Goal: Task Accomplishment & Management: Complete application form

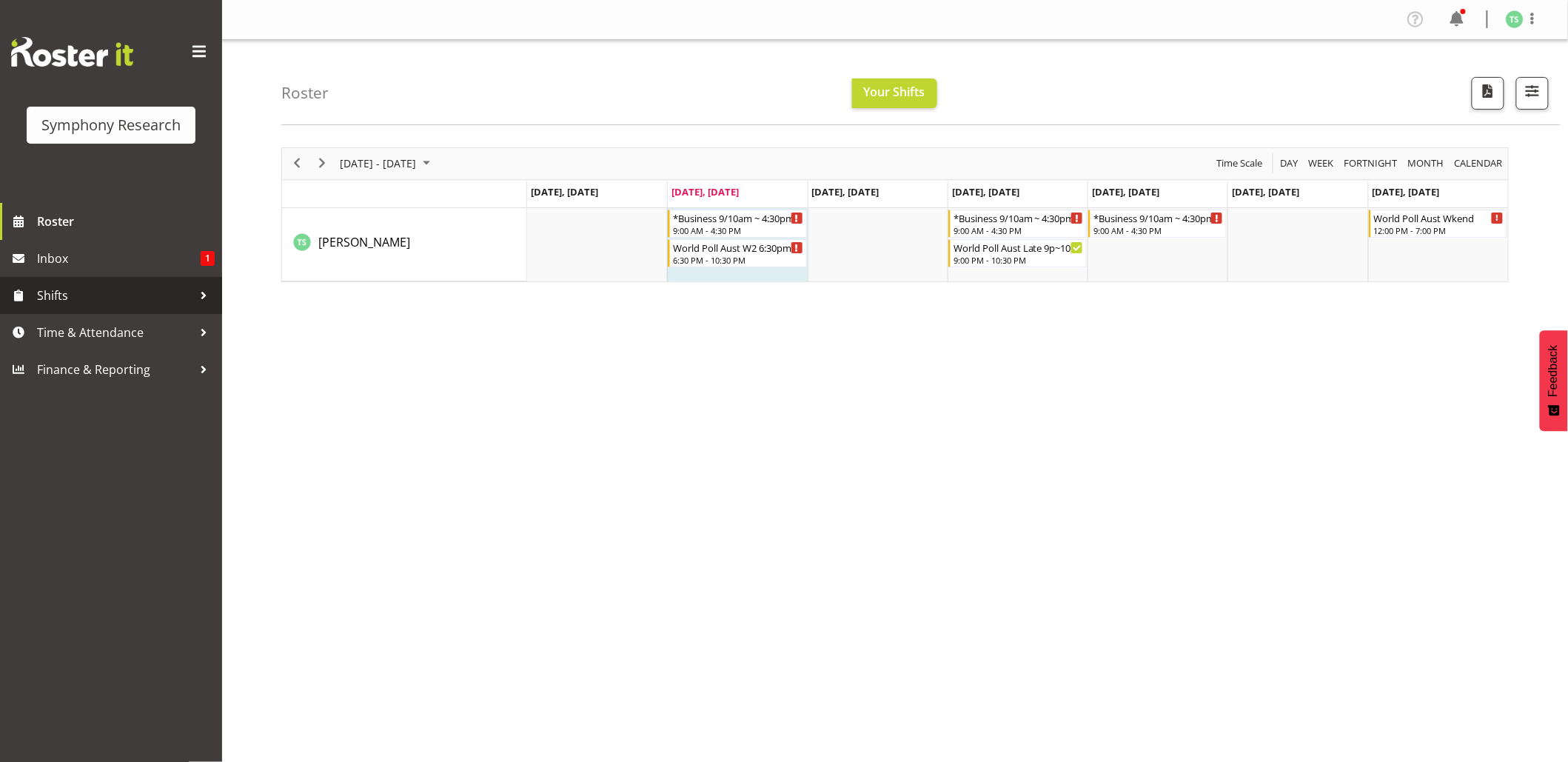
click at [61, 300] on span "Shifts" at bounding box center [115, 295] width 156 height 23
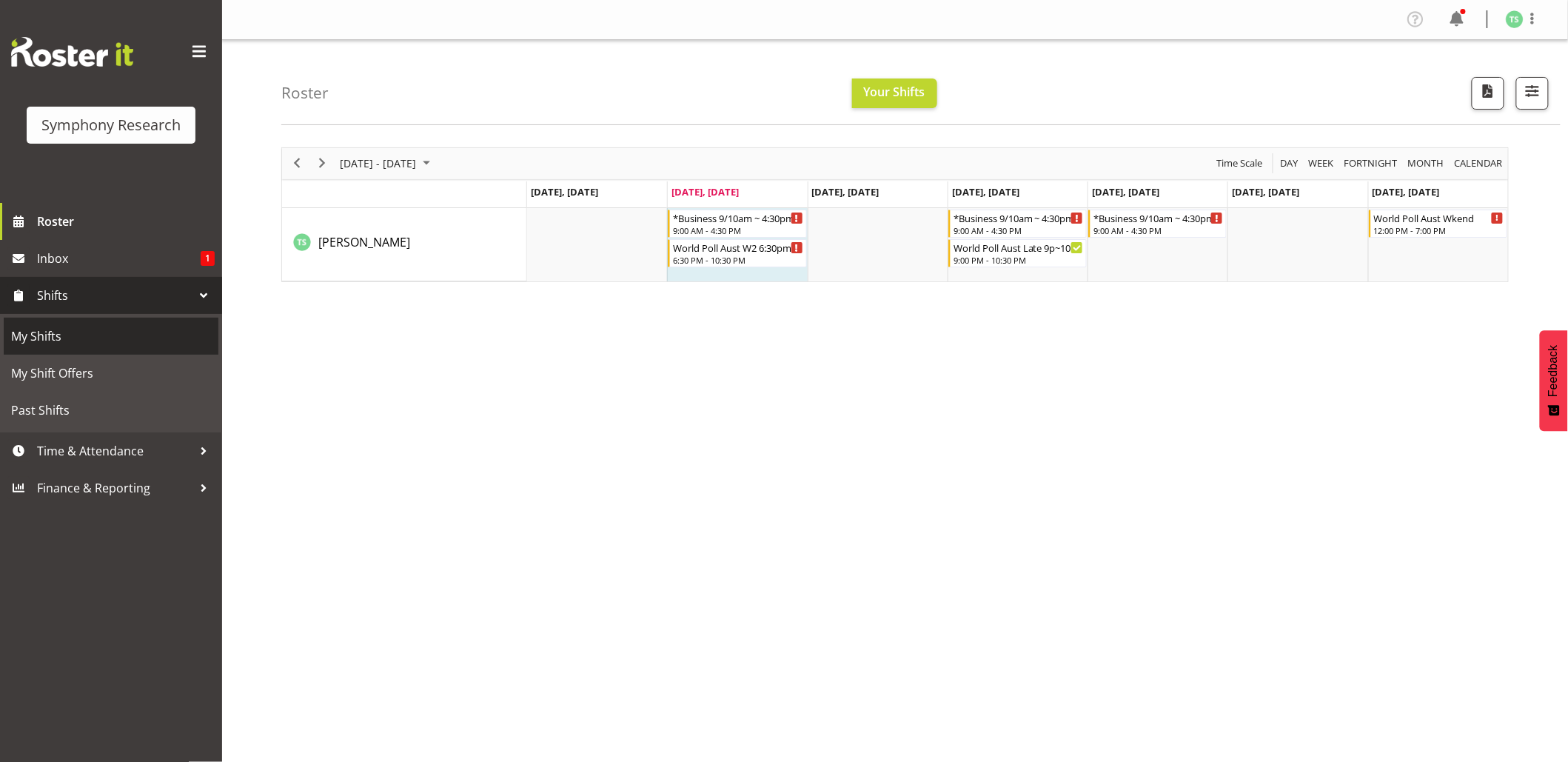
click at [75, 335] on span "My Shifts" at bounding box center [110, 336] width 200 height 23
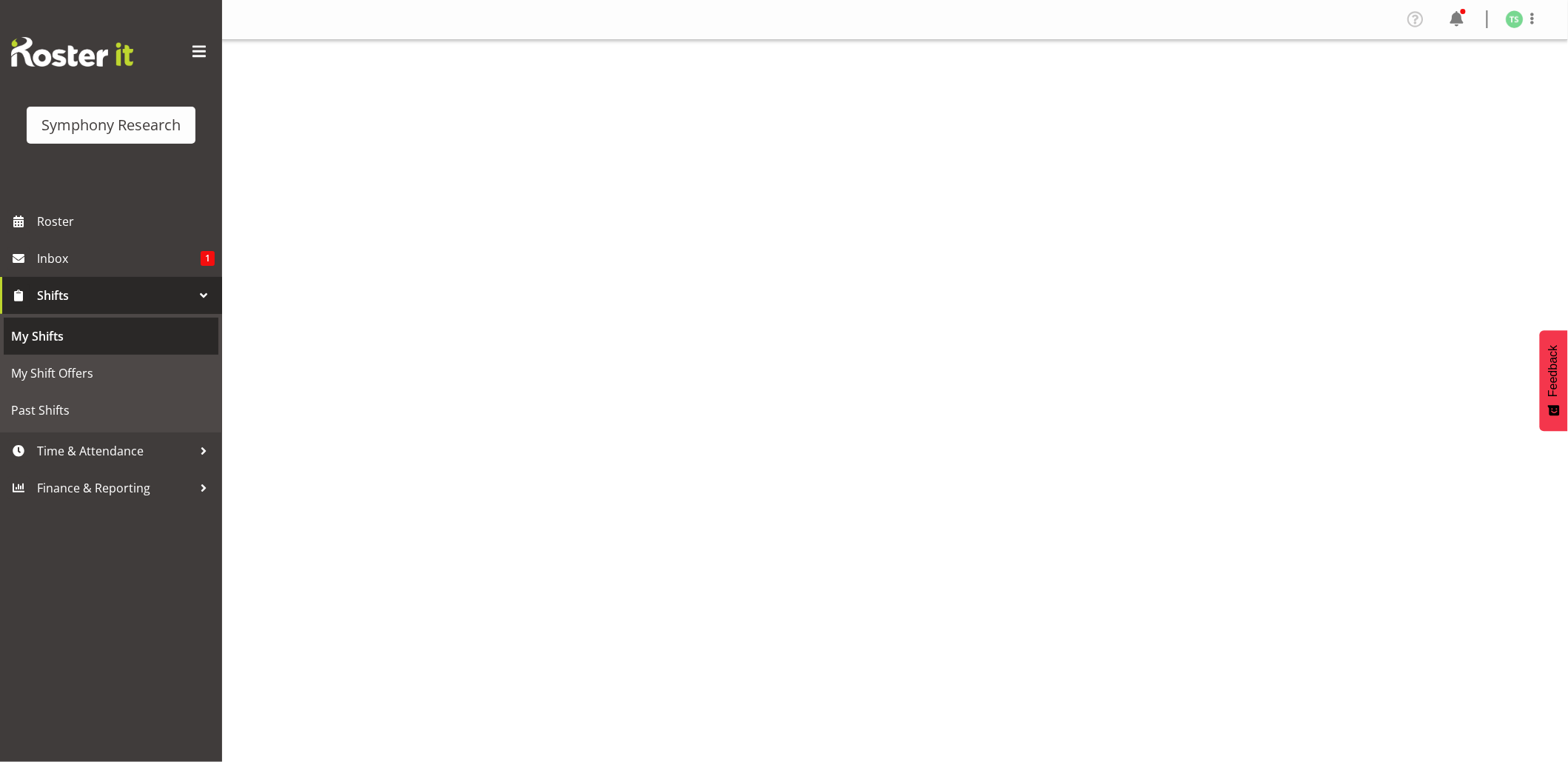
click at [45, 335] on span "My Shifts" at bounding box center [110, 336] width 200 height 23
click at [40, 336] on span "My Shifts" at bounding box center [110, 336] width 200 height 23
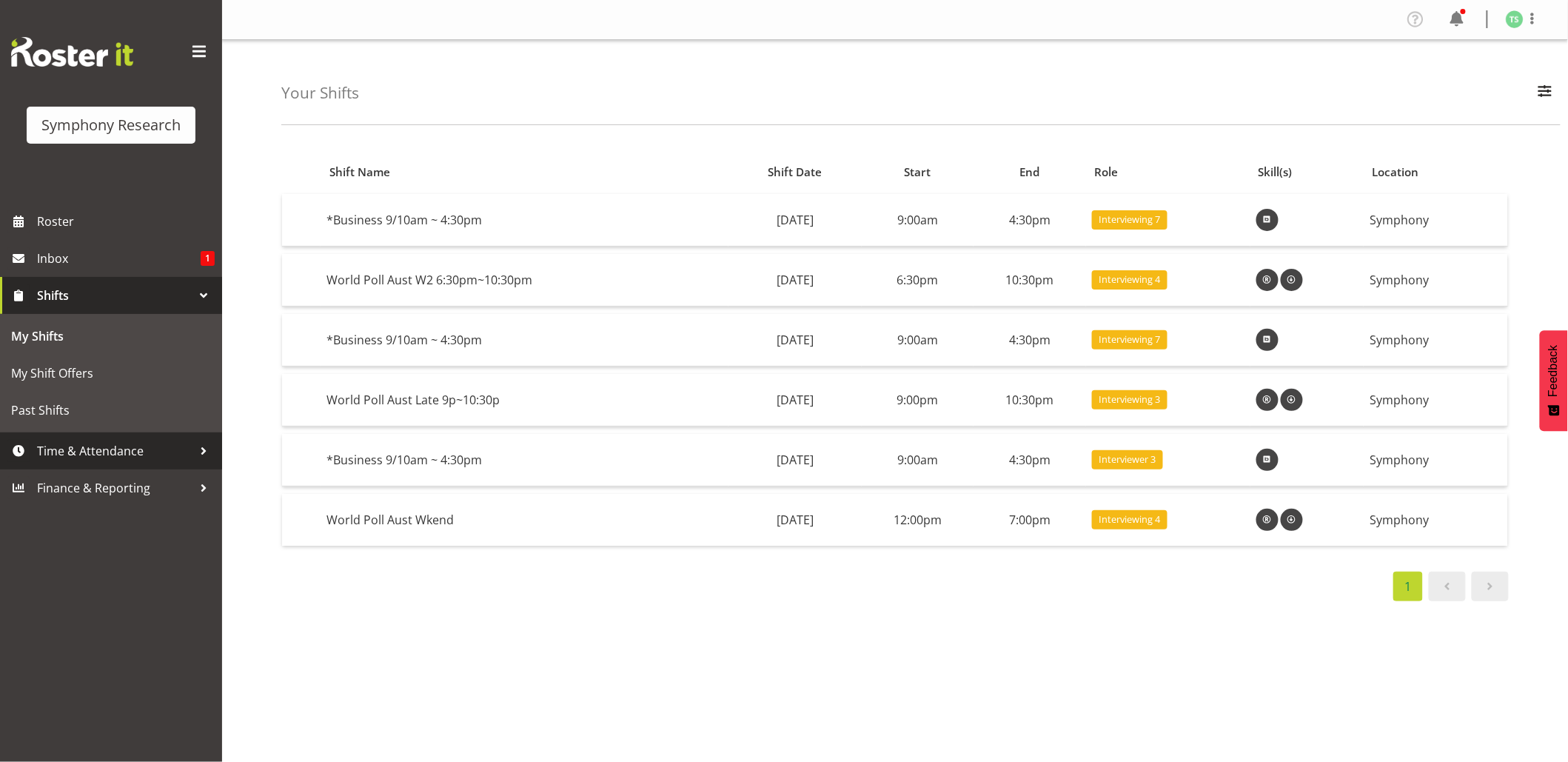
click at [89, 445] on span "Time & Attendance" at bounding box center [115, 451] width 156 height 23
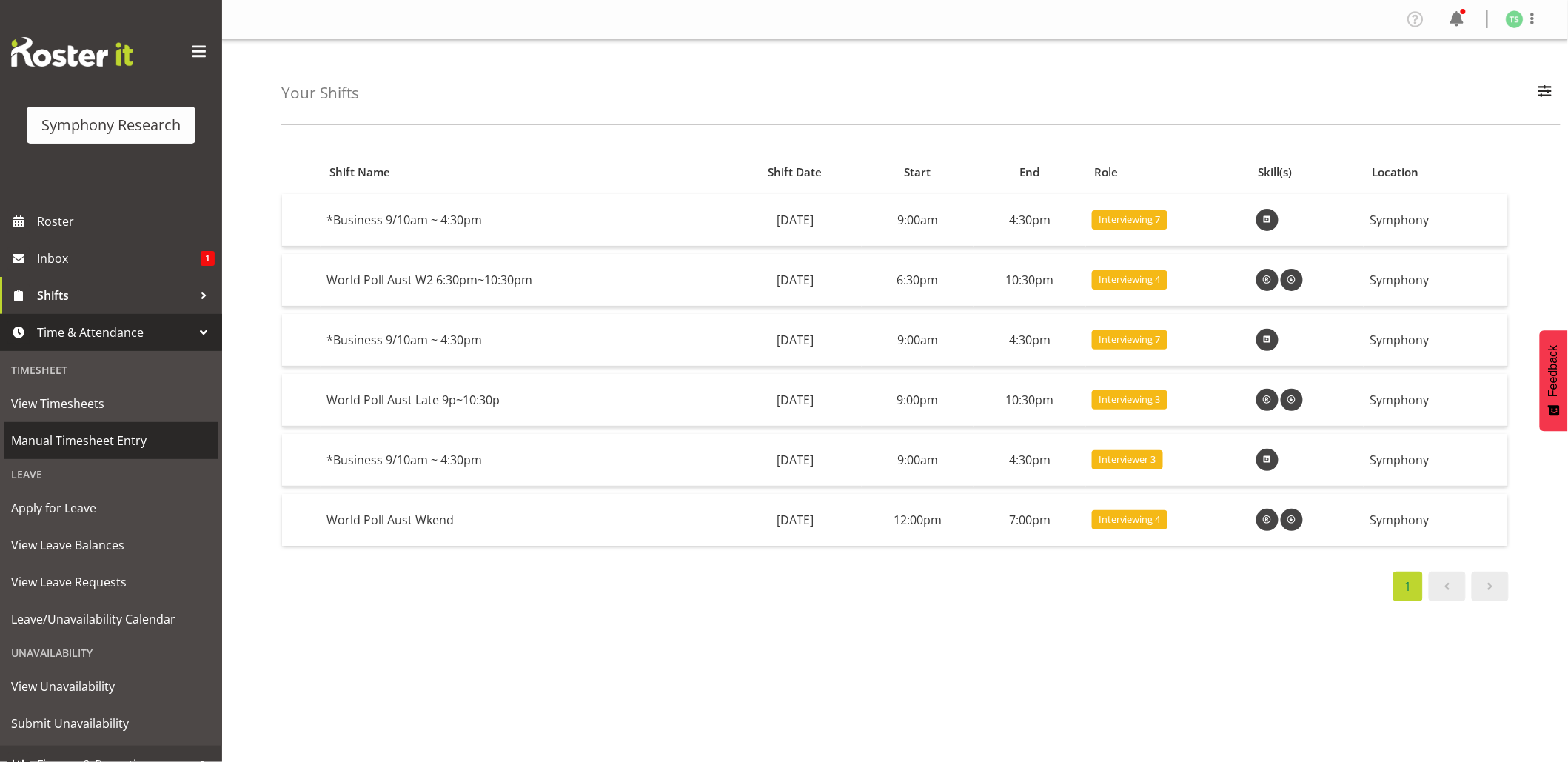
click at [93, 442] on span "Manual Timesheet Entry" at bounding box center [110, 440] width 200 height 23
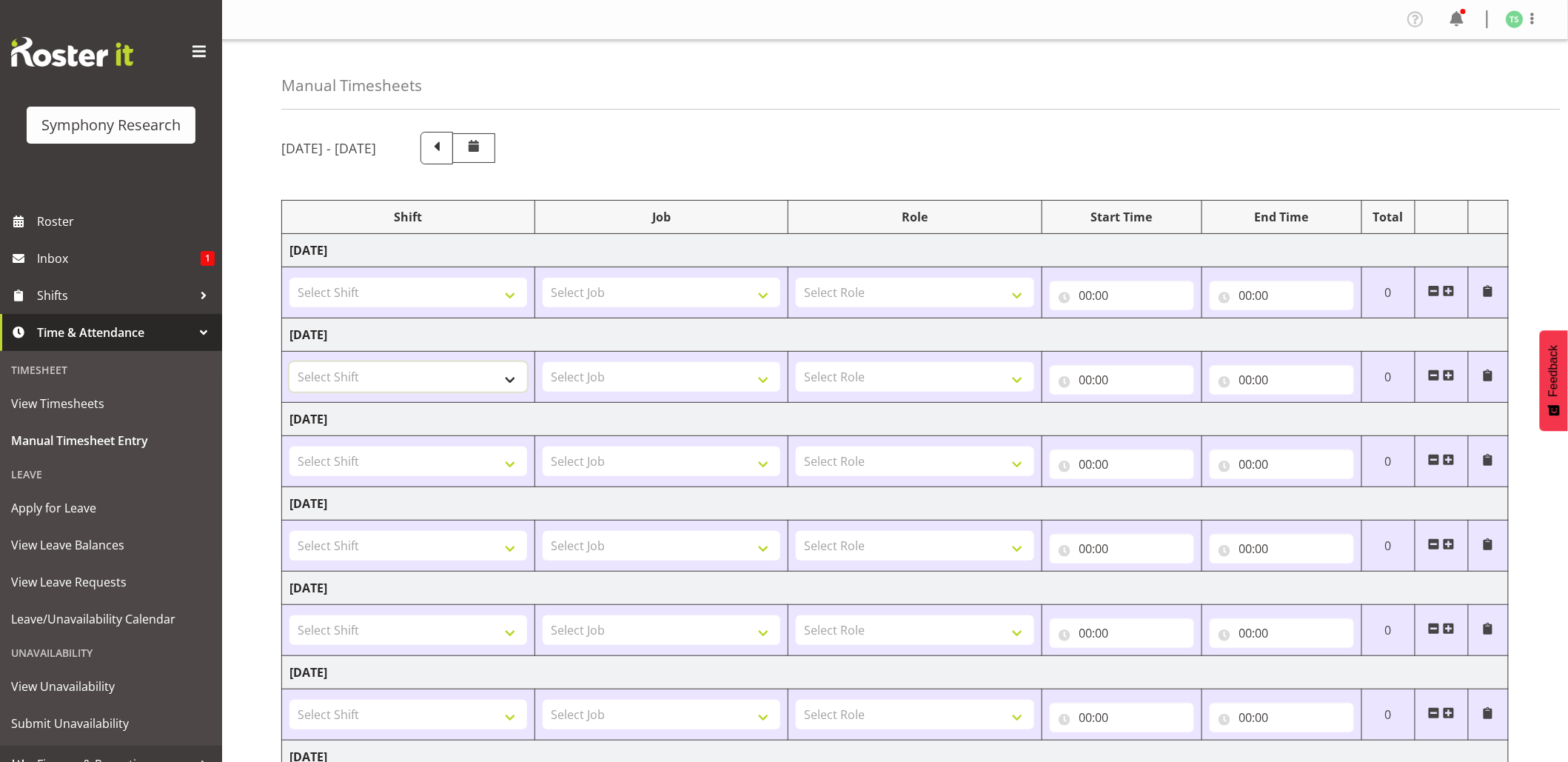
click at [524, 381] on select "Select Shift !!Project Briefing (Job to be assigned) !!Weekend Residential (Ros…" at bounding box center [408, 376] width 237 height 29
select select "26078"
click at [289, 365] on select "Select Shift !!Project Briefing (Job to be assigned) !!Weekend Residential (Ros…" at bounding box center [408, 376] width 237 height 29
click at [764, 386] on select "Select Job 550060 IF Admin 553492 World Poll Aus Wave 2 Main 2025 553493 World …" at bounding box center [661, 376] width 237 height 29
select select "10239"
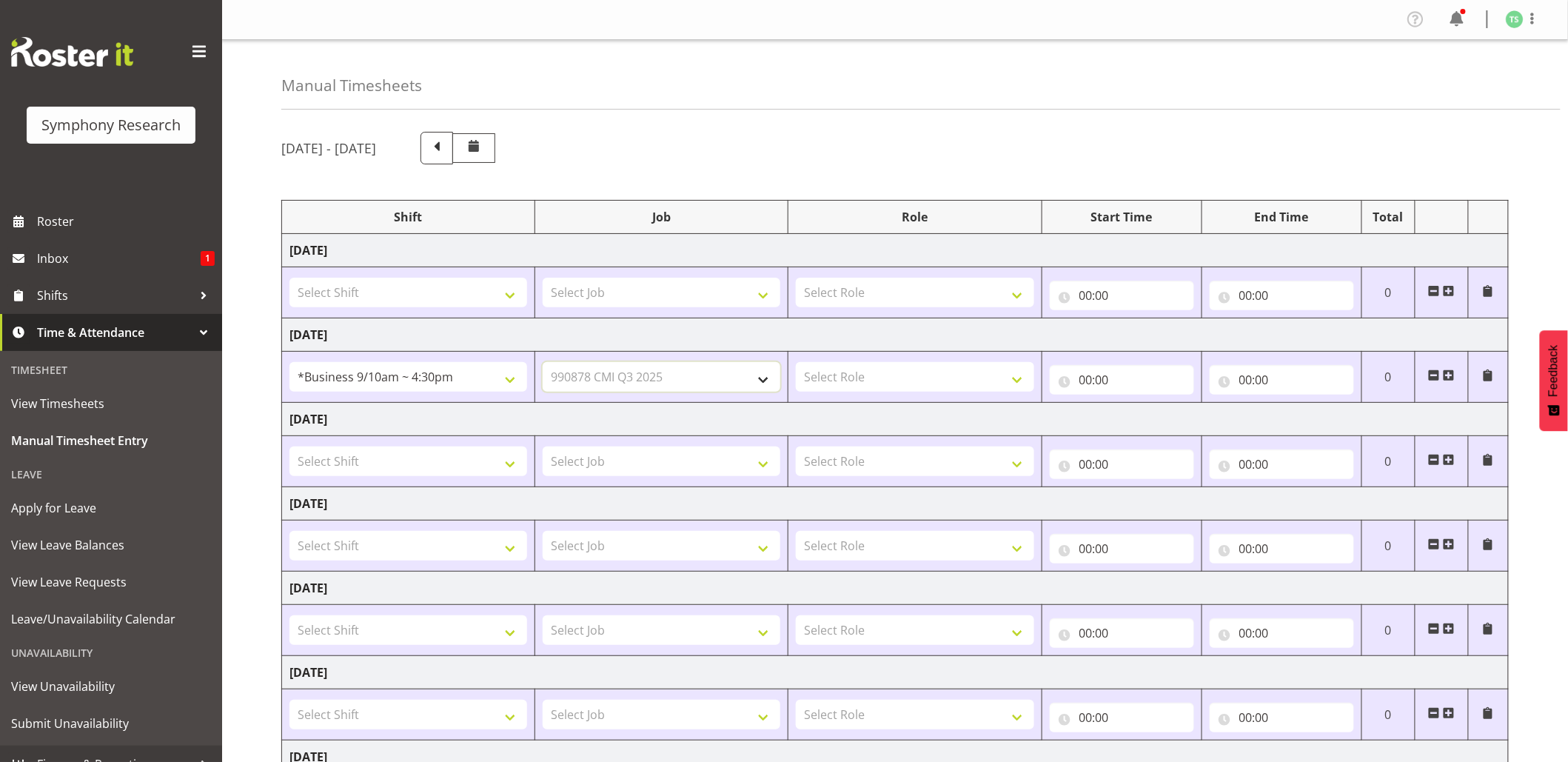
click at [543, 365] on select "Select Job 550060 IF Admin 553492 World Poll Aus Wave 2 Main 2025 553493 World …" at bounding box center [661, 376] width 237 height 29
click at [1003, 384] on select "Select Role Briefing Interviewing" at bounding box center [915, 376] width 237 height 29
select select "47"
click at [796, 365] on select "Select Role Briefing Interviewing" at bounding box center [915, 376] width 237 height 29
click at [1081, 390] on input "00:00" at bounding box center [1121, 379] width 145 height 29
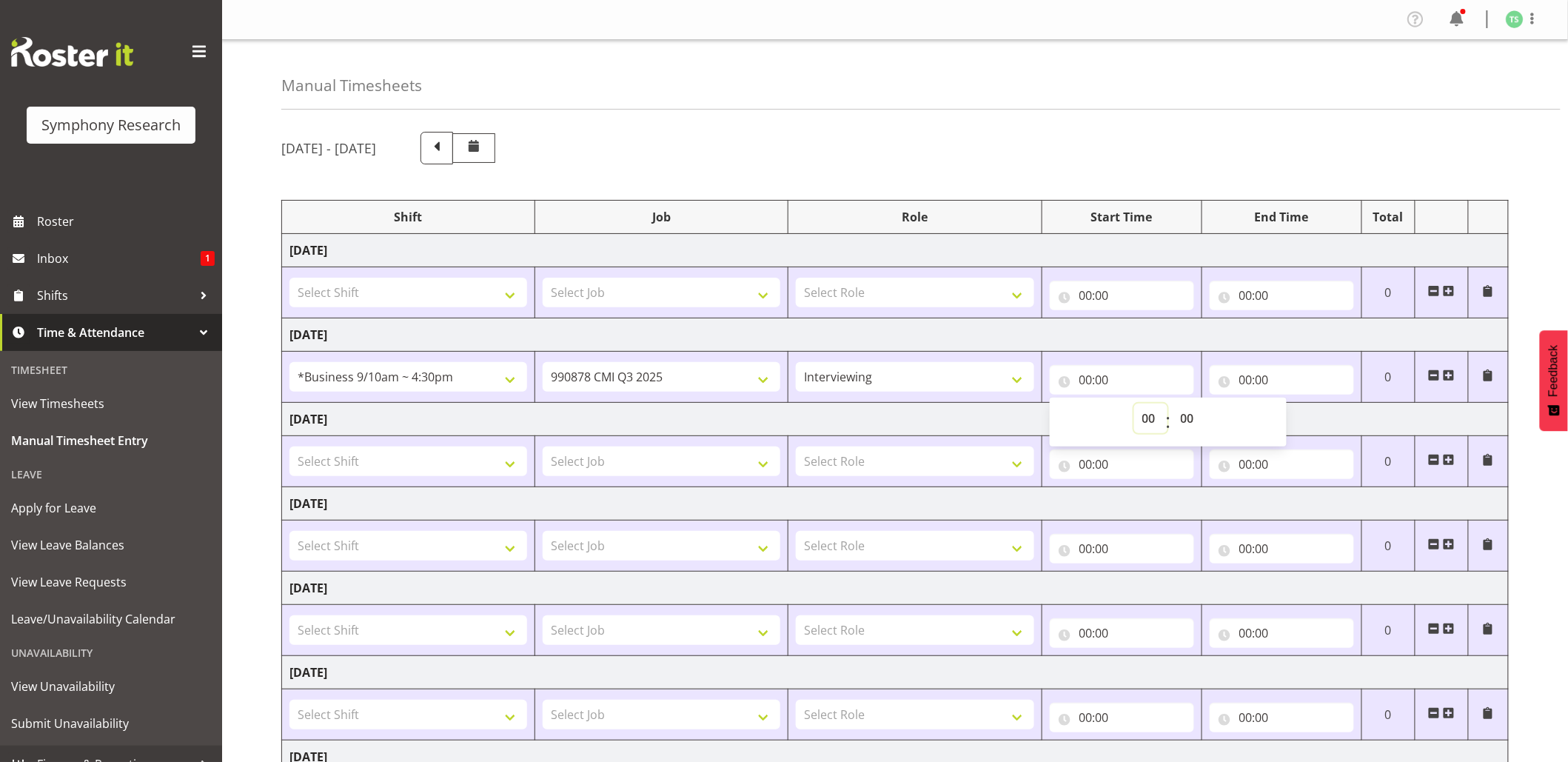
click at [1157, 422] on select "00 01 02 03 04 05 06 07 08 09 10 11 12 13 14 15 16 17 18 19 20 21 22 23" at bounding box center [1151, 417] width 33 height 29
select select "10"
click at [1134, 406] on select "00 01 02 03 04 05 06 07 08 09 10 11 12 13 14 15 16 17 18 19 20 21 22 23" at bounding box center [1151, 417] width 33 height 29
type input "10:00"
click at [1248, 381] on input "00:00" at bounding box center [1282, 379] width 145 height 29
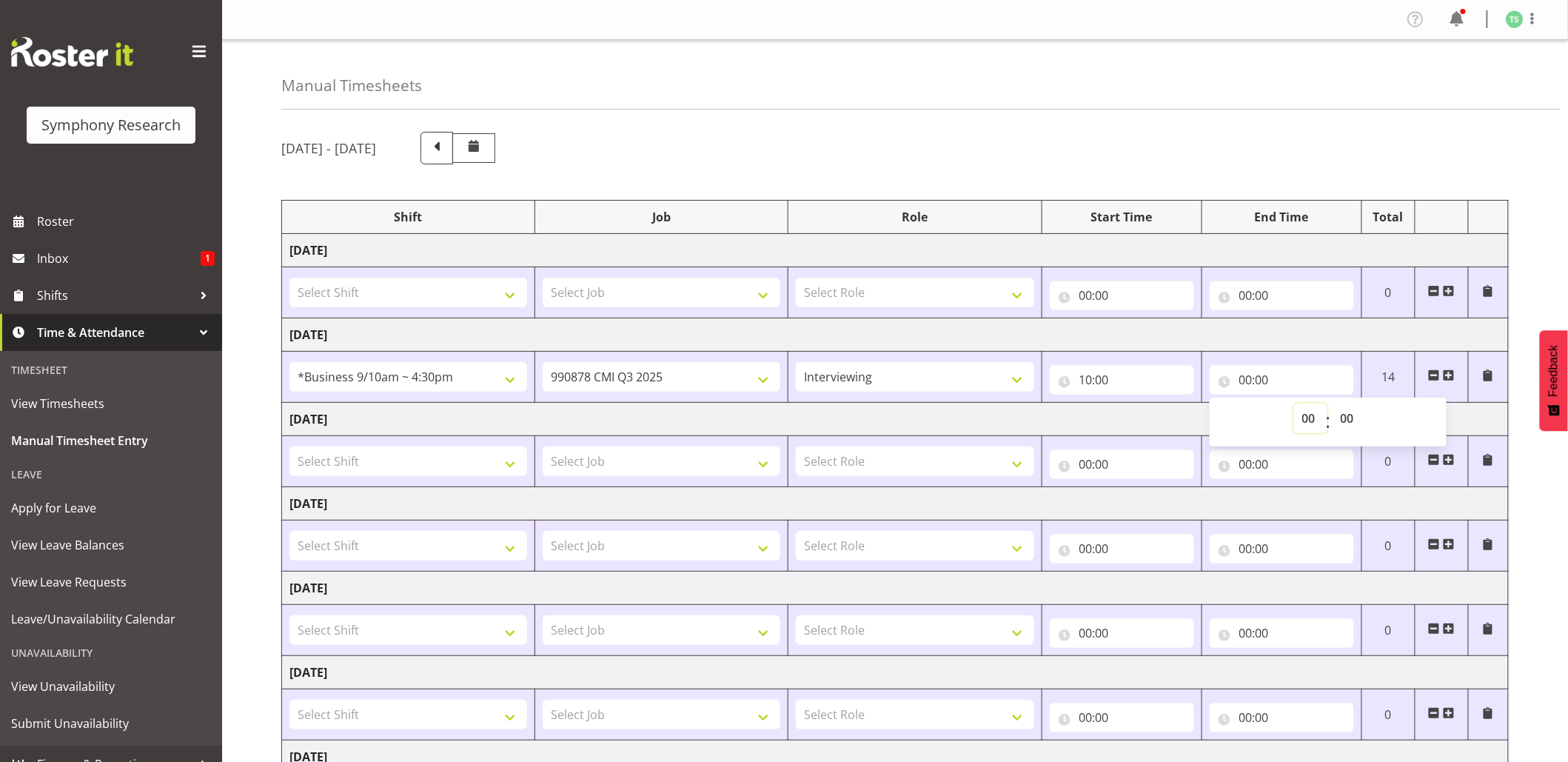
click at [1303, 419] on select "00 01 02 03 04 05 06 07 08 09 10 11 12 13 14 15 16 17 18 19 20 21 22 23" at bounding box center [1310, 417] width 33 height 29
click at [1245, 382] on input "00:00" at bounding box center [1282, 379] width 145 height 29
click at [1249, 379] on input "00:00" at bounding box center [1282, 379] width 145 height 29
click at [1300, 412] on select "00 01 02 03 04 05 06 07 08 09 10 11 12 13 14 15 16 17 18 19 20 21 22 23" at bounding box center [1310, 417] width 33 height 29
select select "10"
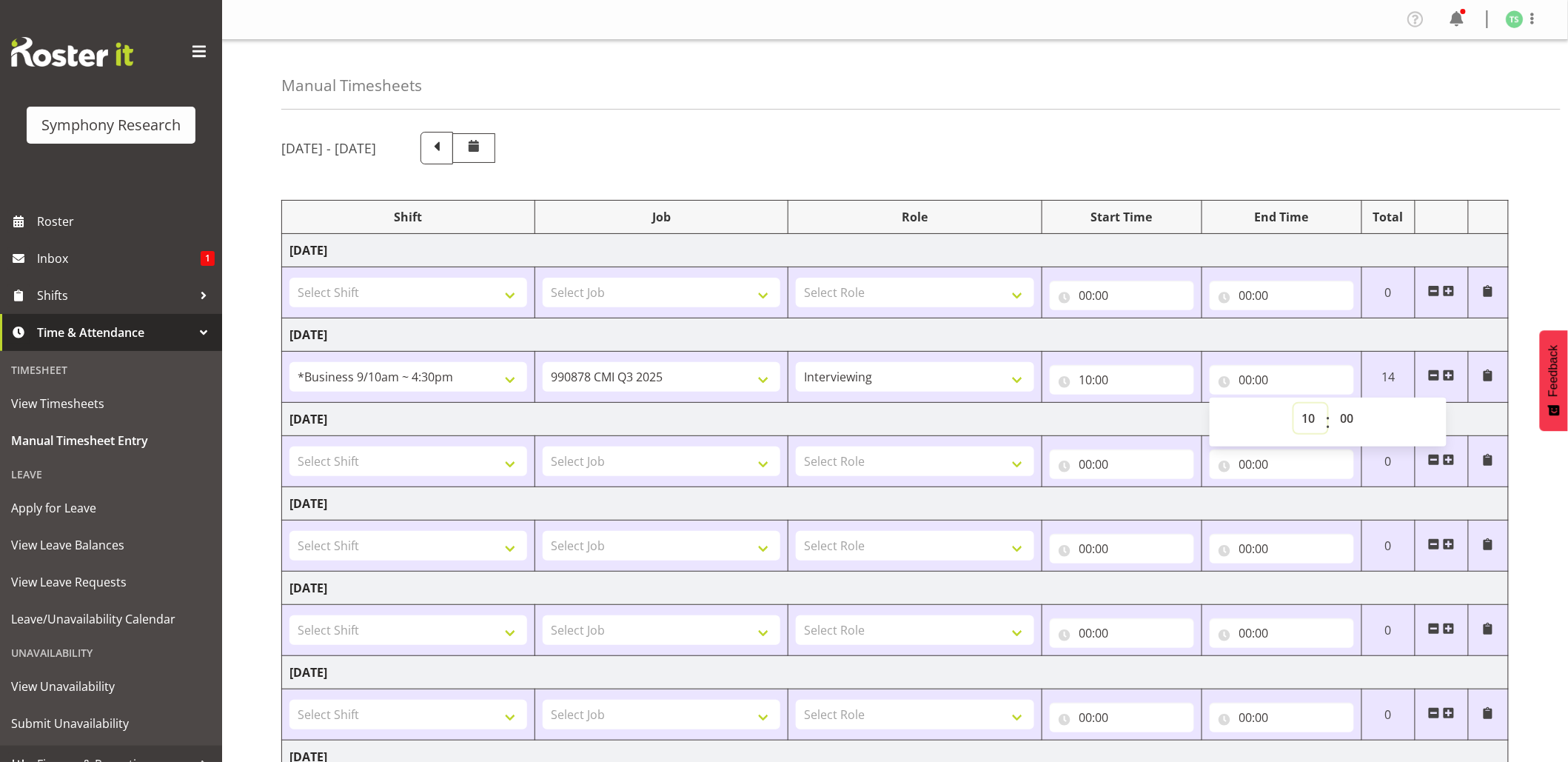
click at [1294, 406] on select "00 01 02 03 04 05 06 07 08 09 10 11 12 13 14 15 16 17 18 19 20 21 22 23" at bounding box center [1310, 417] width 33 height 29
type input "10:00"
click at [1307, 412] on select "00 01 02 03 04 05 06 07 08 09 10 11 12 13 14 15 16 17 18 19 20 21 22 23" at bounding box center [1310, 417] width 33 height 29
click at [1294, 406] on select "00 01 02 03 04 05 06 07 08 09 10 11 12 13 14 15 16 17 18 19 20 21 22 23" at bounding box center [1310, 417] width 33 height 29
click at [1264, 376] on input "10:00" at bounding box center [1282, 379] width 145 height 29
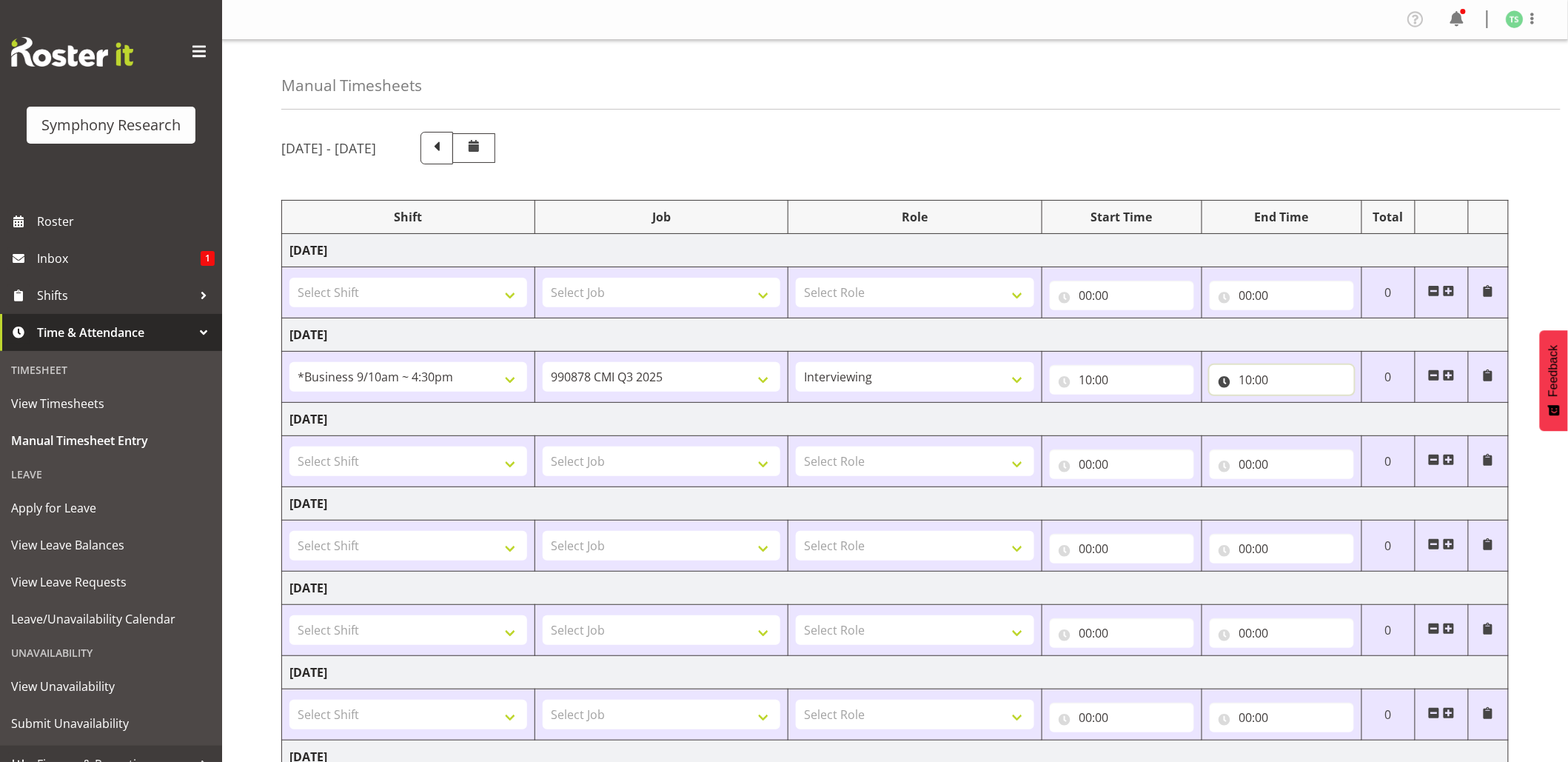
click at [1264, 376] on input "10:00" at bounding box center [1282, 379] width 145 height 29
click at [1353, 407] on select "00 01 02 03 04 05 06 07 08 09 10 11 12 13 14 15 16 17 18 19 20 21 22 23 24 25 2…" at bounding box center [1350, 417] width 33 height 29
select select "9"
click at [1333, 406] on select "00 01 02 03 04 05 06 07 08 09 10 11 12 13 14 15 16 17 18 19 20 21 22 23 24 25 2…" at bounding box center [1350, 417] width 33 height 29
type input "10:09"
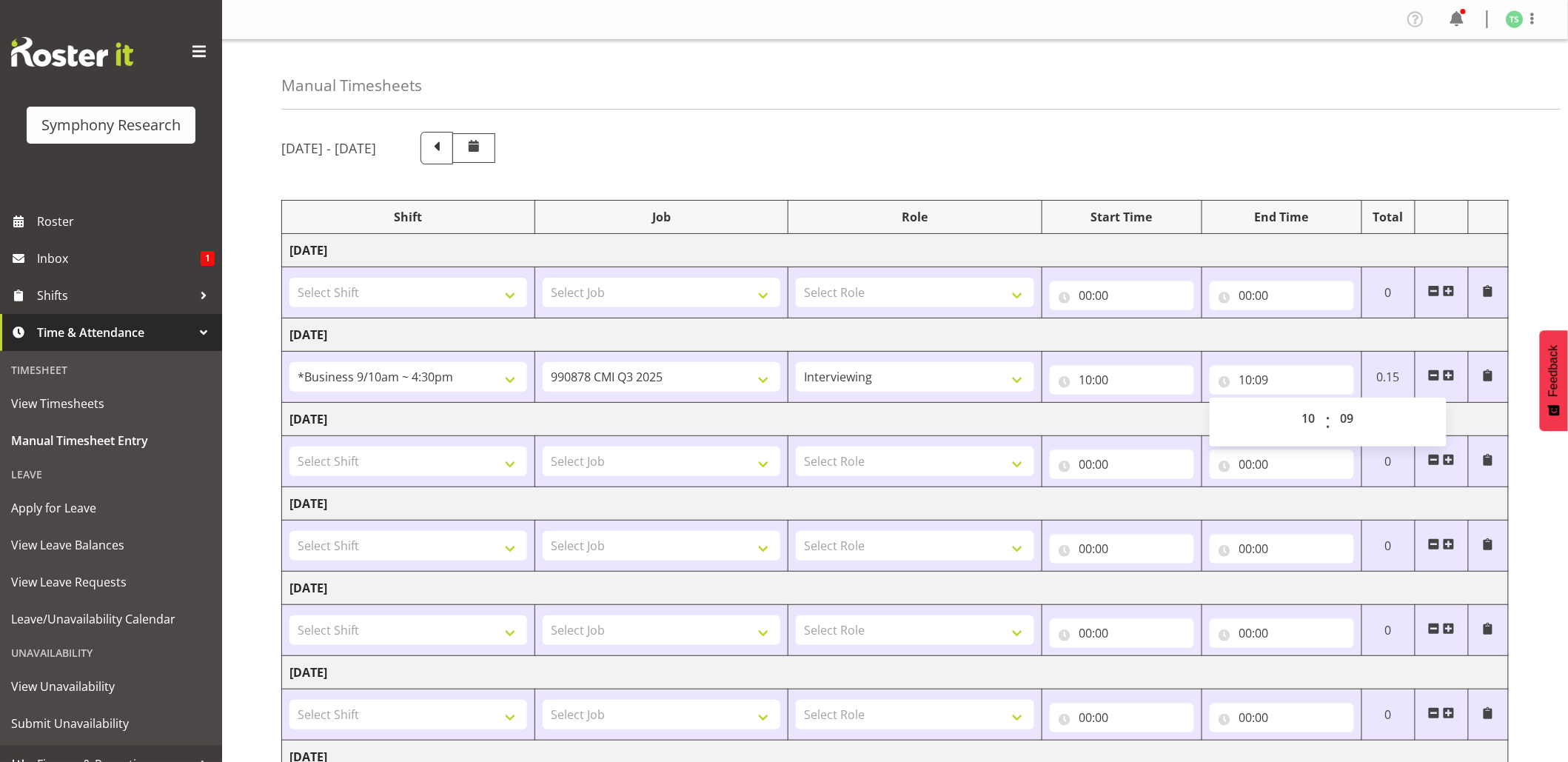
click at [1452, 374] on span at bounding box center [1448, 376] width 12 height 12
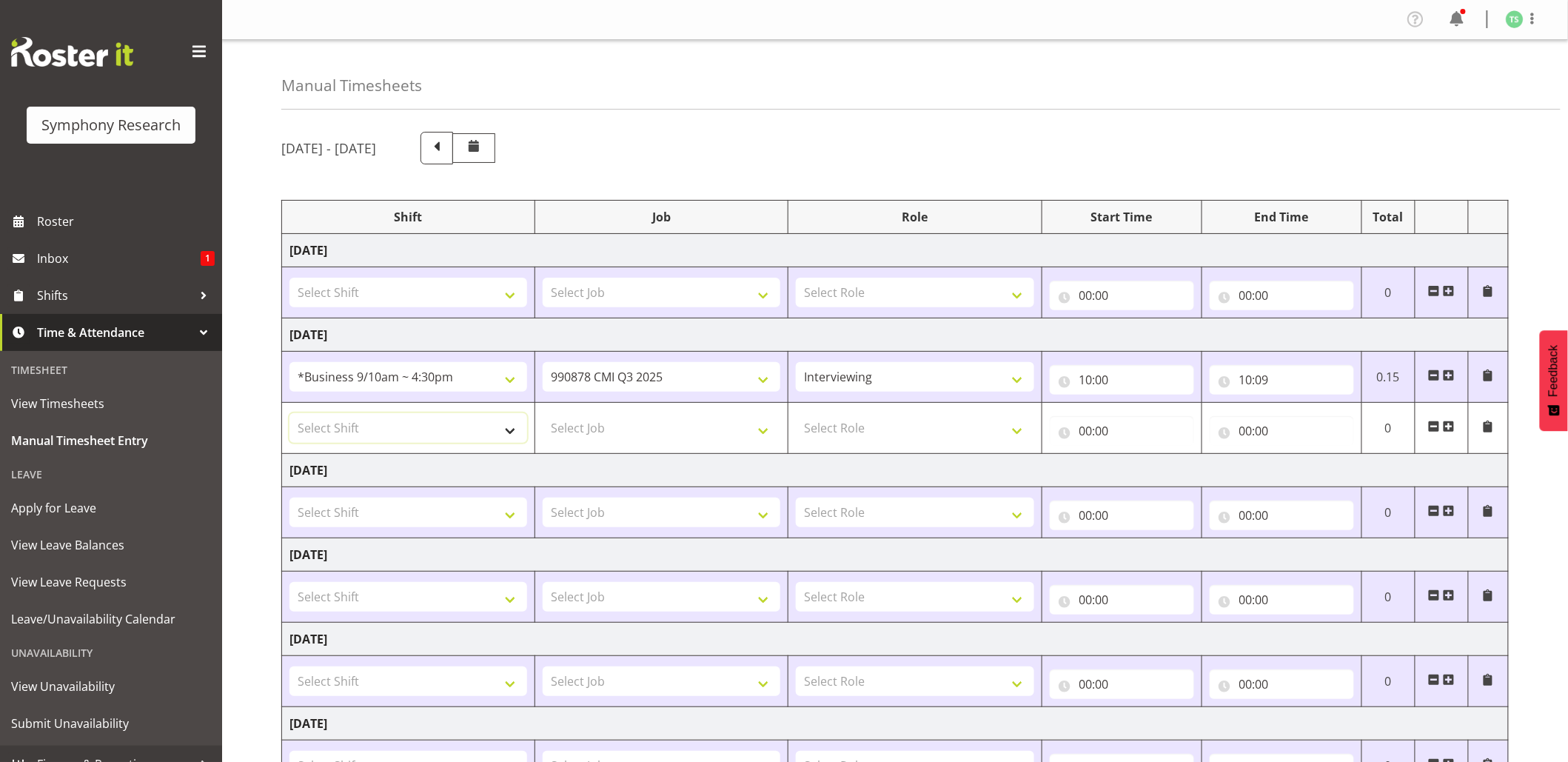
click at [513, 436] on select "Select Shift !!Project Briefing (Job to be assigned) !!Weekend Residential (Ros…" at bounding box center [408, 427] width 237 height 29
select select "26078"
click at [289, 416] on select "Select Shift !!Project Briefing (Job to be assigned) !!Weekend Residential (Ros…" at bounding box center [408, 427] width 237 height 29
click at [773, 442] on select "Select Job 550060 IF Admin 553492 World Poll Aus Wave 2 Main 2025 553493 World …" at bounding box center [661, 427] width 237 height 29
select select "10239"
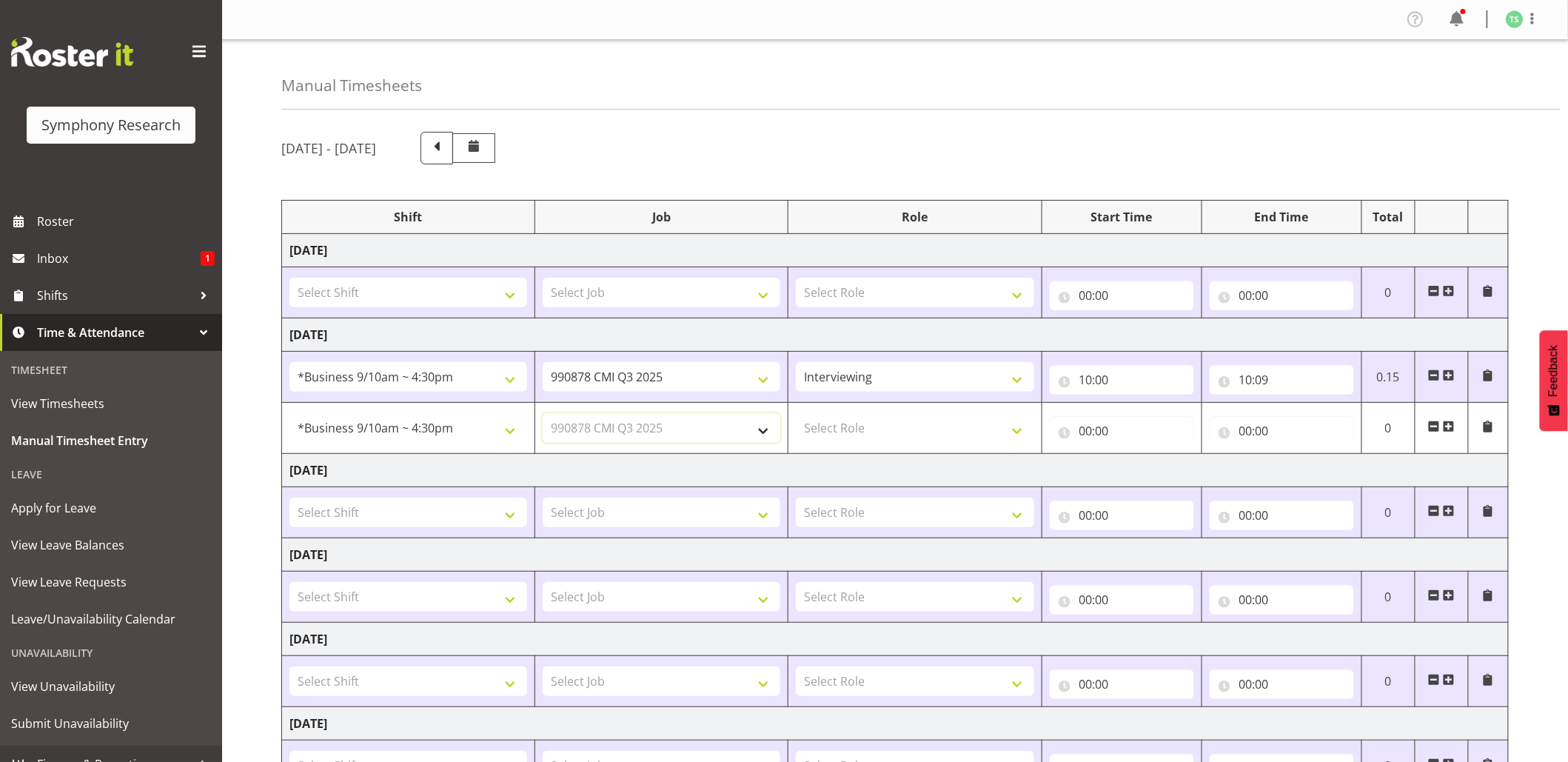
click at [543, 416] on select "Select Job 550060 IF Admin 553492 World Poll Aus Wave 2 Main 2025 553493 World …" at bounding box center [661, 427] width 237 height 29
click at [1014, 388] on select "Briefing Interviewing" at bounding box center [915, 376] width 237 height 29
select select "297"
click at [796, 365] on select "Briefing Interviewing" at bounding box center [915, 376] width 237 height 29
click at [1019, 433] on select "Select Role Briefing Interviewing" at bounding box center [915, 427] width 237 height 29
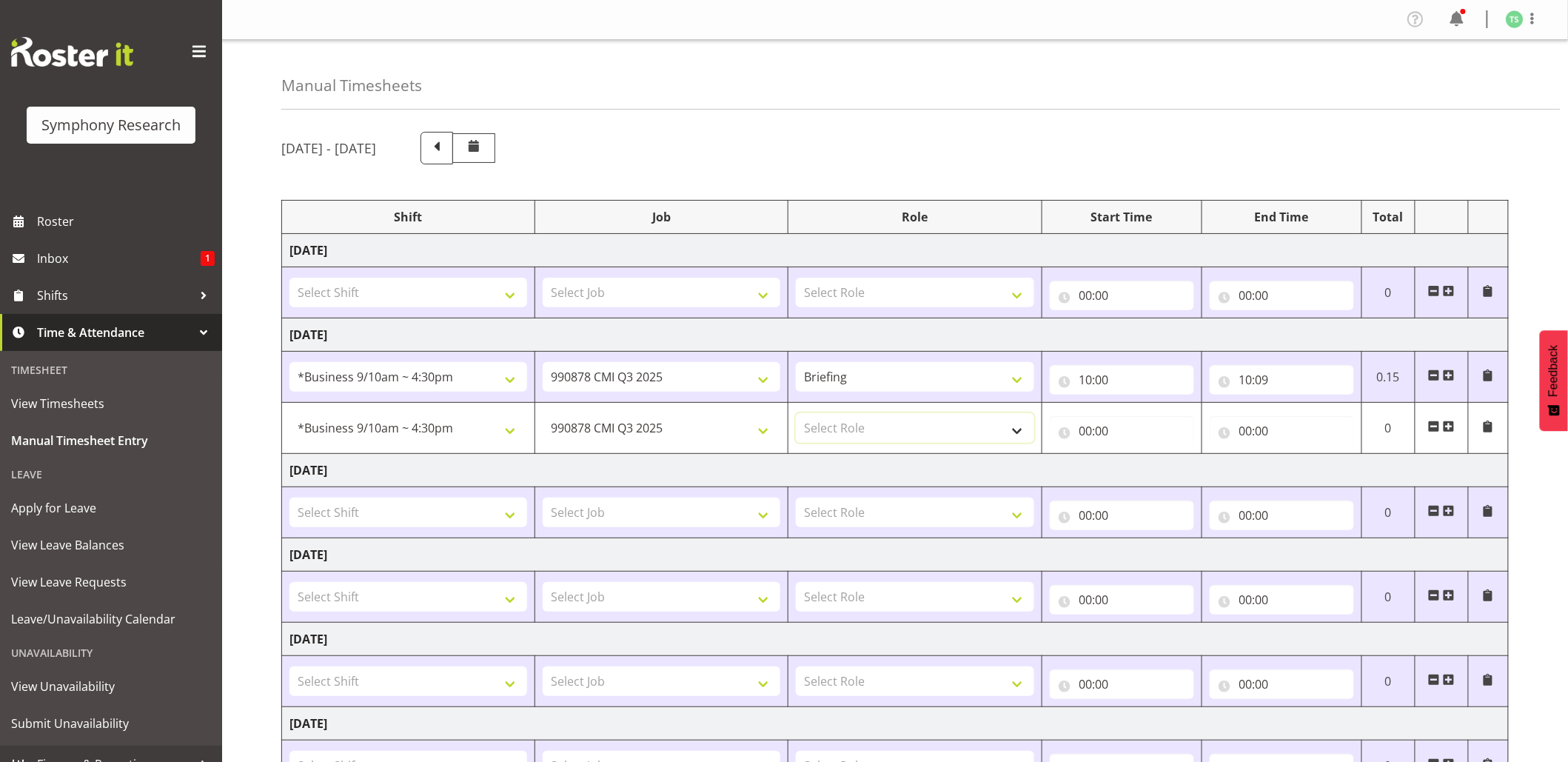
select select "47"
click at [796, 416] on select "Select Role Briefing Interviewing" at bounding box center [915, 427] width 237 height 29
click at [1087, 430] on input "00:00" at bounding box center [1121, 431] width 145 height 29
click at [1155, 466] on select "00 01 02 03 04 05 06 07 08 09 10 11 12 13 14 15 16 17 18 19 20 21 22 23" at bounding box center [1151, 469] width 33 height 29
select select "10"
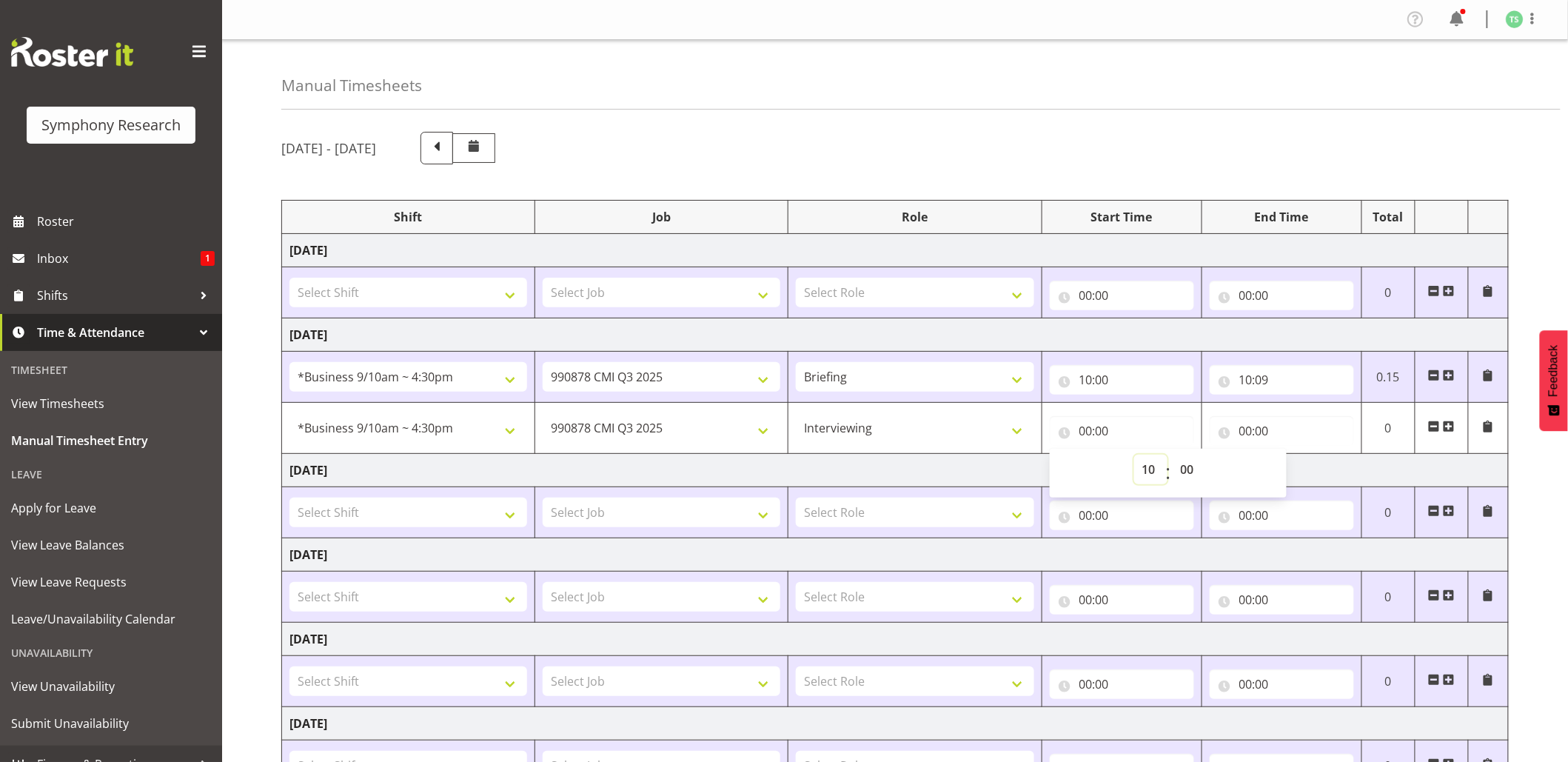
click at [1134, 457] on select "00 01 02 03 04 05 06 07 08 09 10 11 12 13 14 15 16 17 18 19 20 21 22 23" at bounding box center [1151, 469] width 33 height 29
type input "10:00"
click at [1176, 463] on select "00 01 02 03 04 05 06 07 08 09 10 11 12 13 14 15 16 17 18 19 20 21 22 23 24 25 2…" at bounding box center [1189, 469] width 33 height 29
select select "9"
click at [1172, 457] on select "00 01 02 03 04 05 06 07 08 09 10 11 12 13 14 15 16 17 18 19 20 21 22 23 24 25 2…" at bounding box center [1189, 469] width 33 height 29
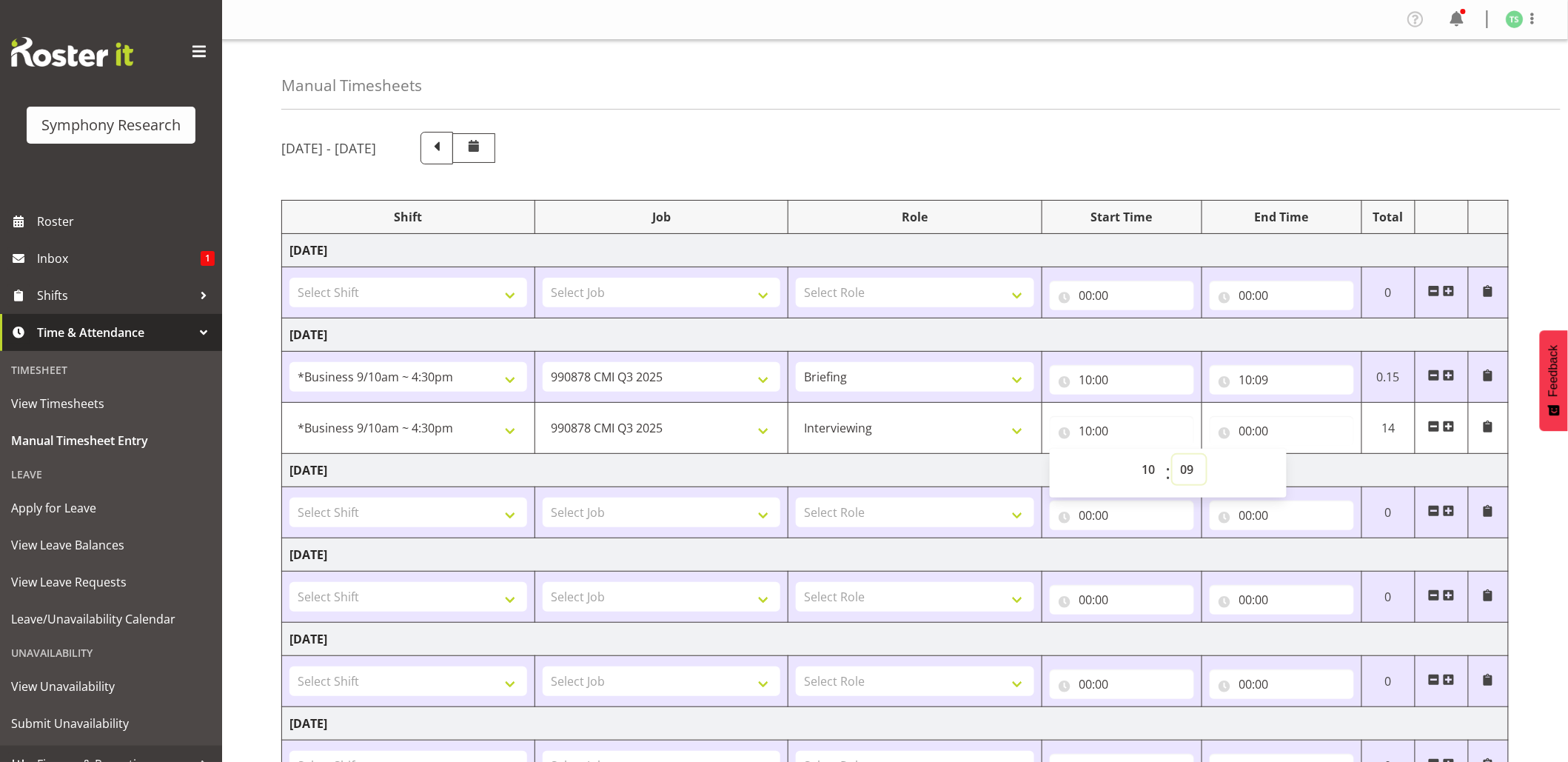
type input "10:09"
click at [1239, 434] on input "00:00" at bounding box center [1282, 431] width 145 height 29
click at [1312, 467] on select "00 01 02 03 04 05 06 07 08 09 10 11 12 13 14 15 16 17 18 19 20 21 22 23" at bounding box center [1310, 469] width 33 height 29
select select "13"
click at [1294, 457] on select "00 01 02 03 04 05 06 07 08 09 10 11 12 13 14 15 16 17 18 19 20 21 22 23" at bounding box center [1310, 469] width 33 height 29
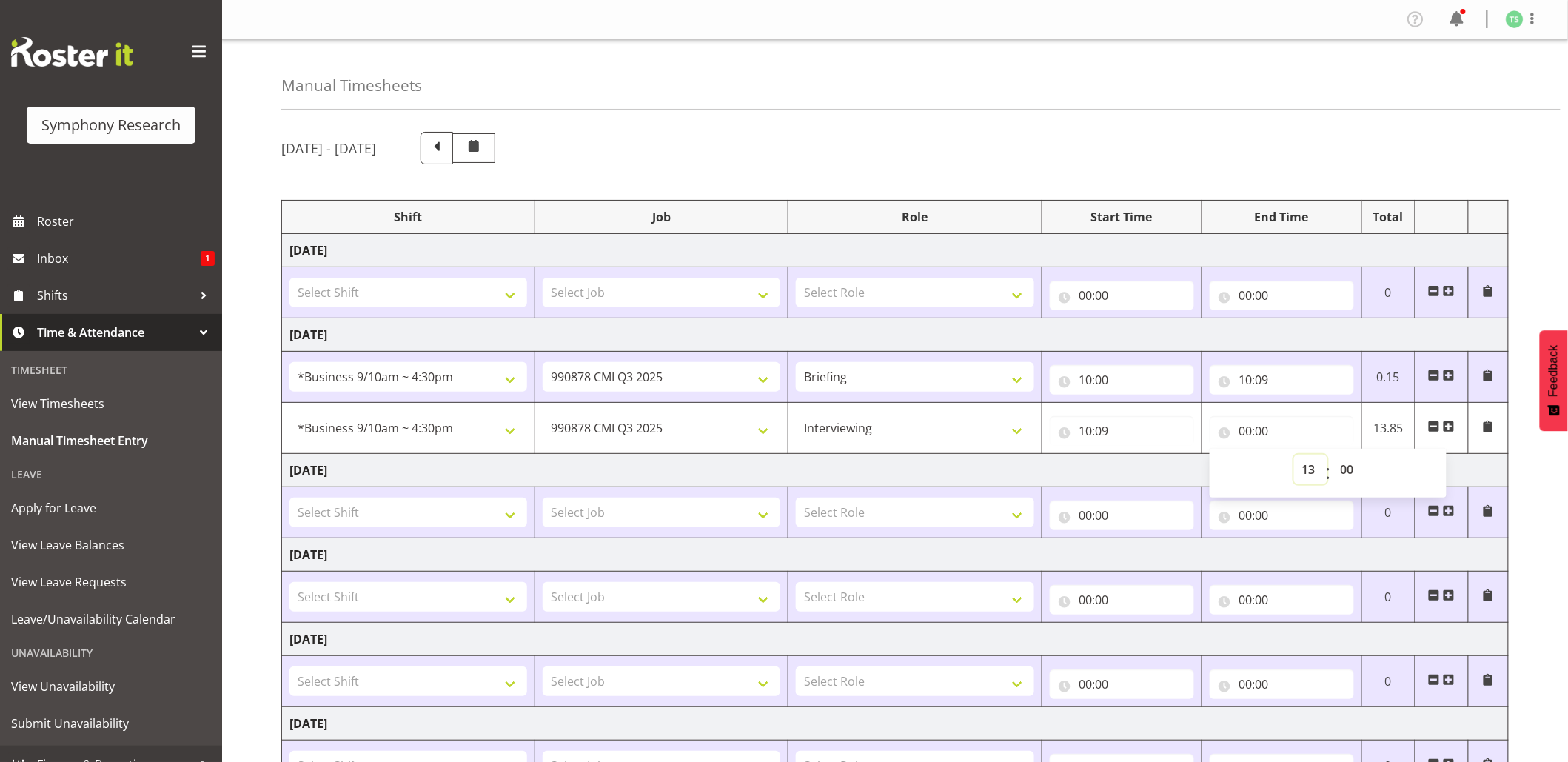
type input "13:00"
click at [1448, 428] on span at bounding box center [1448, 427] width 12 height 12
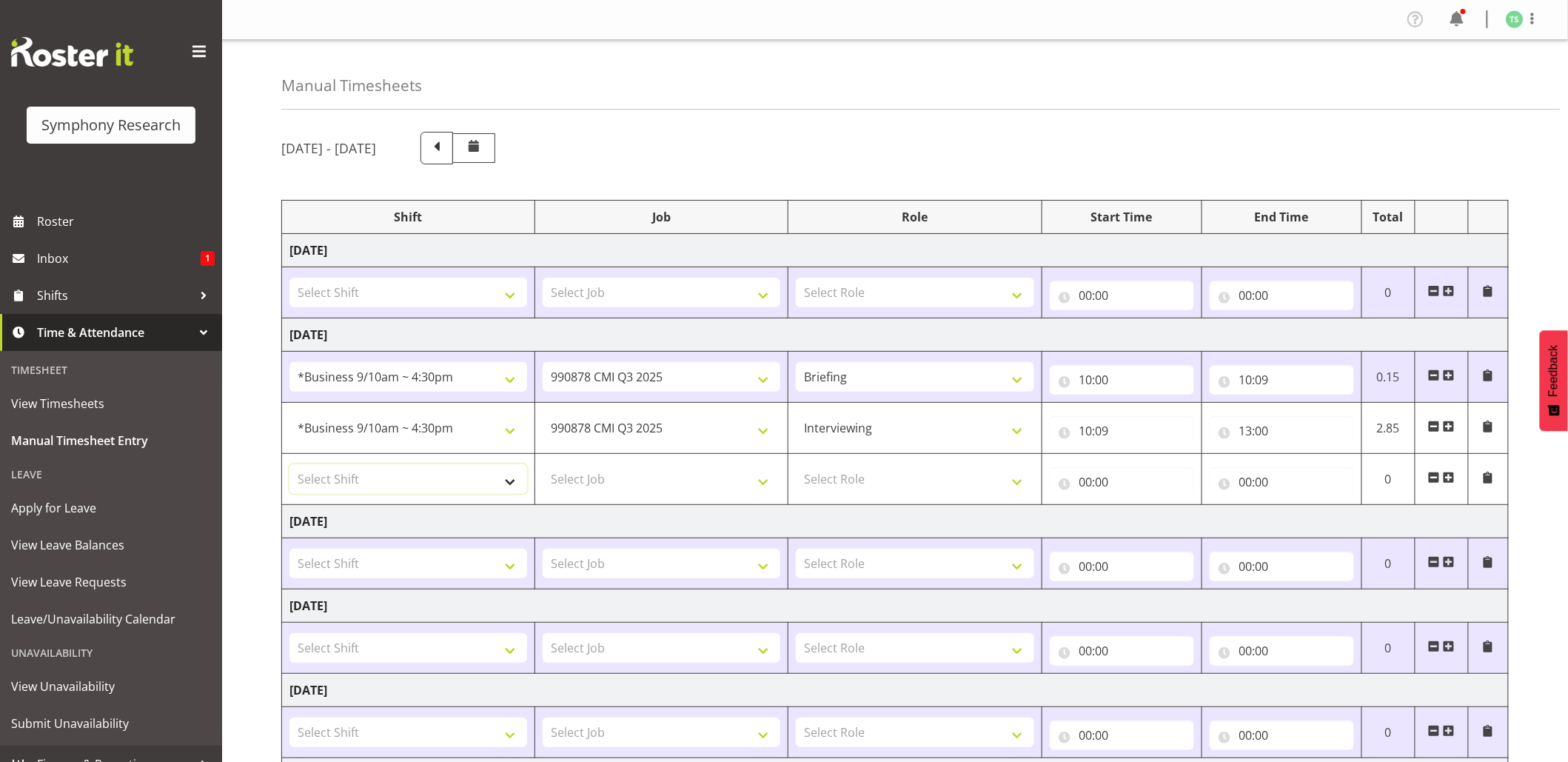
drag, startPoint x: 513, startPoint y: 492, endPoint x: 507, endPoint y: 488, distance: 7.2
click at [513, 492] on select "Select Shift !!Project Briefing (Job to be assigned) !!Weekend Residential (Ros…" at bounding box center [408, 478] width 237 height 29
select select "26078"
click at [289, 467] on select "Select Shift !!Project Briefing (Job to be assigned) !!Weekend Residential (Ros…" at bounding box center [408, 478] width 237 height 29
click at [771, 488] on select "Select Job 550060 IF Admin 553492 World Poll Aus Wave 2 Main 2025 553493 World …" at bounding box center [661, 478] width 237 height 29
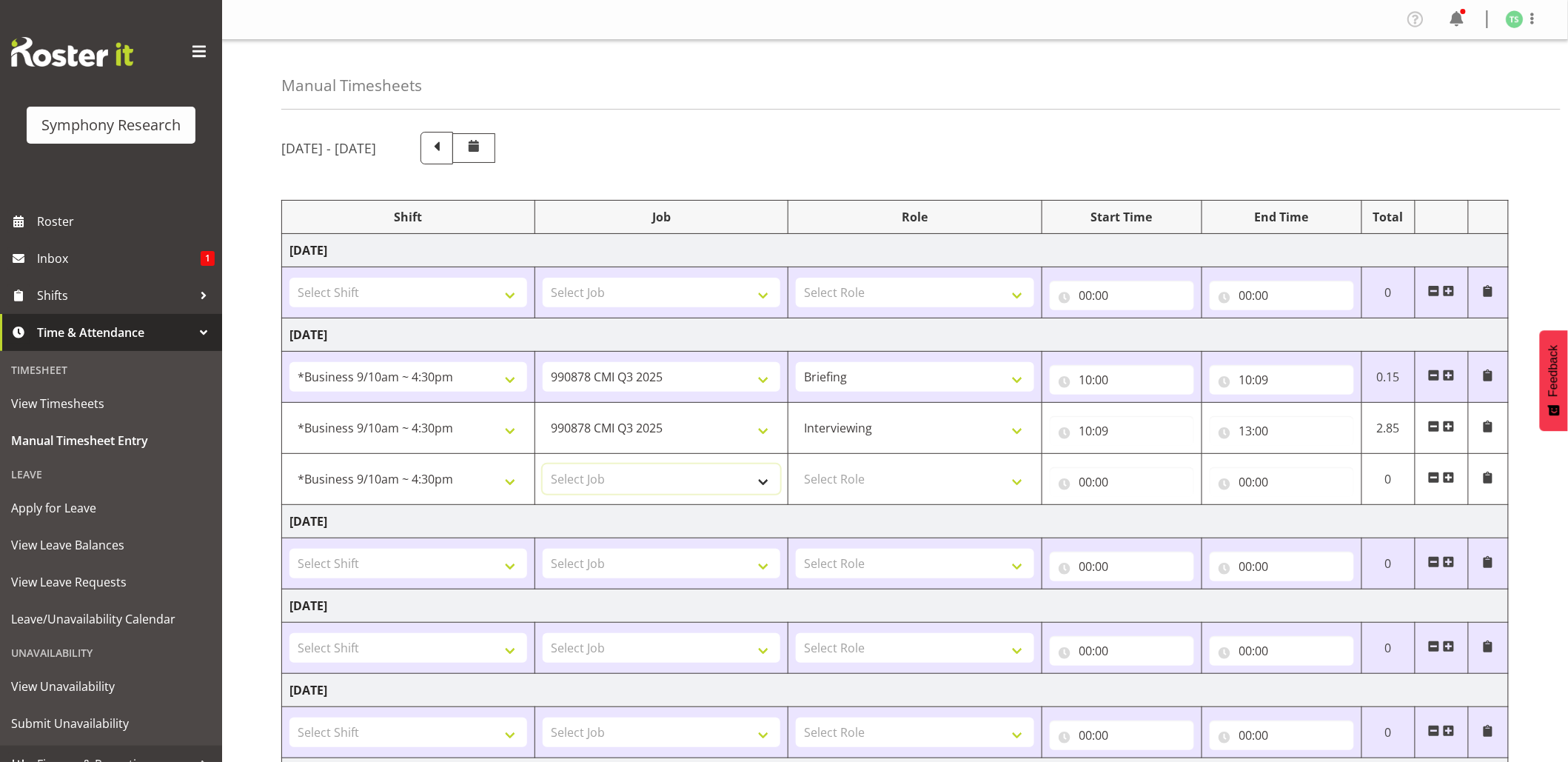
select select "10499"
click at [543, 467] on select "Select Job 550060 IF Admin 553492 World Poll Aus Wave 2 Main 2025 553493 World …" at bounding box center [661, 478] width 237 height 29
click at [1019, 489] on select "Select Role Briefing Interviewing" at bounding box center [915, 478] width 237 height 29
select select "47"
click at [796, 467] on select "Select Role Briefing Interviewing" at bounding box center [915, 478] width 237 height 29
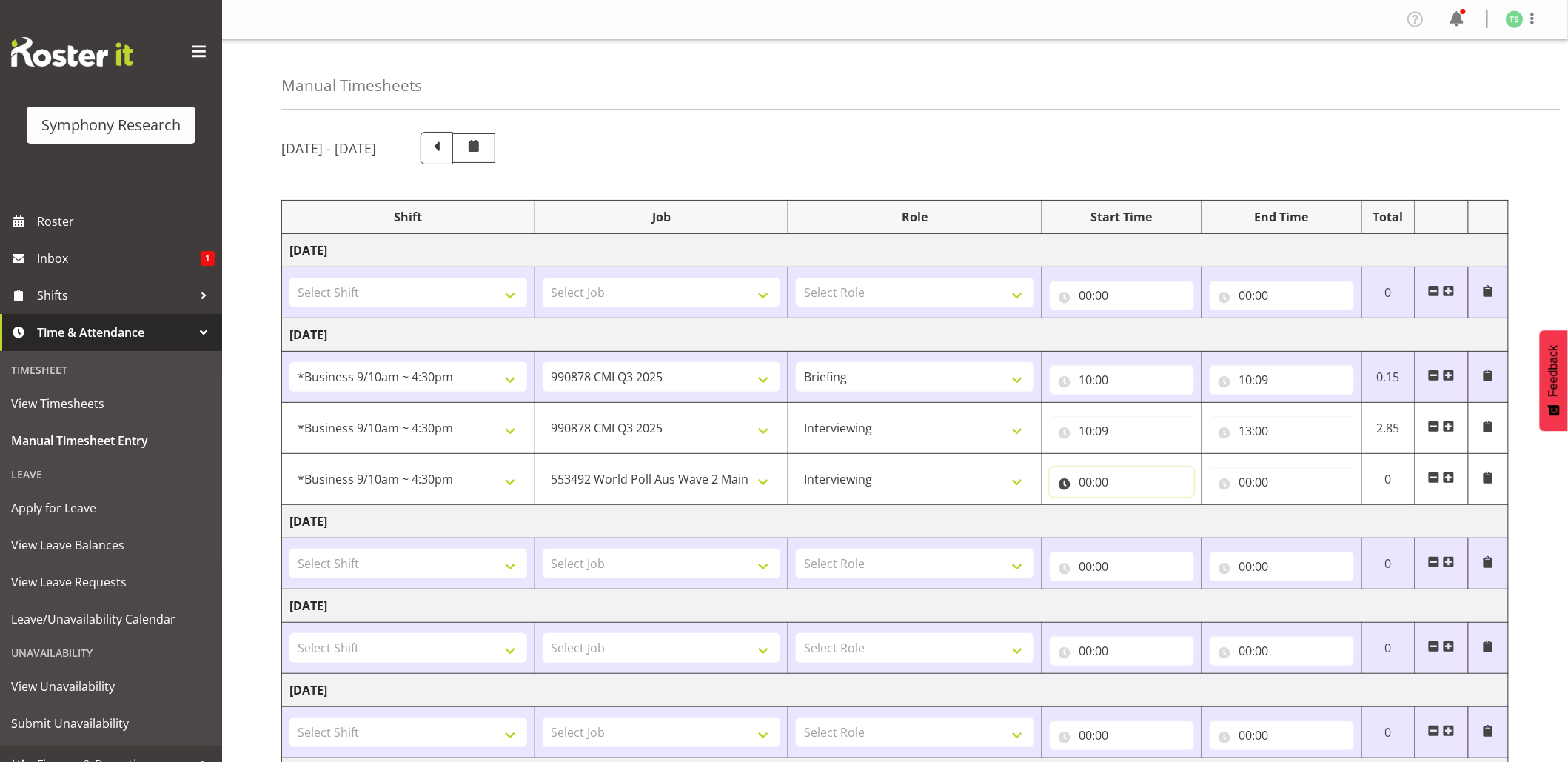
click at [1084, 484] on input "00:00" at bounding box center [1121, 482] width 145 height 29
click at [1142, 517] on select "00 01 02 03 04 05 06 07 08 09 10 11 12 13 14 15 16 17 18 19 20 21 22 23" at bounding box center [1151, 520] width 33 height 29
select select "13"
click at [1134, 508] on select "00 01 02 03 04 05 06 07 08 09 10 11 12 13 14 15 16 17 18 19 20 21 22 23" at bounding box center [1151, 520] width 33 height 29
type input "13:00"
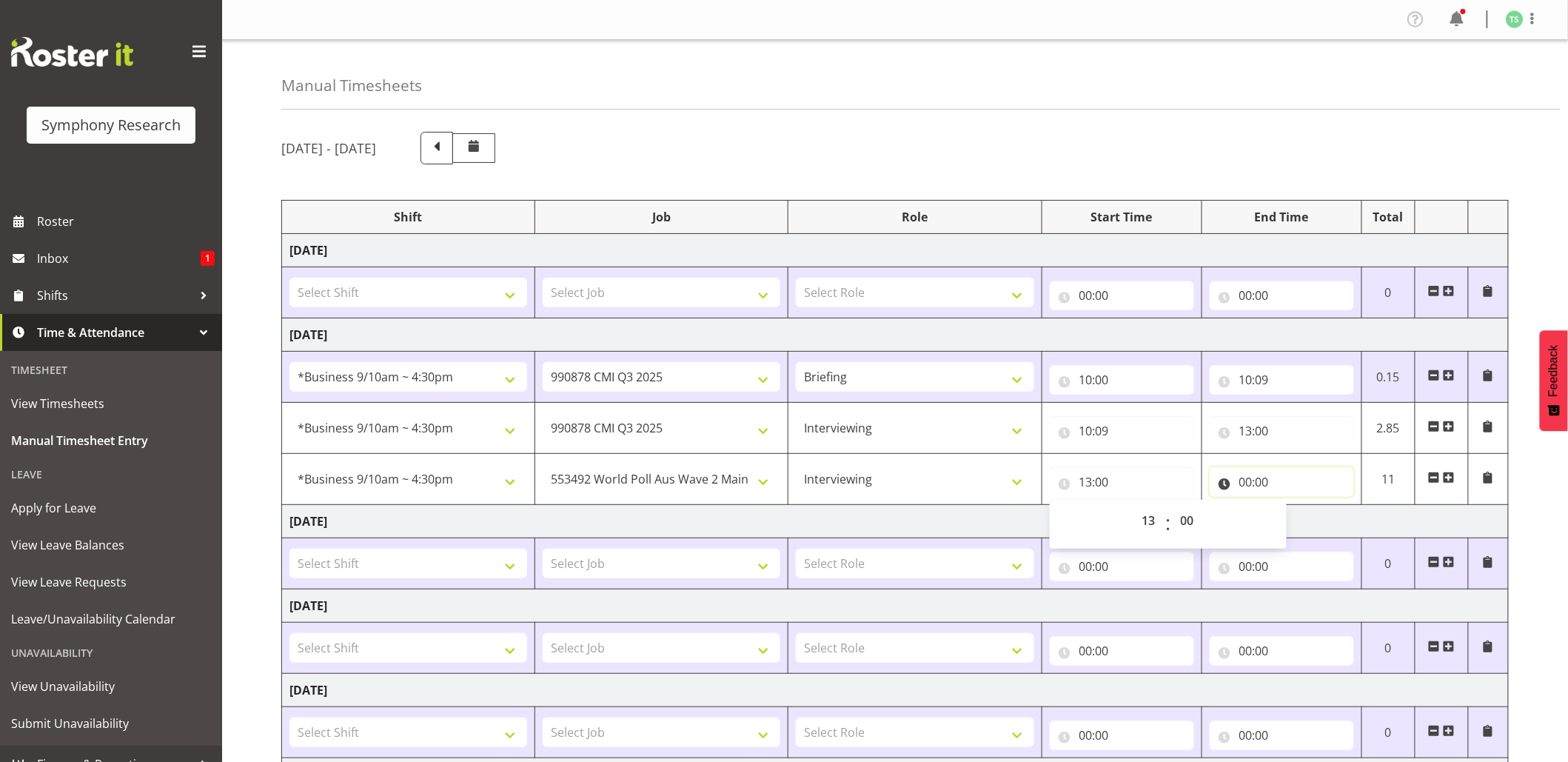
click at [1249, 481] on input "00:00" at bounding box center [1282, 482] width 145 height 29
click at [1309, 515] on select "00 01 02 03 04 05 06 07 08 09 10 11 12 13 14 15 16 17 18 19 20 21 22 23" at bounding box center [1310, 520] width 33 height 29
select select "16"
click at [1294, 508] on select "00 01 02 03 04 05 06 07 08 09 10 11 12 13 14 15 16 17 18 19 20 21 22 23" at bounding box center [1310, 520] width 33 height 29
type input "16:00"
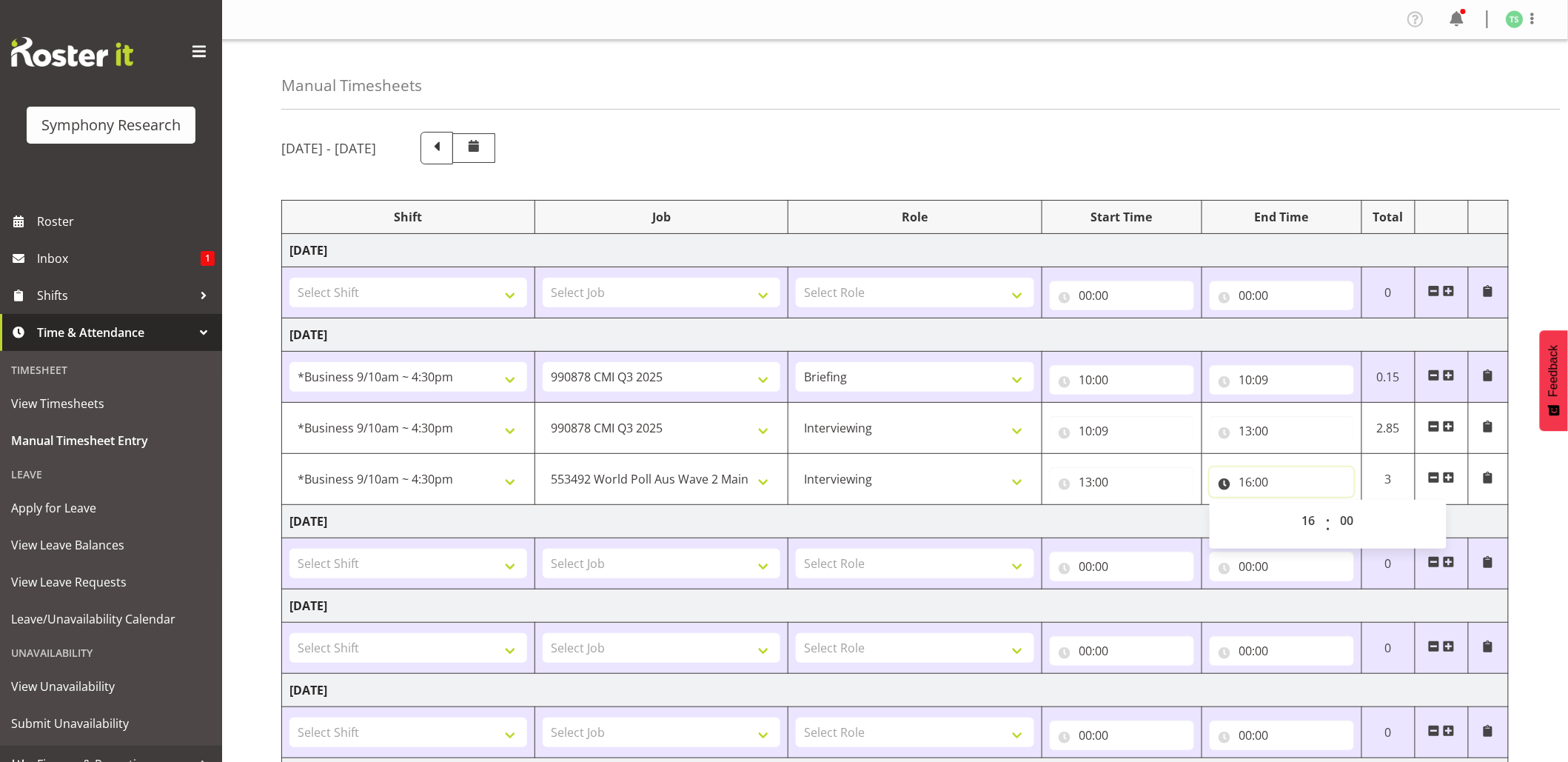
click at [1266, 483] on input "16:00" at bounding box center [1282, 482] width 145 height 29
click at [1346, 519] on select "00 01 02 03 04 05 06 07 08 09 10 11 12 13 14 15 16 17 18 19 20 21 22 23 24 25 2…" at bounding box center [1350, 520] width 33 height 29
select select "30"
click at [1333, 508] on select "00 01 02 03 04 05 06 07 08 09 10 11 12 13 14 15 16 17 18 19 20 21 22 23 24 25 2…" at bounding box center [1350, 520] width 33 height 29
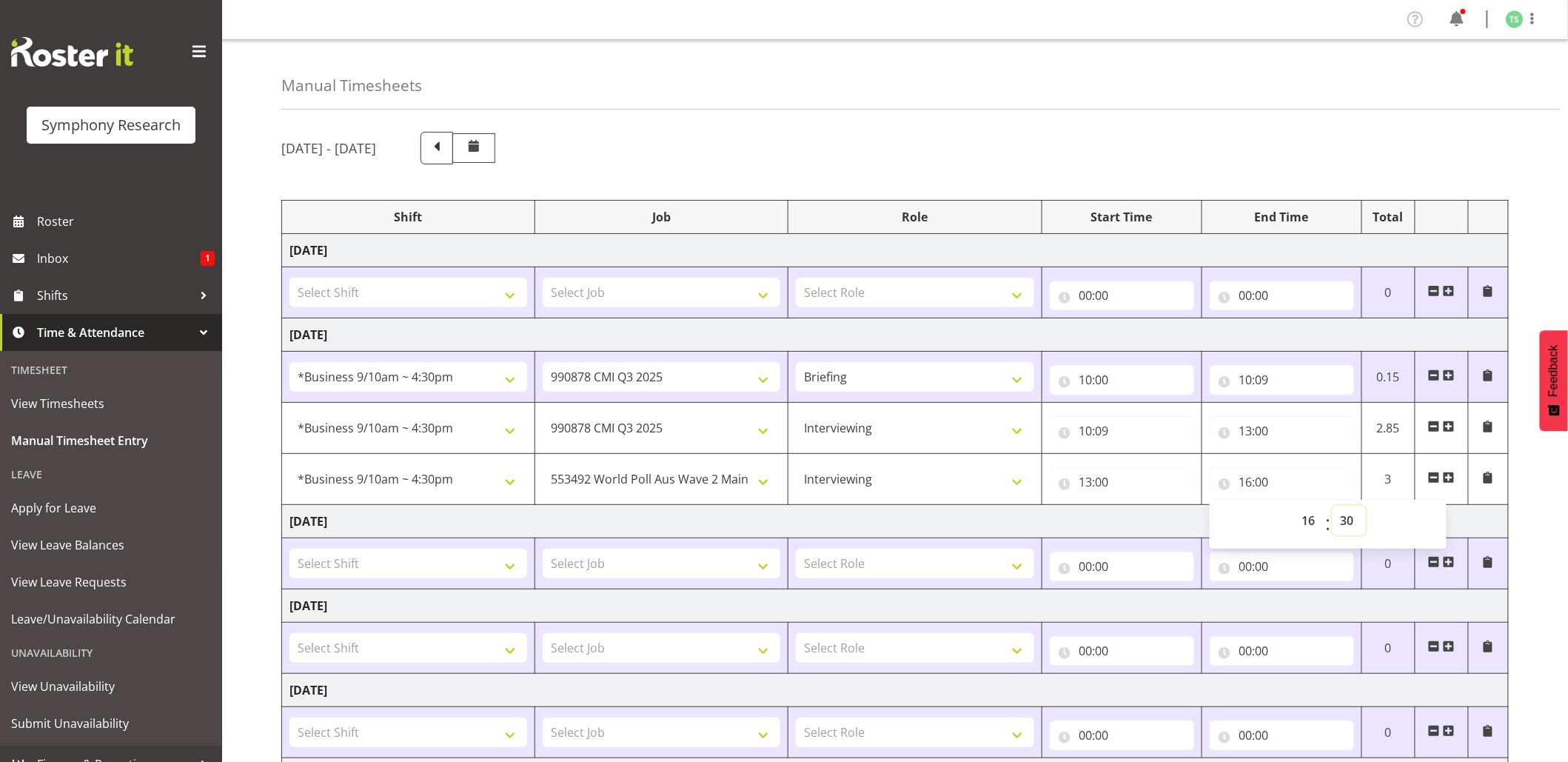
type input "16:30"
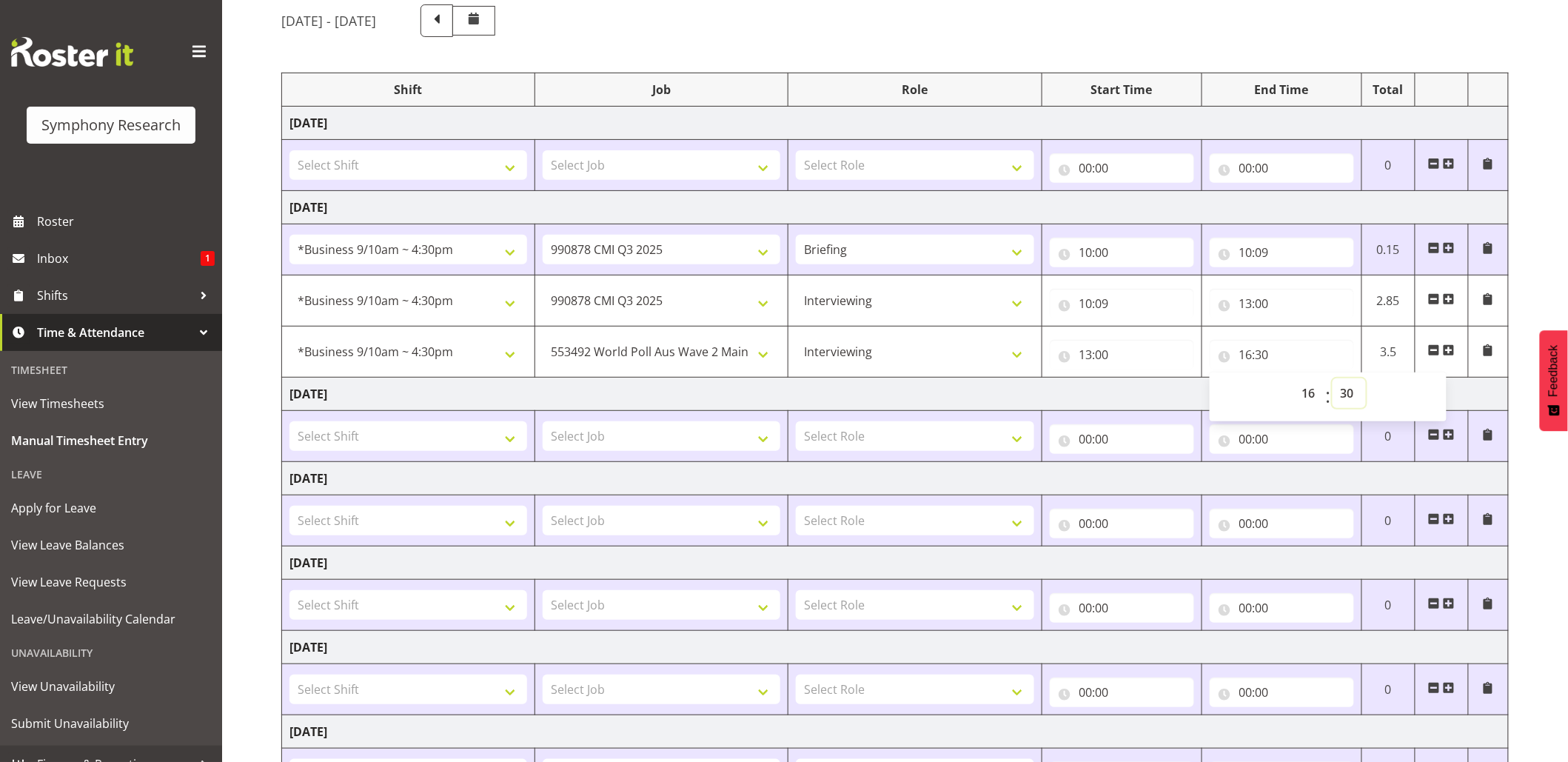
scroll to position [268, 0]
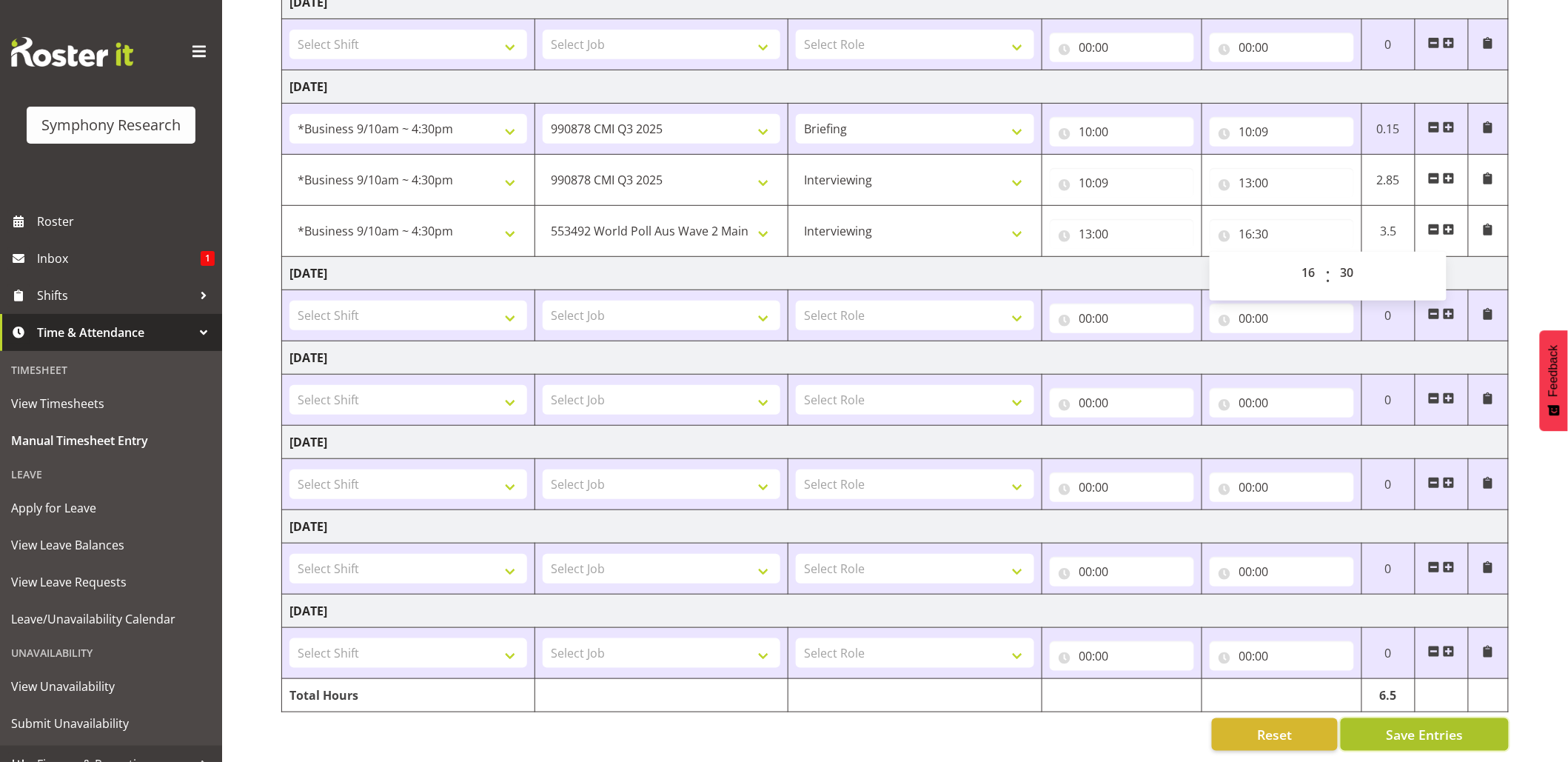
click at [1362, 724] on button "Save Entries" at bounding box center [1424, 734] width 168 height 33
select select "47"
type input "10:09"
type input "13:00"
select select "10499"
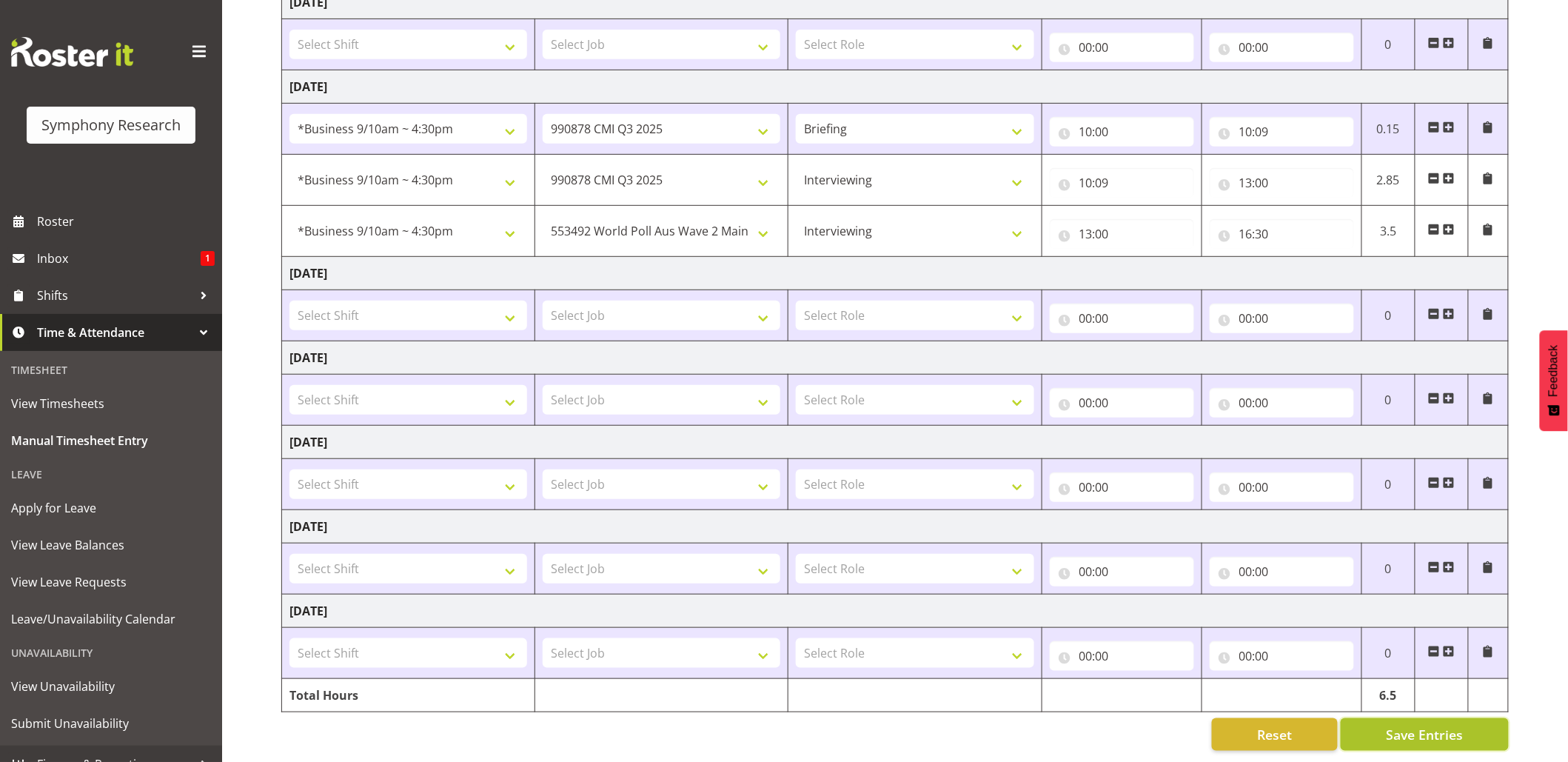
type input "13:00"
type input "16:30"
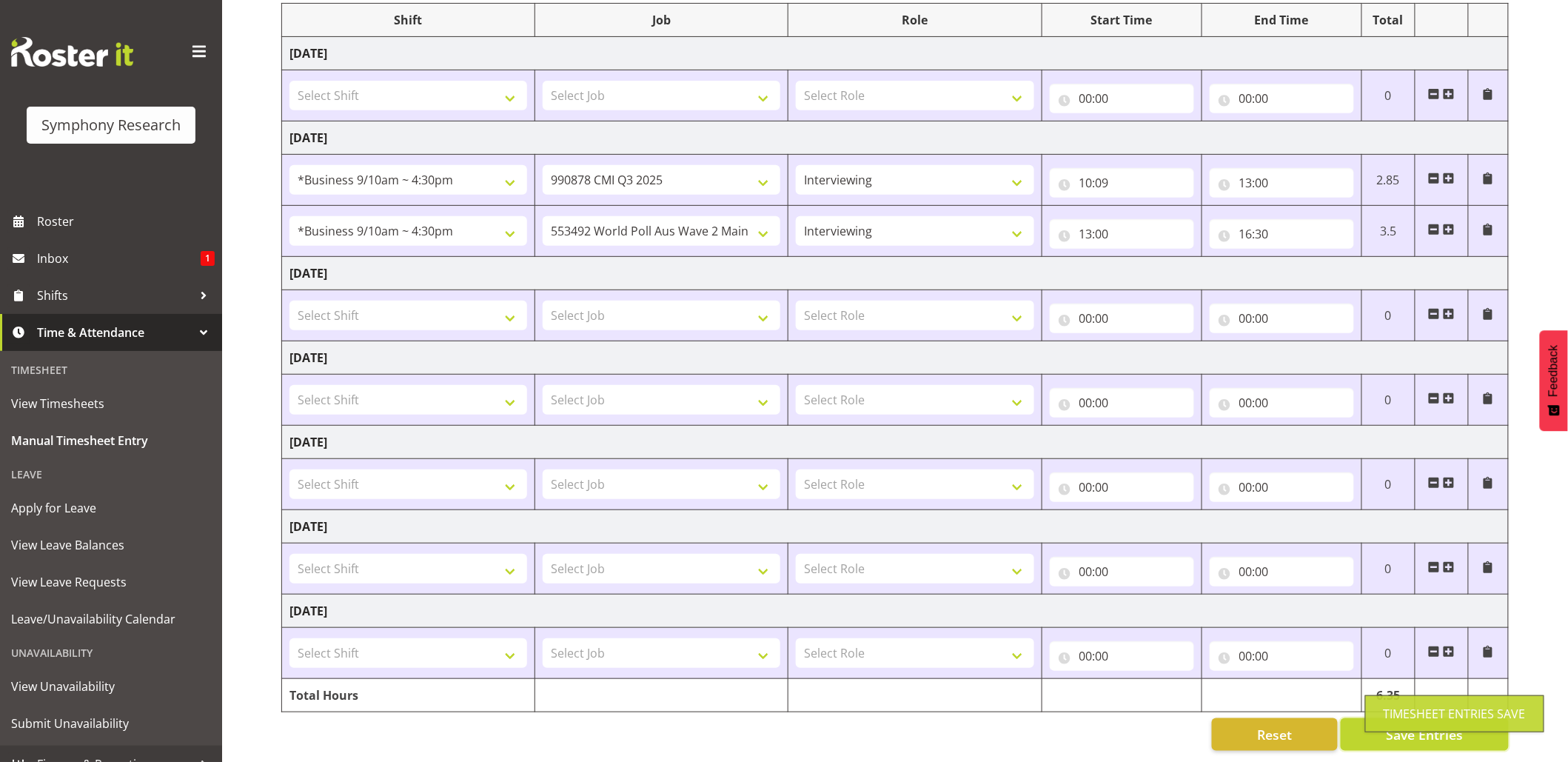
scroll to position [217, 0]
click at [1369, 720] on div "Timesheet Entries Save" at bounding box center [1454, 713] width 179 height 37
click at [1402, 725] on span "Save Entries" at bounding box center [1424, 734] width 77 height 19
click at [1404, 725] on span "Save Entries" at bounding box center [1424, 734] width 77 height 19
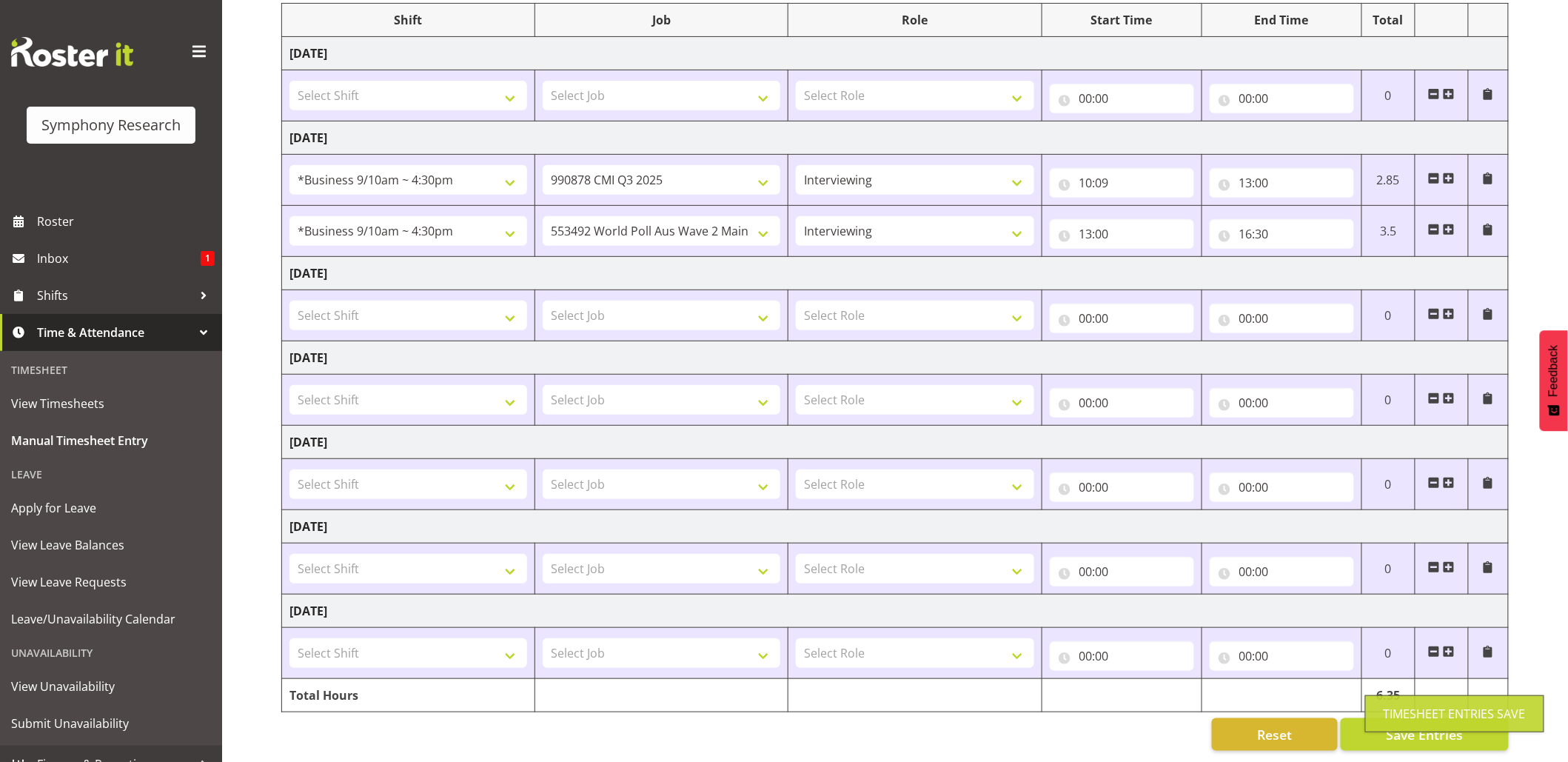
click at [1404, 714] on div "Timesheet Entries Save" at bounding box center [1455, 713] width 142 height 18
click at [1404, 713] on div "Timesheet Entries Save" at bounding box center [1455, 713] width 142 height 18
click at [1392, 725] on span "Save Entries" at bounding box center [1424, 734] width 77 height 19
click at [1418, 725] on span "Save Entries" at bounding box center [1424, 734] width 77 height 19
click at [1414, 725] on span "Save Entries" at bounding box center [1424, 734] width 77 height 19
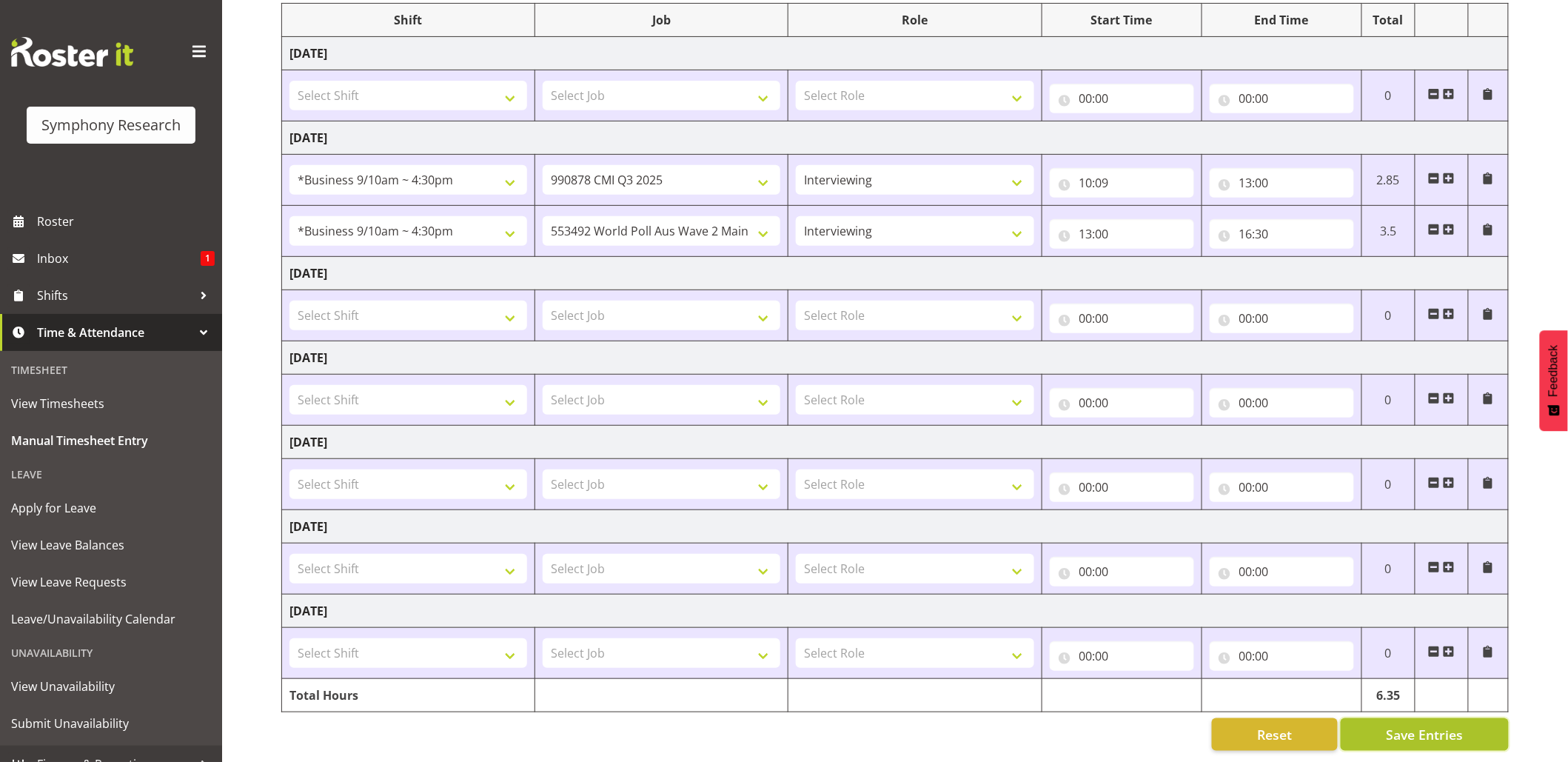
click at [1405, 727] on span "Save Entries" at bounding box center [1424, 734] width 77 height 19
click at [1387, 719] on button "Save Entries" at bounding box center [1424, 734] width 168 height 33
click at [1386, 719] on button "Save Entries" at bounding box center [1424, 734] width 168 height 33
click at [1416, 719] on button "Save Entries" at bounding box center [1424, 734] width 168 height 33
click at [1384, 719] on button "Save Entries" at bounding box center [1424, 734] width 168 height 33
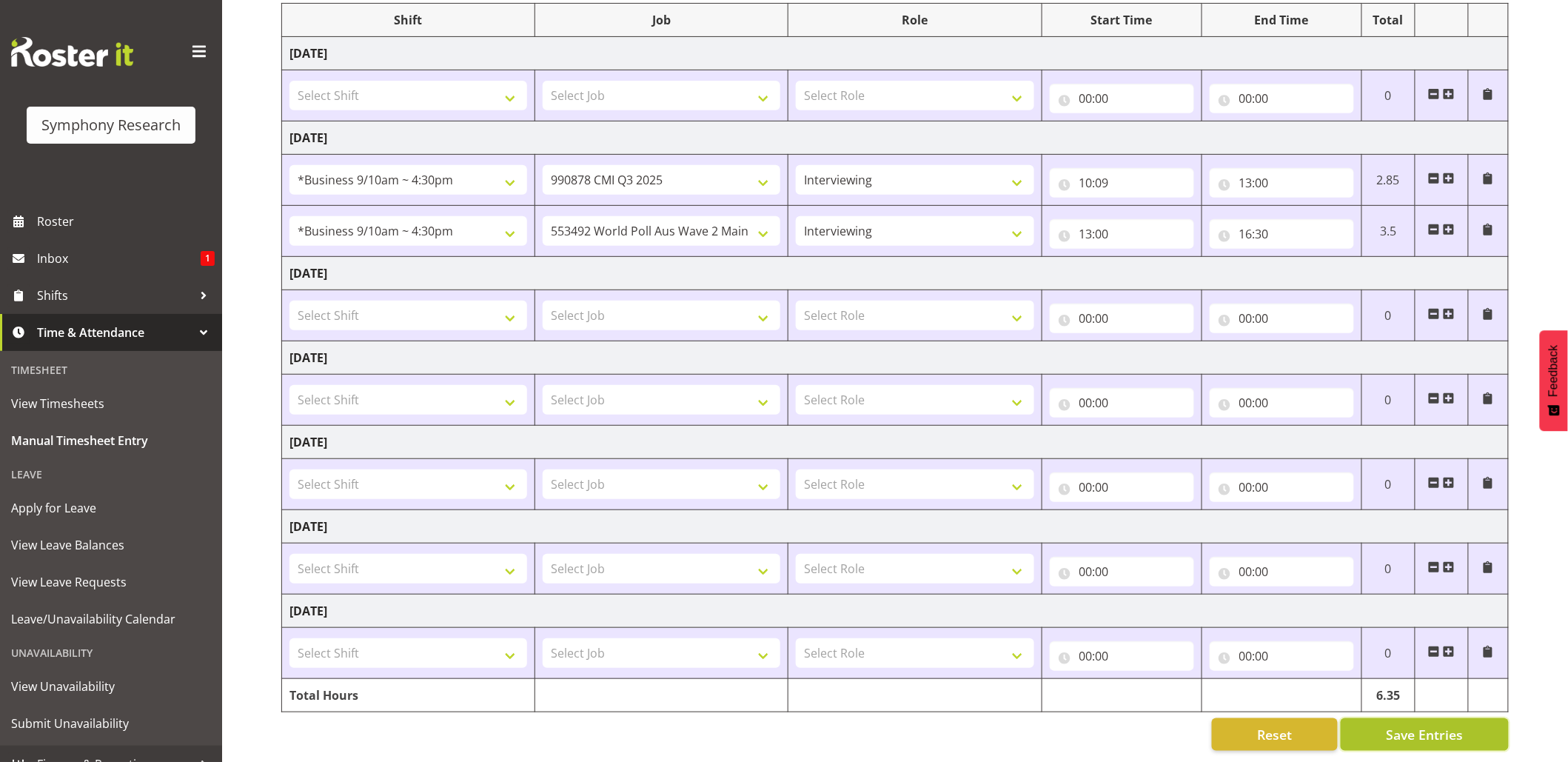
click at [1384, 719] on button "Save Entries" at bounding box center [1424, 734] width 168 height 33
click at [1416, 725] on span "Save Entries" at bounding box center [1424, 734] width 77 height 19
click at [1418, 725] on span "Save Entries" at bounding box center [1424, 734] width 77 height 19
click at [1393, 725] on span "Save Entries" at bounding box center [1424, 734] width 77 height 19
click at [1411, 725] on span "Save Entries" at bounding box center [1424, 734] width 77 height 19
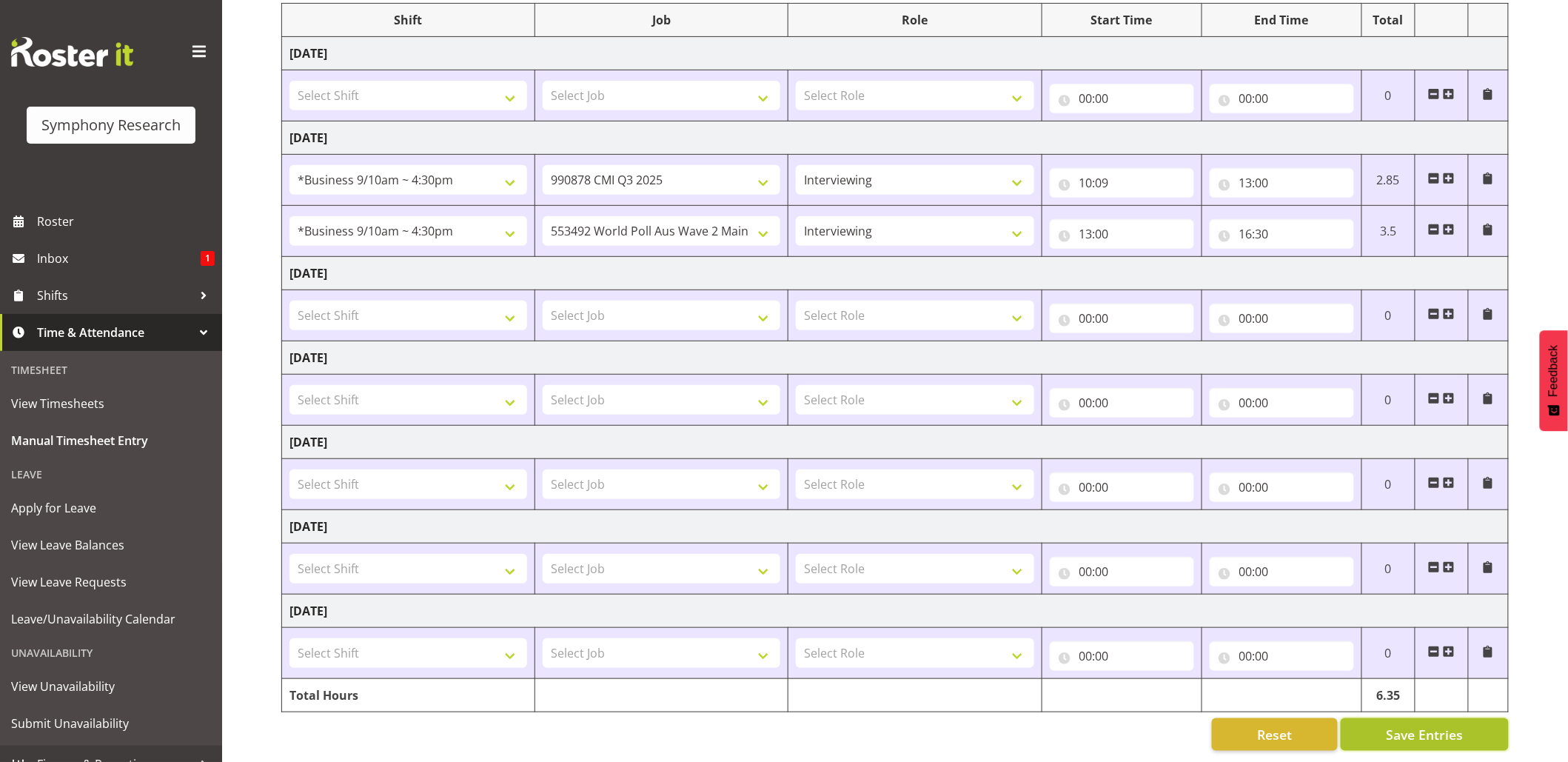
click at [1397, 719] on button "Save Entries" at bounding box center [1424, 734] width 168 height 33
click at [1432, 223] on span at bounding box center [1434, 229] width 12 height 12
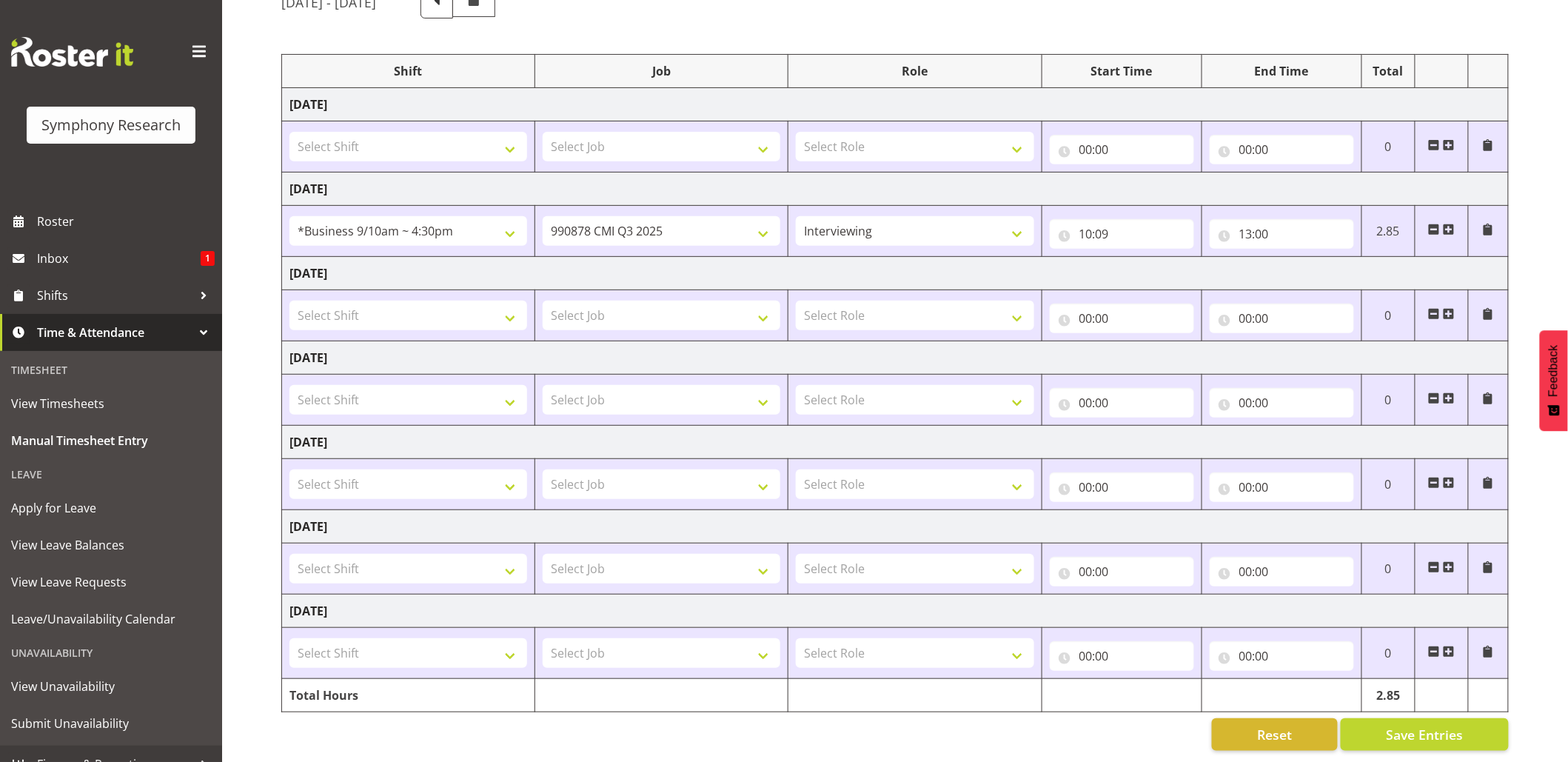
scroll to position [166, 0]
click at [1253, 222] on input "13:00" at bounding box center [1282, 233] width 145 height 29
click at [1312, 258] on select "00 01 02 03 04 05 06 07 08 09 10 11 12 13 14 15 16 17 18 19 20 21 22 23" at bounding box center [1310, 272] width 33 height 29
select select "10"
click at [1294, 258] on select "00 01 02 03 04 05 06 07 08 09 10 11 12 13 14 15 16 17 18 19 20 21 22 23" at bounding box center [1310, 272] width 33 height 29
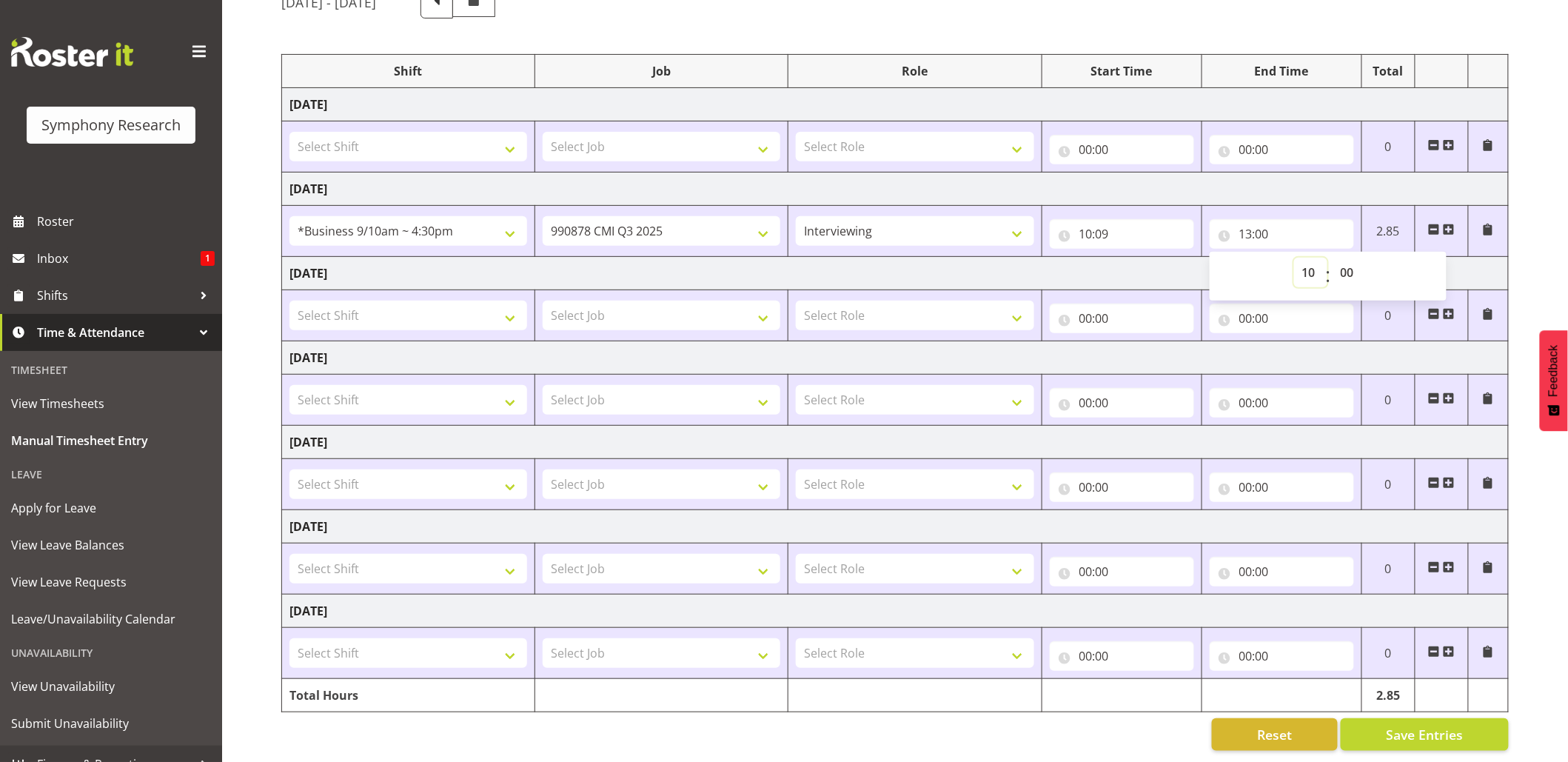
type input "10:00"
click at [1268, 219] on input "10:00" at bounding box center [1282, 233] width 145 height 29
click at [1342, 258] on select "00 01 02 03 04 05 06 07 08 09 10 11 12 13 14 15 16 17 18 19 20 21 22 23 24 25 2…" at bounding box center [1350, 272] width 33 height 29
select select "9"
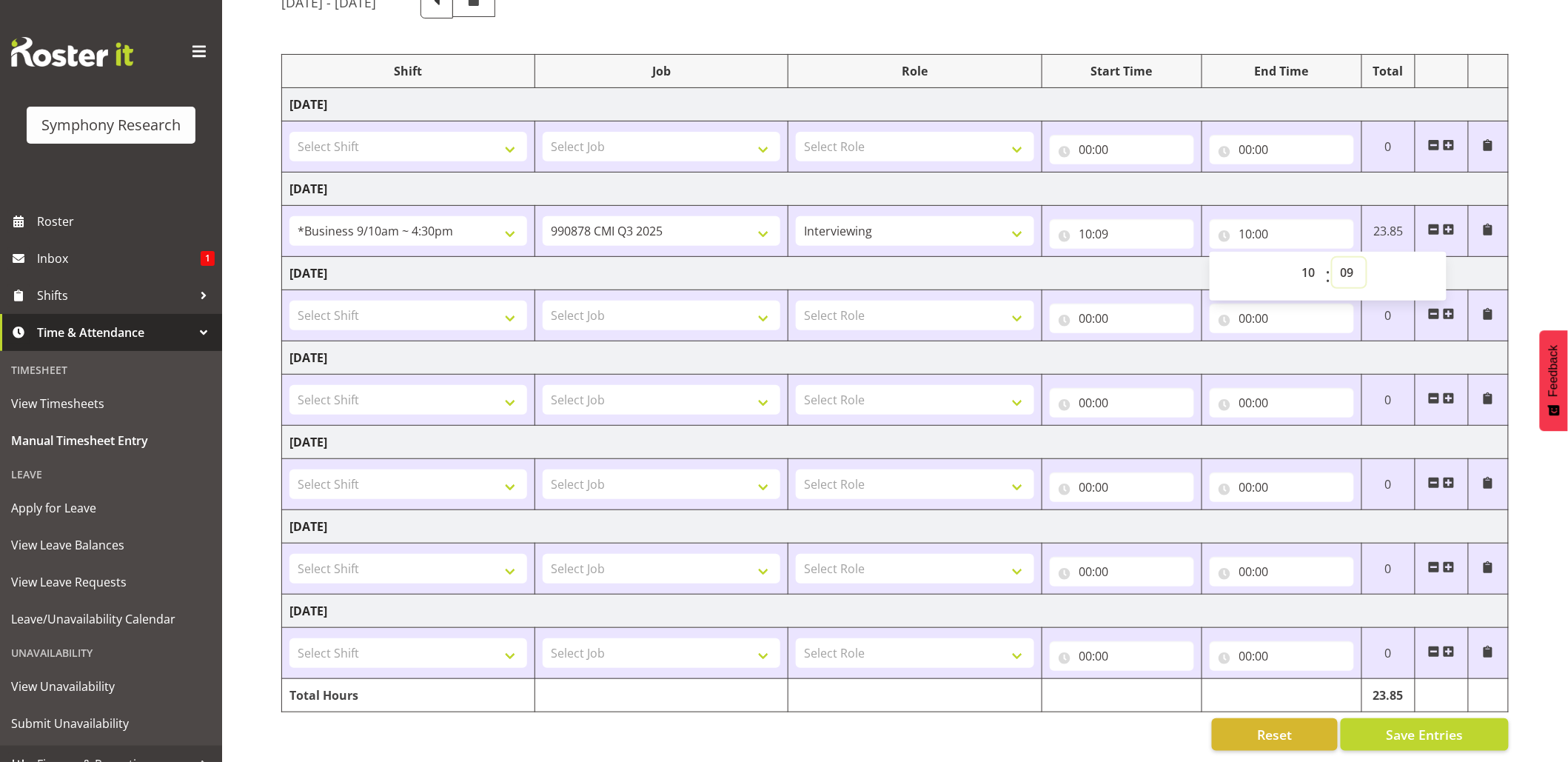
click at [1333, 258] on select "00 01 02 03 04 05 06 07 08 09 10 11 12 13 14 15 16 17 18 19 20 21 22 23 24 25 2…" at bounding box center [1350, 272] width 33 height 29
type input "10:09"
click at [1017, 217] on select "Briefing Interviewing" at bounding box center [915, 231] width 237 height 29
select select "297"
click at [796, 217] on select "Briefing Interviewing" at bounding box center [915, 231] width 237 height 29
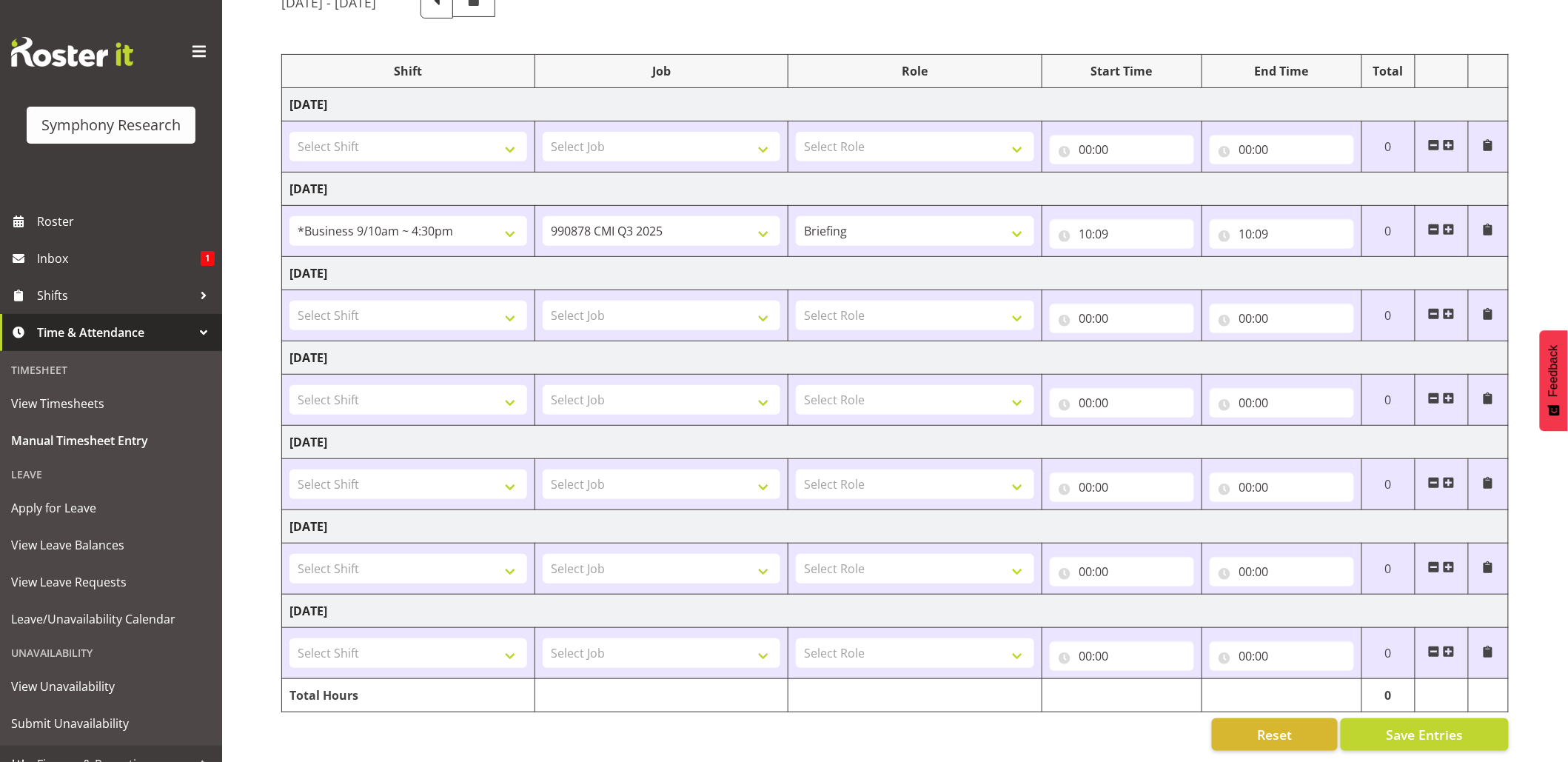
click at [1455, 211] on td at bounding box center [1442, 231] width 54 height 51
click at [1447, 223] on span at bounding box center [1448, 229] width 12 height 12
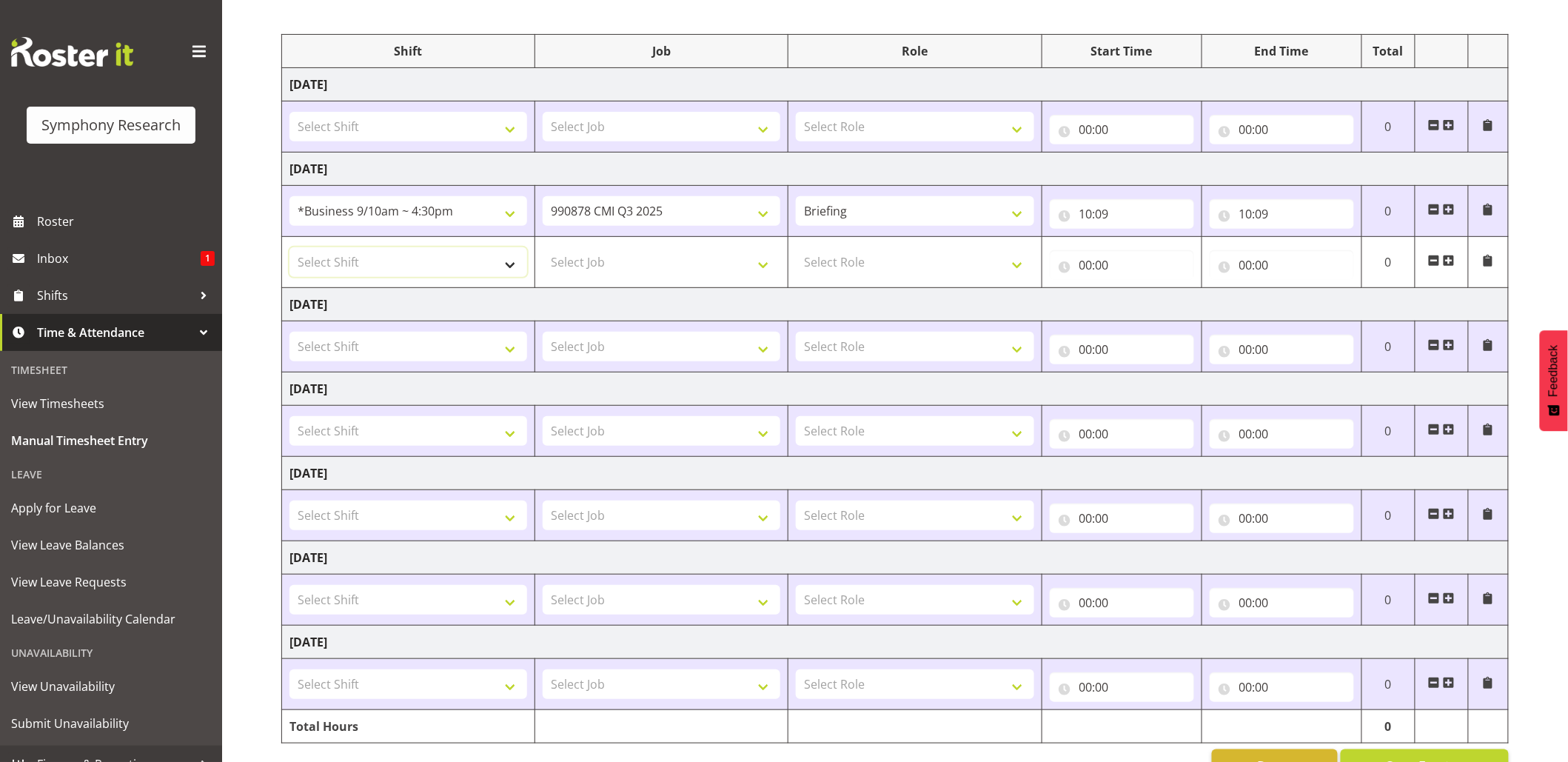
click at [503, 275] on select "Select Shift !!Project Briefing (Job to be assigned) !!Weekend Residential (Ros…" at bounding box center [408, 262] width 237 height 29
select select "26078"
click at [289, 249] on select "Select Shift !!Project Briefing (Job to be assigned) !!Weekend Residential (Ros…" at bounding box center [408, 262] width 237 height 29
click at [778, 262] on select "Select Job 550060 IF Admin 553492 World Poll Aus Wave 2 Main 2025 553493 World …" at bounding box center [661, 262] width 237 height 29
select select "10239"
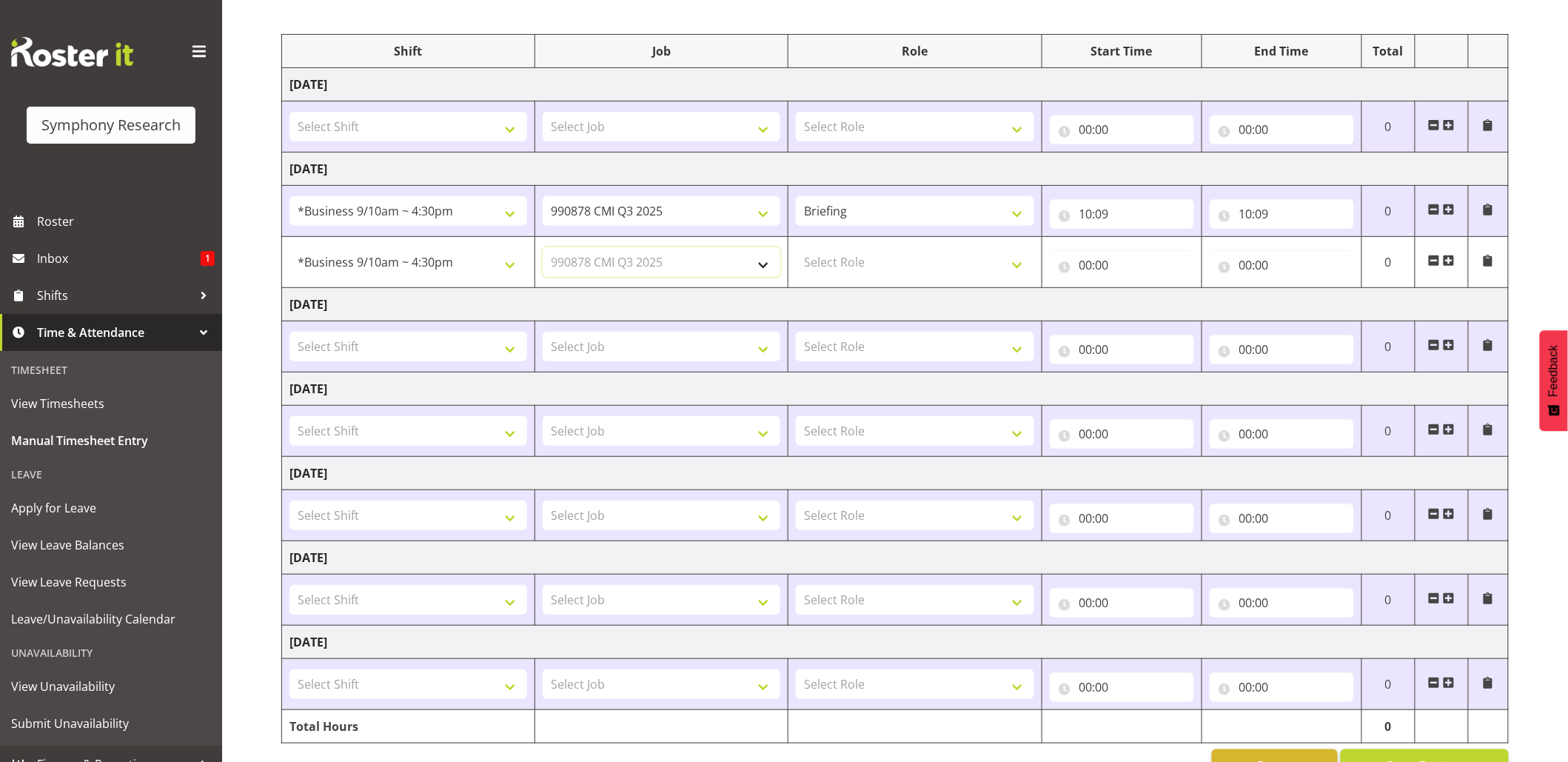
click at [543, 249] on select "Select Job 550060 IF Admin 553492 World Poll Aus Wave 2 Main 2025 553493 World …" at bounding box center [661, 262] width 237 height 29
click at [1019, 275] on select "Select Role Briefing Interviewing" at bounding box center [915, 262] width 237 height 29
select select "47"
click at [796, 249] on select "Select Role Briefing Interviewing" at bounding box center [915, 262] width 237 height 29
click at [1081, 269] on input "00:00" at bounding box center [1121, 264] width 145 height 29
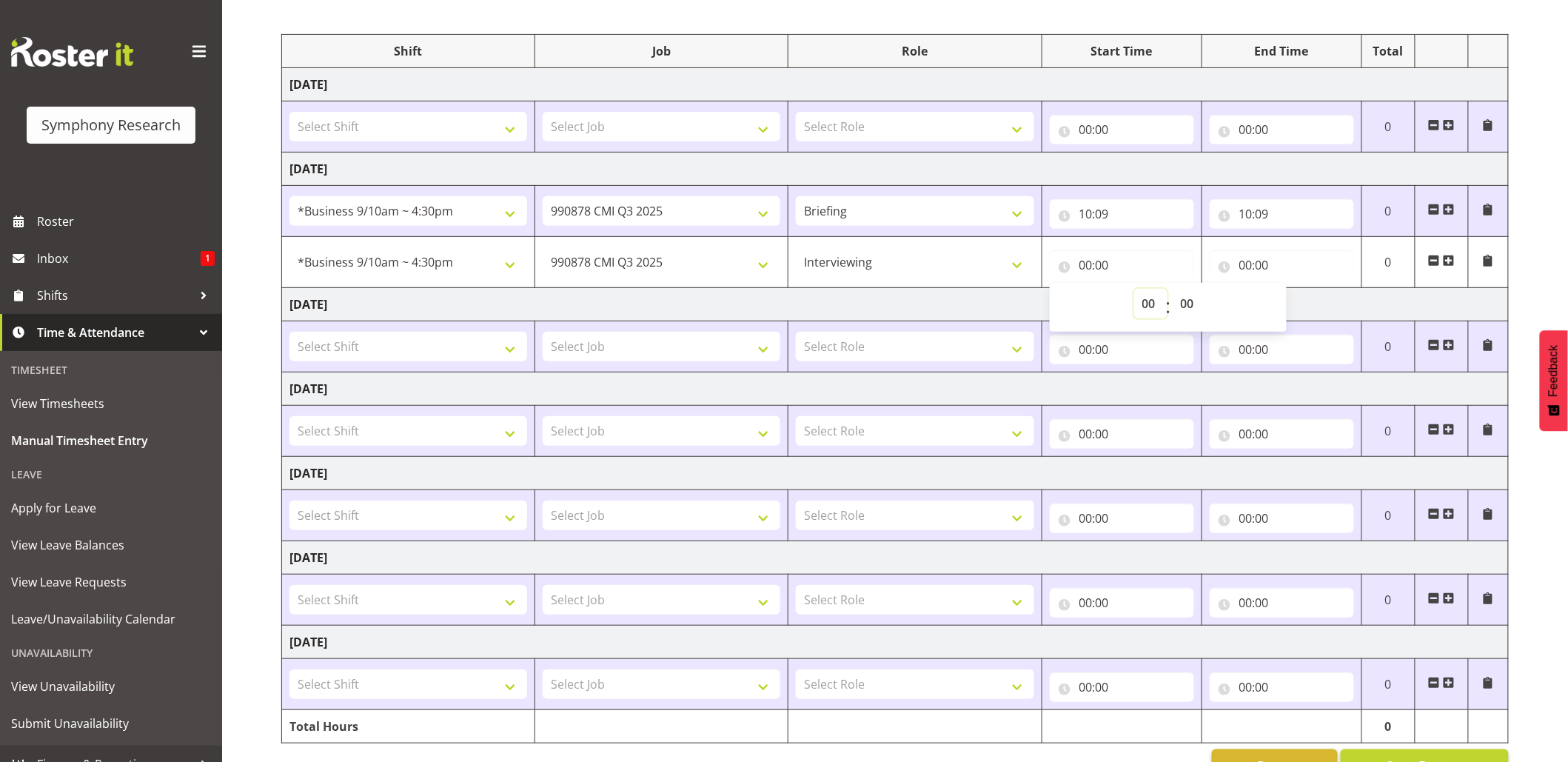
click at [1144, 306] on select "00 01 02 03 04 05 06 07 08 09 10 11 12 13 14 15 16 17 18 19 20 21 22 23" at bounding box center [1151, 303] width 33 height 29
select select "10"
click at [1134, 291] on select "00 01 02 03 04 05 06 07 08 09 10 11 12 13 14 15 16 17 18 19 20 21 22 23" at bounding box center [1151, 303] width 33 height 29
type input "10:00"
click at [1101, 265] on input "10:00" at bounding box center [1121, 264] width 145 height 29
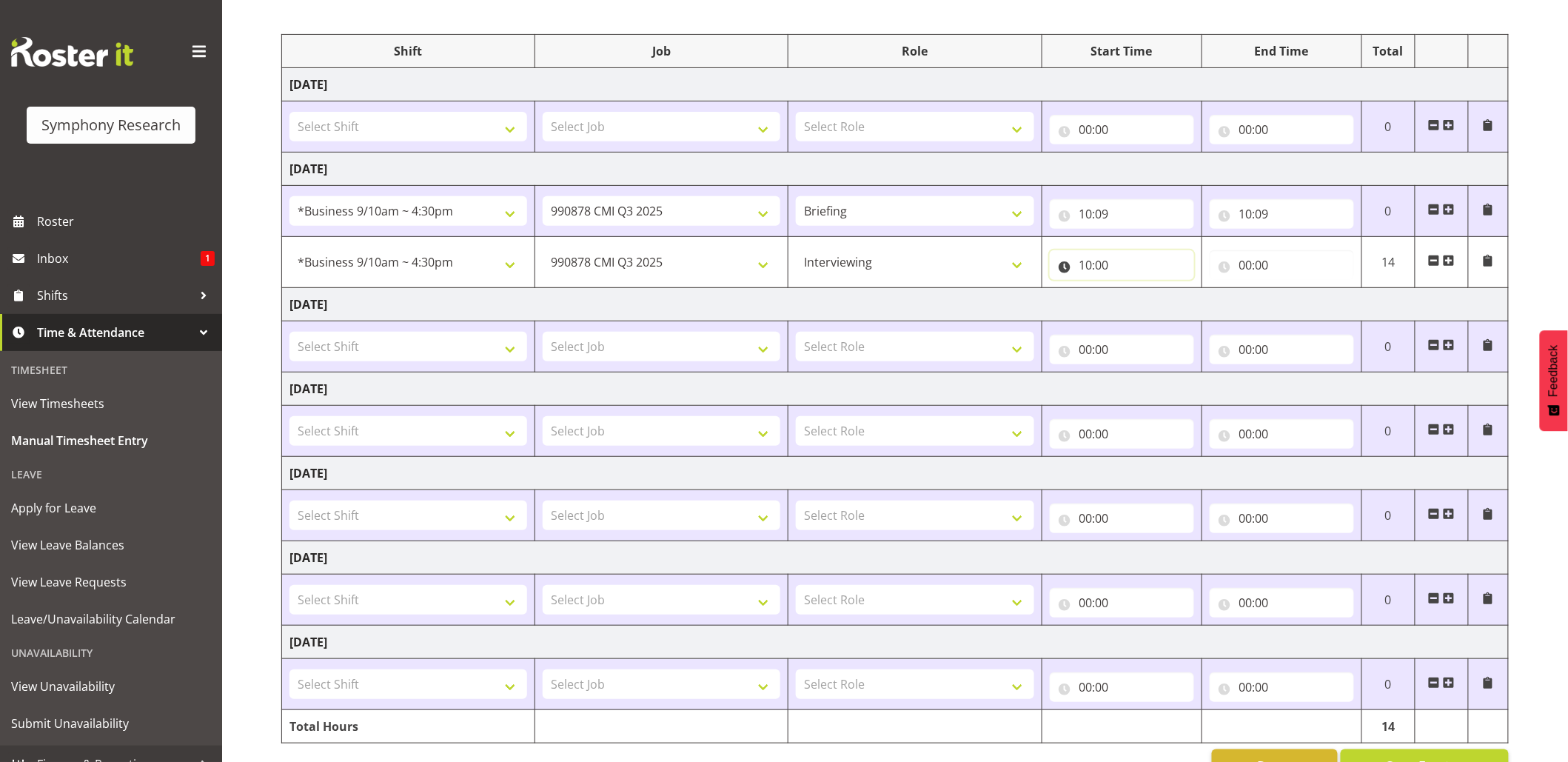
click at [1101, 265] on input "10:00" at bounding box center [1121, 264] width 145 height 29
click at [1187, 305] on select "00 01 02 03 04 05 06 07 08 09 10 11 12 13 14 15 16 17 18 19 20 21 22 23 24 25 2…" at bounding box center [1189, 303] width 33 height 29
select select "9"
click at [1172, 291] on select "00 01 02 03 04 05 06 07 08 09 10 11 12 13 14 15 16 17 18 19 20 21 22 23 24 25 2…" at bounding box center [1189, 303] width 33 height 29
type input "10:09"
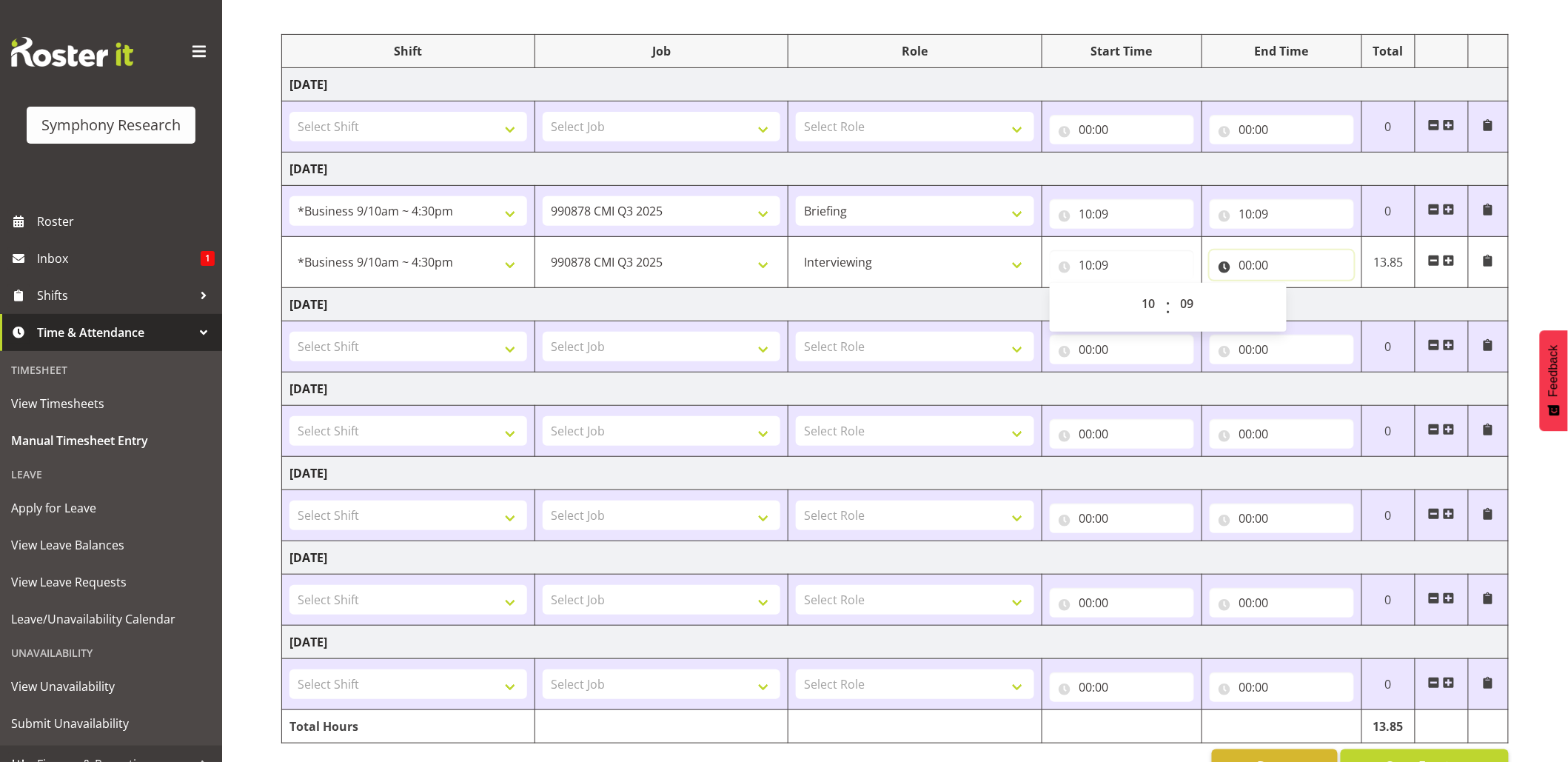
click at [1239, 264] on input "00:00" at bounding box center [1282, 264] width 145 height 29
click at [1313, 298] on select "00 01 02 03 04 05 06 07 08 09 10 11 12 13 14 15 16 17 18 19 20 21 22 23" at bounding box center [1310, 303] width 33 height 29
select select "12"
click at [1294, 291] on select "00 01 02 03 04 05 06 07 08 09 10 11 12 13 14 15 16 17 18 19 20 21 22 23" at bounding box center [1310, 303] width 33 height 29
type input "12:00"
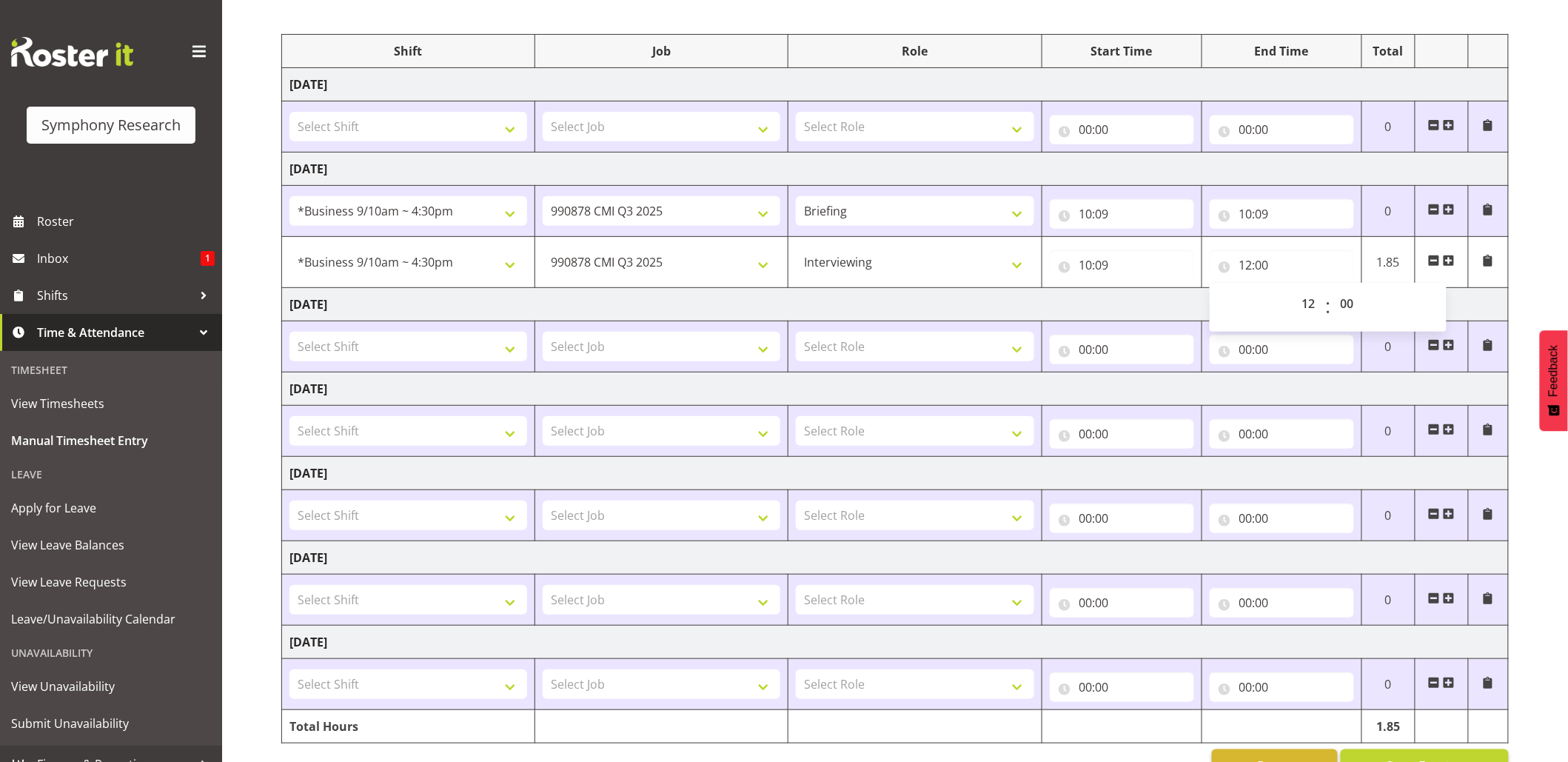
click at [1453, 262] on span at bounding box center [1448, 261] width 12 height 12
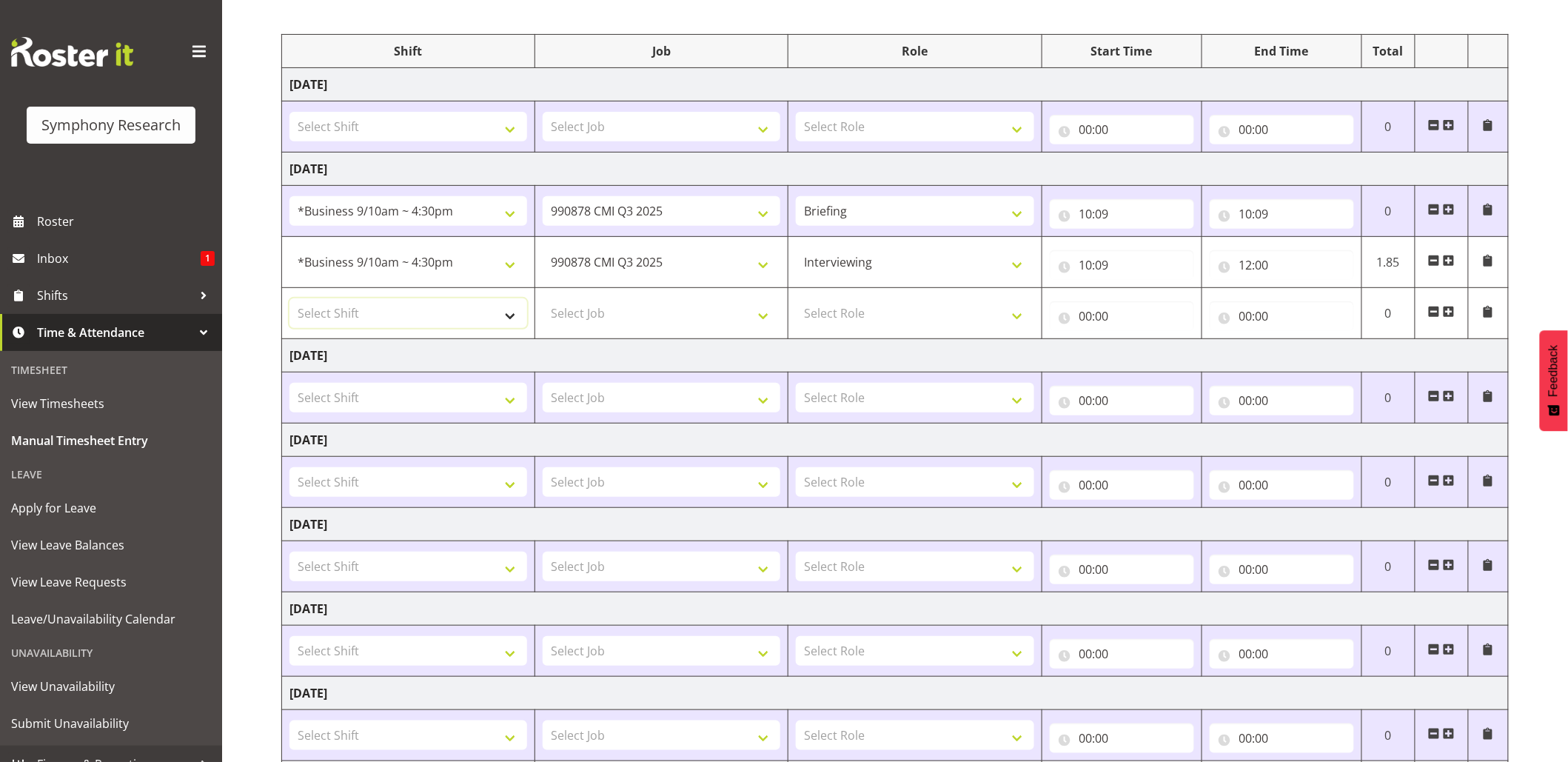
click at [511, 315] on select "Select Shift !!Project Briefing (Job to be assigned) !!Weekend Residential (Ros…" at bounding box center [408, 313] width 237 height 29
select select "26078"
click at [289, 300] on select "Select Shift !!Project Briefing (Job to be assigned) !!Weekend Residential (Ros…" at bounding box center [408, 313] width 237 height 29
click at [758, 324] on select "Select Job 550060 IF Admin 553492 World Poll Aus Wave 2 Main 2025 553493 World …" at bounding box center [661, 313] width 237 height 29
click at [768, 318] on select "Select Job 550060 IF Admin 553492 World Poll Aus Wave 2 Main 2025 553493 World …" at bounding box center [661, 313] width 237 height 29
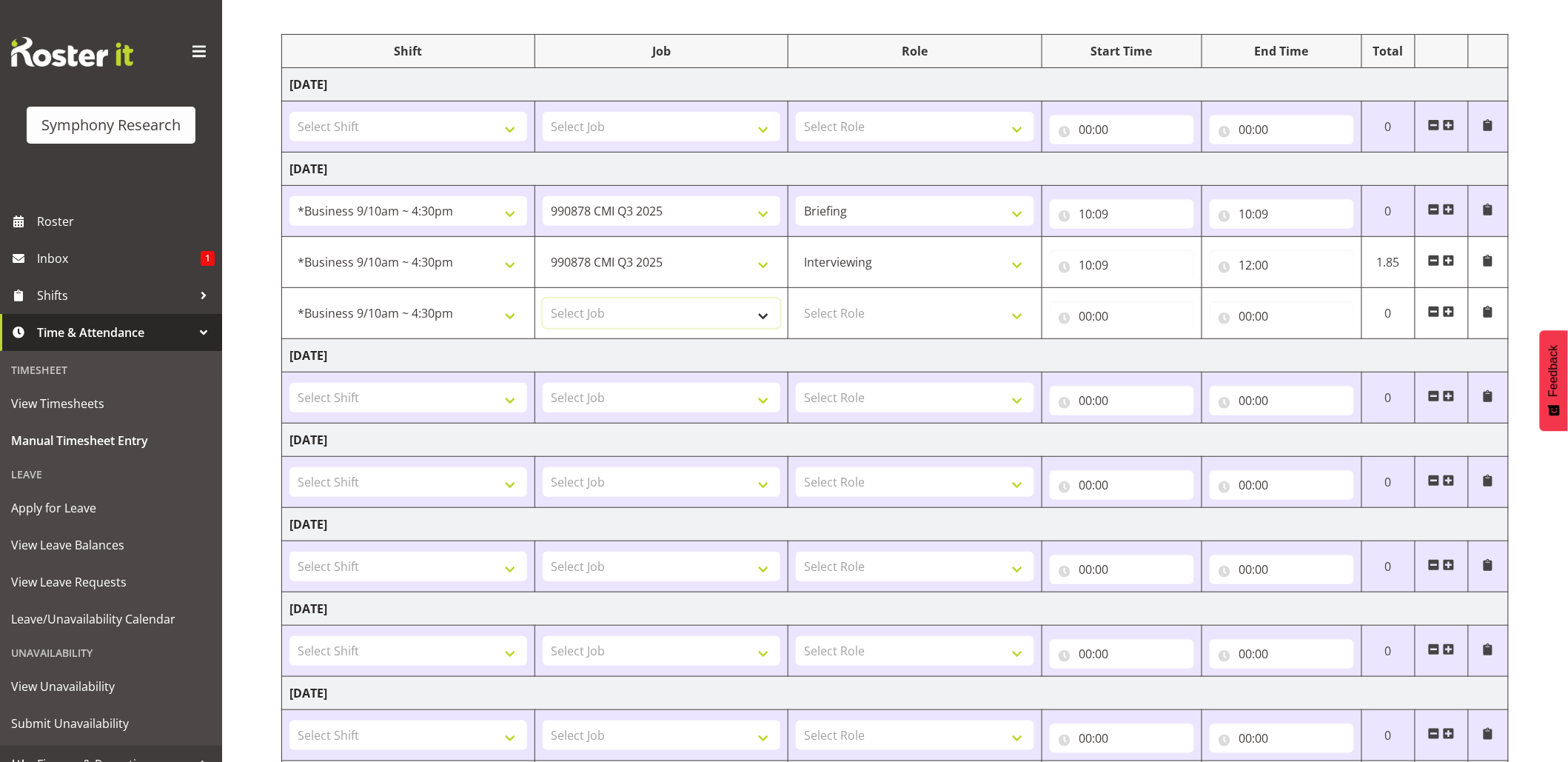
click at [768, 318] on select "Select Job 550060 IF Admin 553492 World Poll Aus Wave 2 Main 2025 553493 World …" at bounding box center [661, 313] width 237 height 29
select select "10239"
click at [543, 300] on select "Select Job 550060 IF Admin 553492 World Poll Aus Wave 2 Main 2025 553493 World …" at bounding box center [661, 313] width 237 height 29
click at [1023, 326] on select "Select Role Briefing Interviewing" at bounding box center [915, 313] width 237 height 29
select select "47"
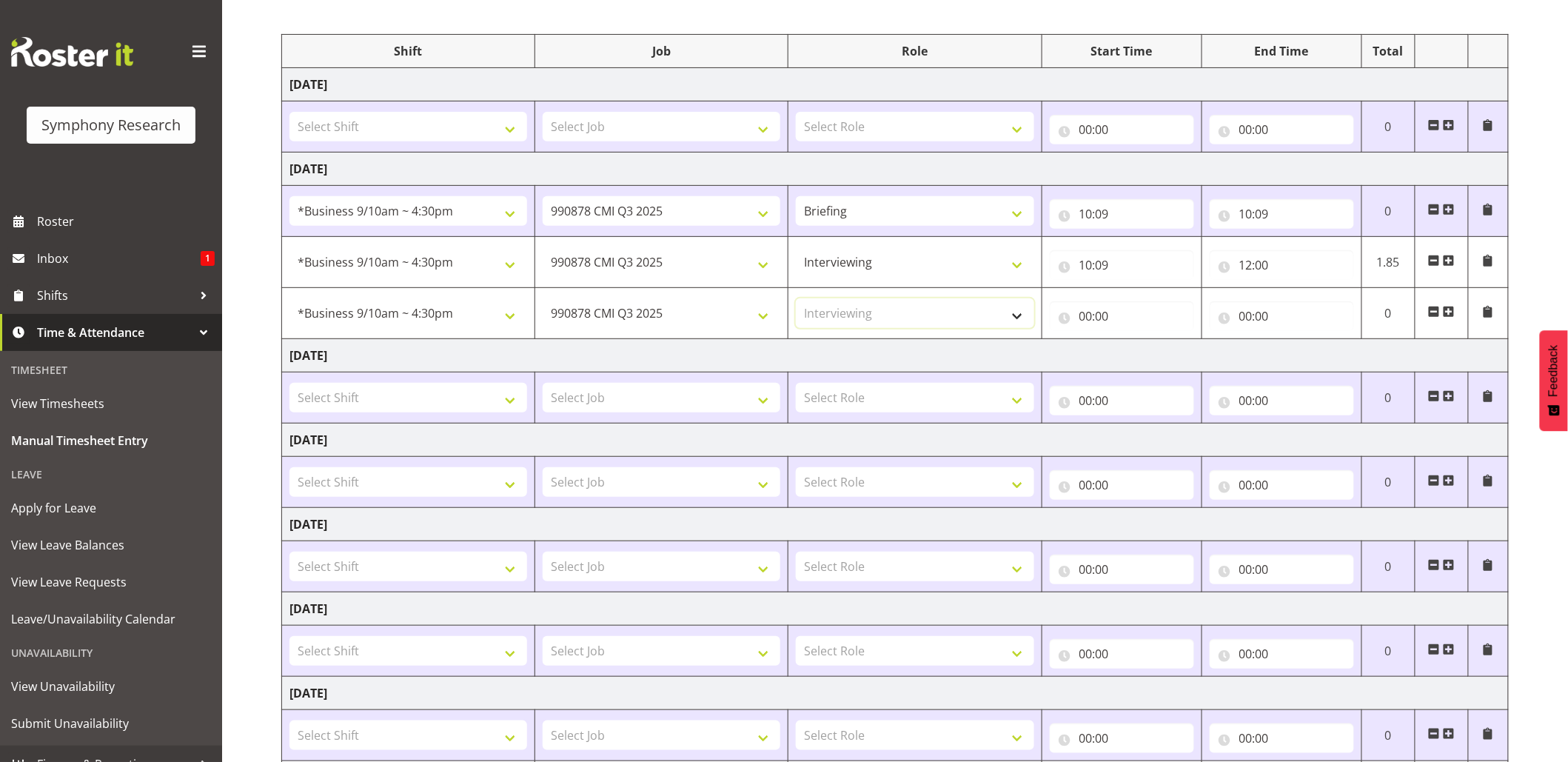
click at [796, 300] on select "Select Role Briefing Interviewing" at bounding box center [915, 313] width 237 height 29
click at [1090, 321] on input "00:00" at bounding box center [1121, 315] width 145 height 29
click at [1153, 358] on select "00 01 02 03 04 05 06 07 08 09 10 11 12 13 14 15 16 17 18 19 20 21 22 23" at bounding box center [1151, 354] width 33 height 29
select select "12"
click at [1134, 342] on select "00 01 02 03 04 05 06 07 08 09 10 11 12 13 14 15 16 17 18 19 20 21 22 23" at bounding box center [1151, 354] width 33 height 29
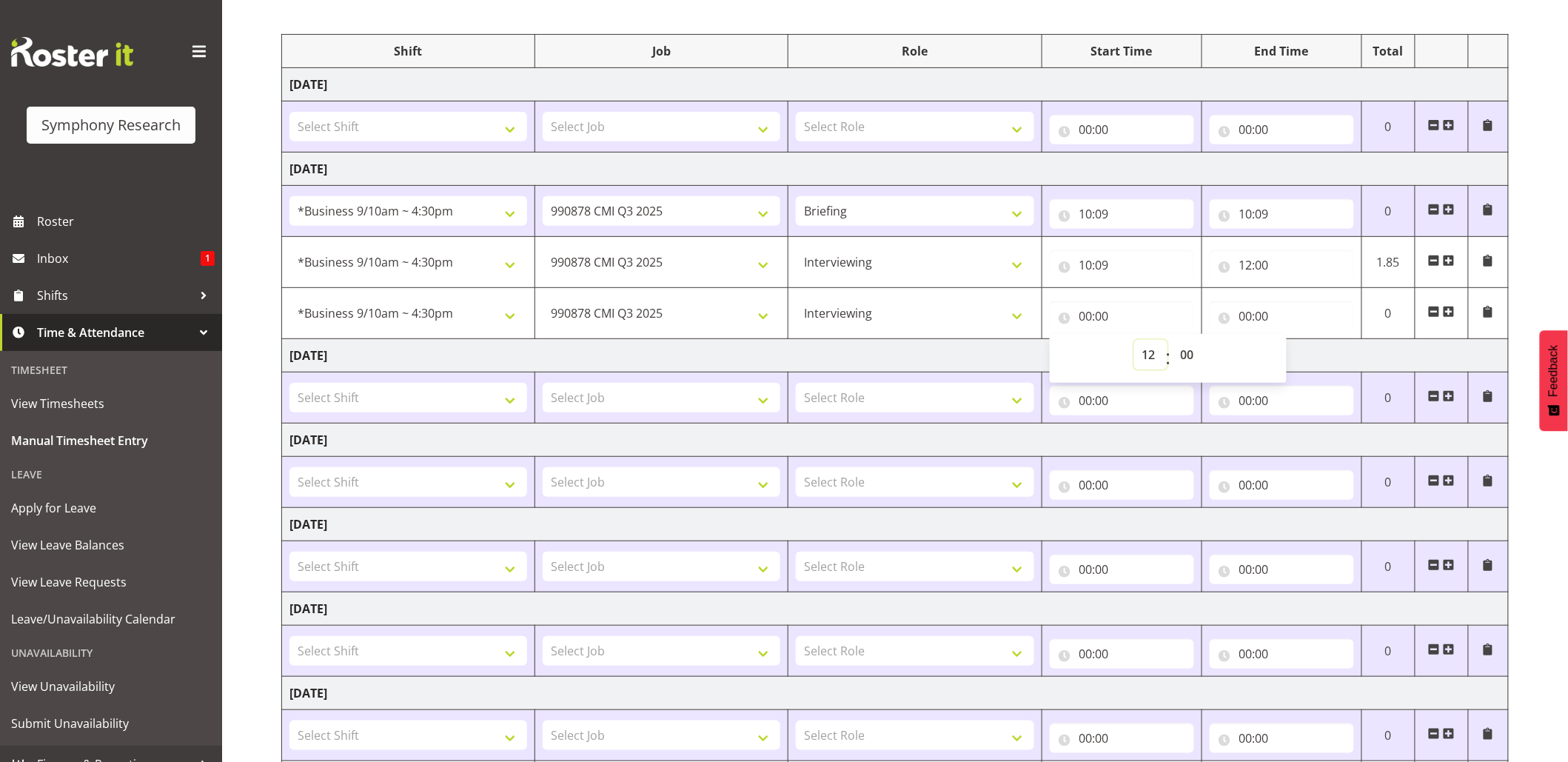
type input "12:00"
click at [1105, 314] on input "12:00" at bounding box center [1121, 315] width 145 height 29
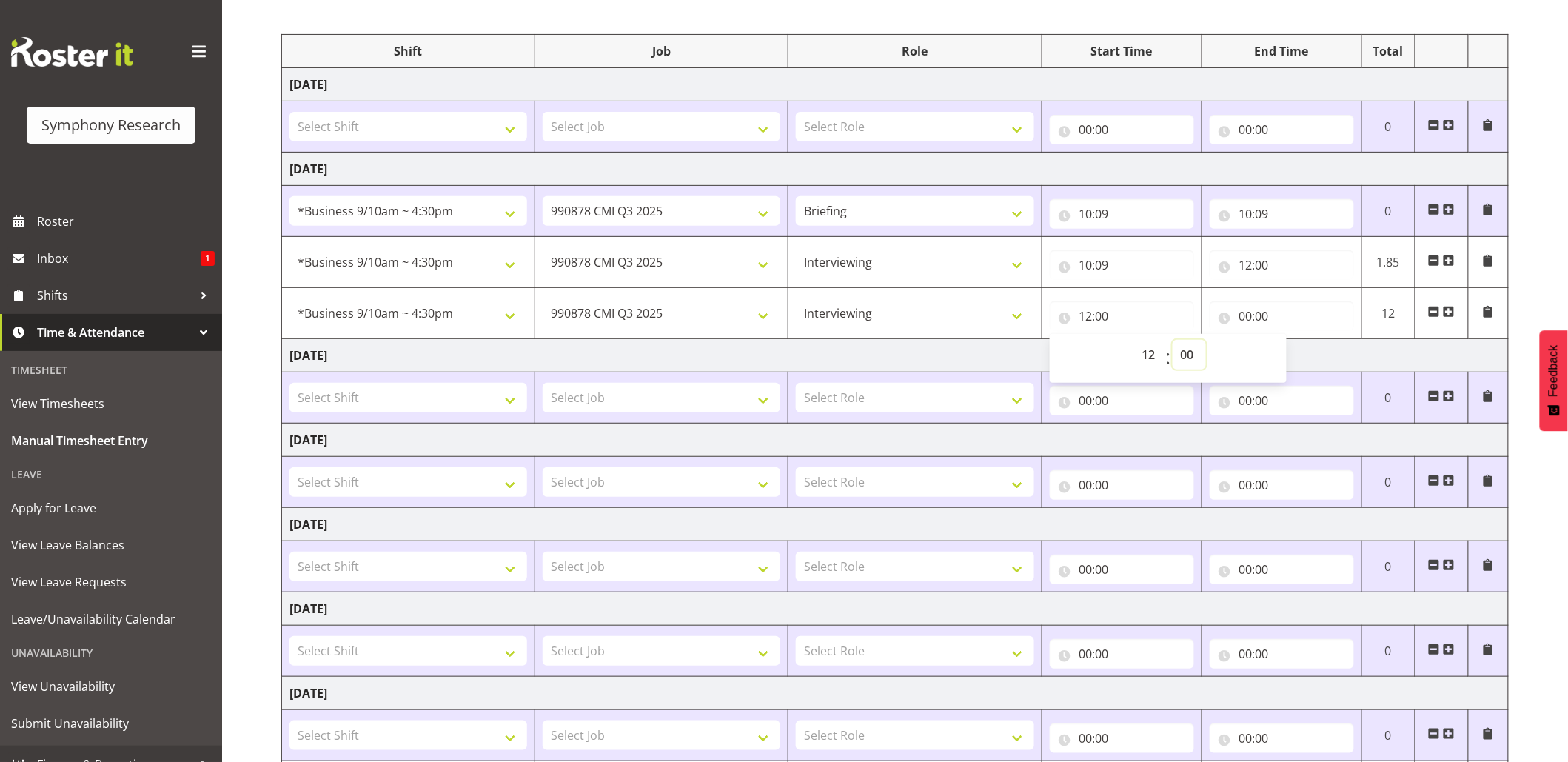
click at [1186, 352] on select "00 01 02 03 04 05 06 07 08 09 10 11 12 13 14 15 16 17 18 19 20 21 22 23 24 25 2…" at bounding box center [1189, 354] width 33 height 29
select select "30"
click at [1172, 342] on select "00 01 02 03 04 05 06 07 08 09 10 11 12 13 14 15 16 17 18 19 20 21 22 23 24 25 2…" at bounding box center [1189, 354] width 33 height 29
type input "12:30"
click at [1259, 320] on input "00:00" at bounding box center [1282, 315] width 145 height 29
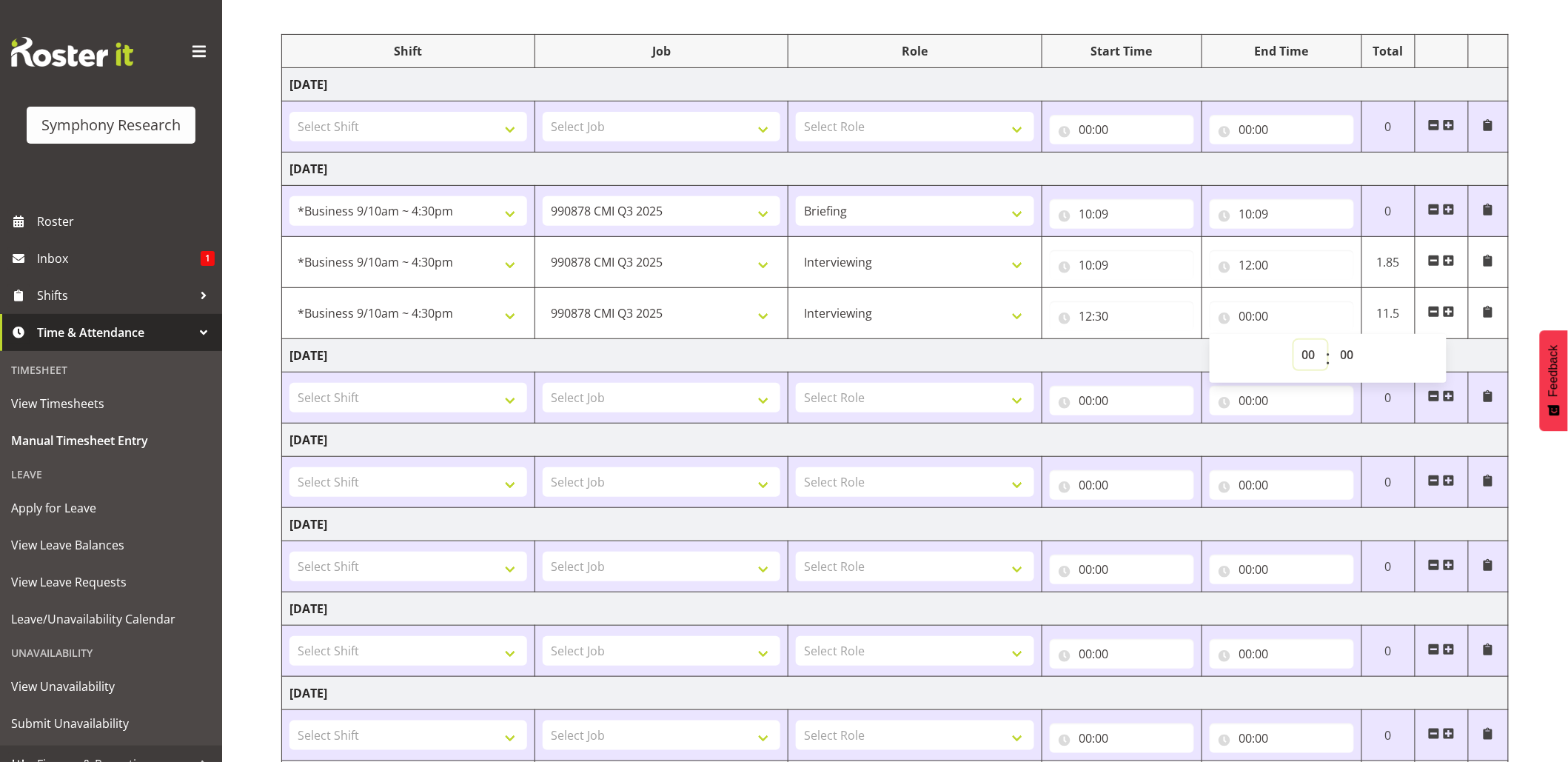
click at [1309, 358] on select "00 01 02 03 04 05 06 07 08 09 10 11 12 13 14 15 16 17 18 19 20 21 22 23" at bounding box center [1310, 354] width 33 height 29
select select "13"
click at [1294, 342] on select "00 01 02 03 04 05 06 07 08 09 10 11 12 13 14 15 16 17 18 19 20 21 22 23" at bounding box center [1310, 354] width 33 height 29
type input "13:00"
click at [1449, 313] on span at bounding box center [1448, 312] width 12 height 12
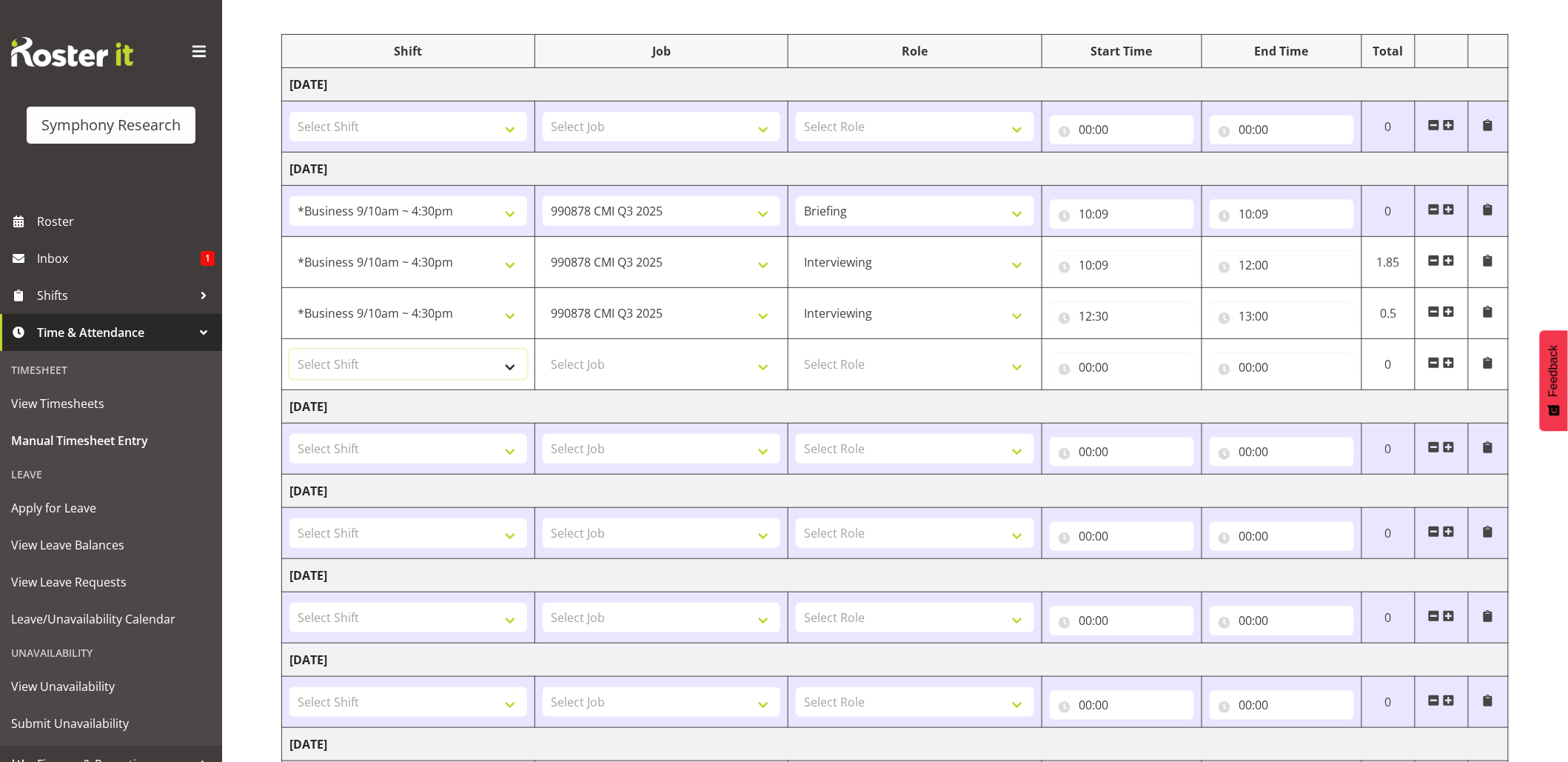
click at [518, 369] on select "Select Shift !!Project Briefing (Job to be assigned) !!Weekend Residential (Ros…" at bounding box center [408, 364] width 237 height 29
select select "26078"
click at [289, 352] on select "Select Shift !!Project Briefing (Job to be assigned) !!Weekend Residential (Ros…" at bounding box center [408, 364] width 237 height 29
click at [771, 373] on select "Select Job 550060 IF Admin 553492 World Poll Aus Wave 2 Main 2025 553493 World …" at bounding box center [661, 364] width 237 height 29
select select "10499"
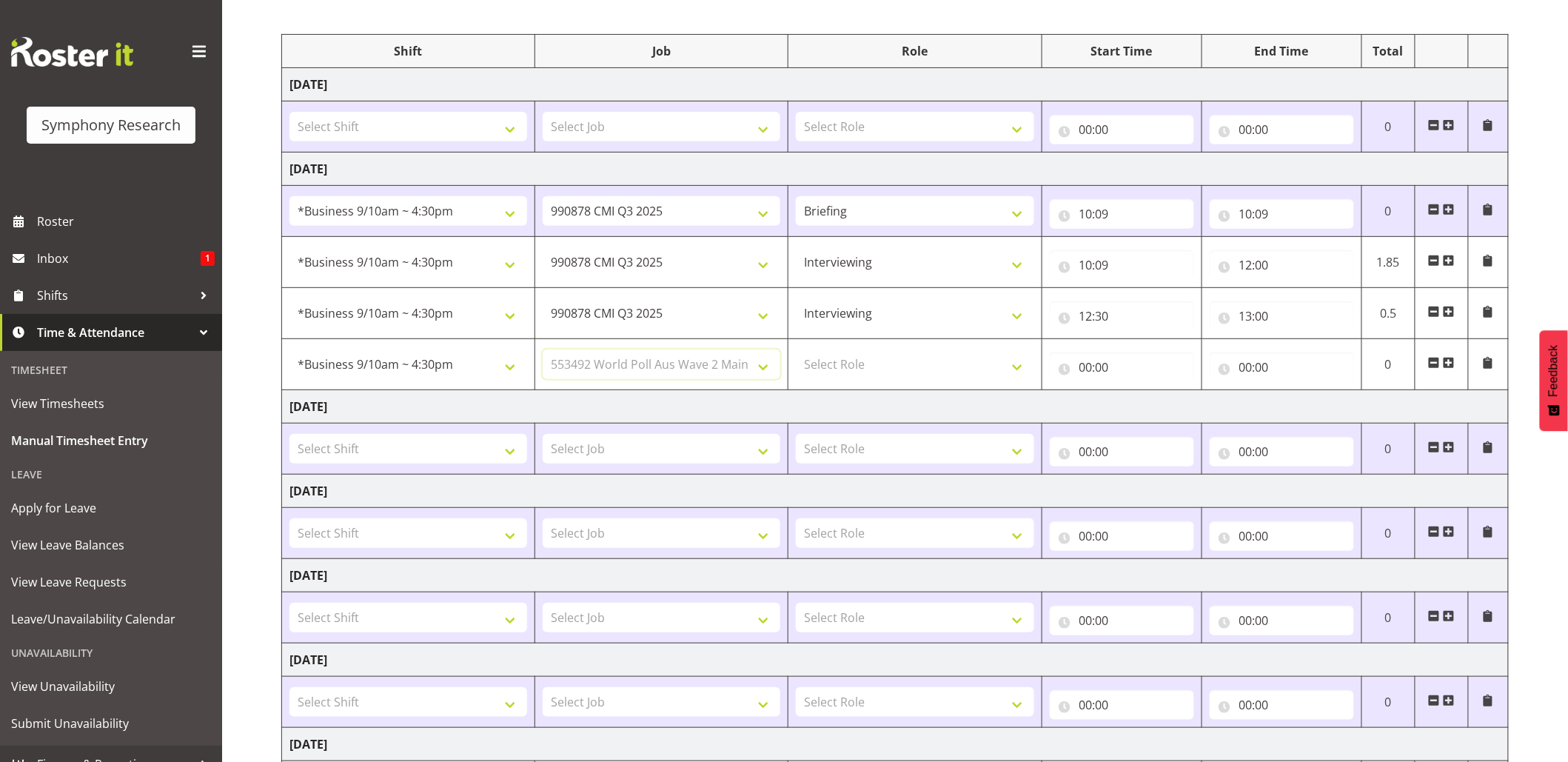
click at [543, 352] on select "Select Job 550060 IF Admin 553492 World Poll Aus Wave 2 Main 2025 553493 World …" at bounding box center [661, 364] width 237 height 29
click at [1016, 375] on select "Select Role Briefing Interviewing" at bounding box center [915, 364] width 237 height 29
select select "47"
click at [796, 352] on select "Select Role Briefing Interviewing" at bounding box center [915, 364] width 237 height 29
click at [1085, 373] on input "00:00" at bounding box center [1121, 366] width 145 height 29
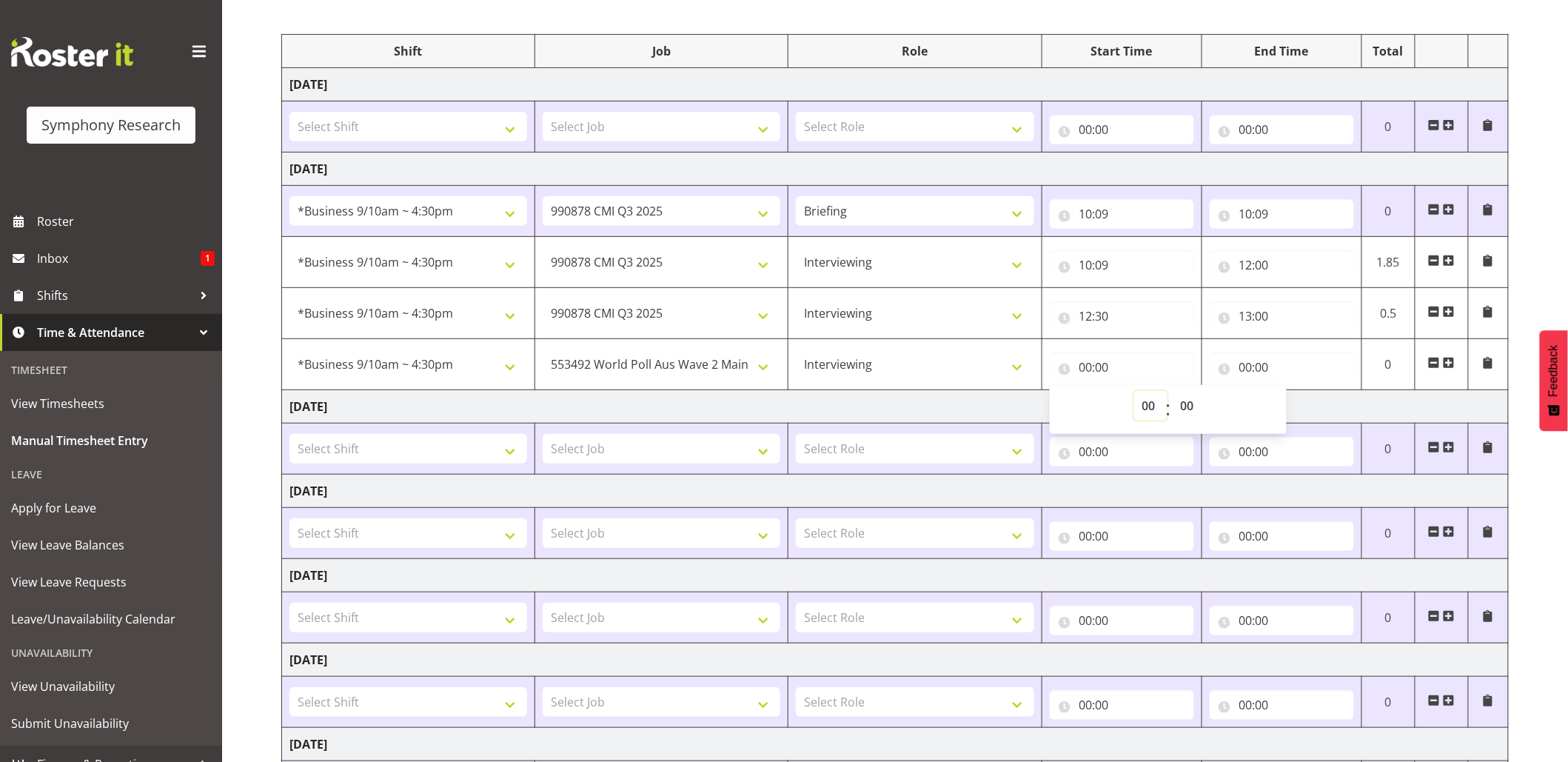
click at [1140, 403] on select "00 01 02 03 04 05 06 07 08 09 10 11 12 13 14 15 16 17 18 19 20 21 22 23" at bounding box center [1151, 405] width 33 height 29
select select "13"
click at [1134, 394] on select "00 01 02 03 04 05 06 07 08 09 10 11 12 13 14 15 16 17 18 19 20 21 22 23" at bounding box center [1151, 405] width 33 height 29
type input "13:00"
click at [1247, 365] on input "00:00" at bounding box center [1282, 366] width 145 height 29
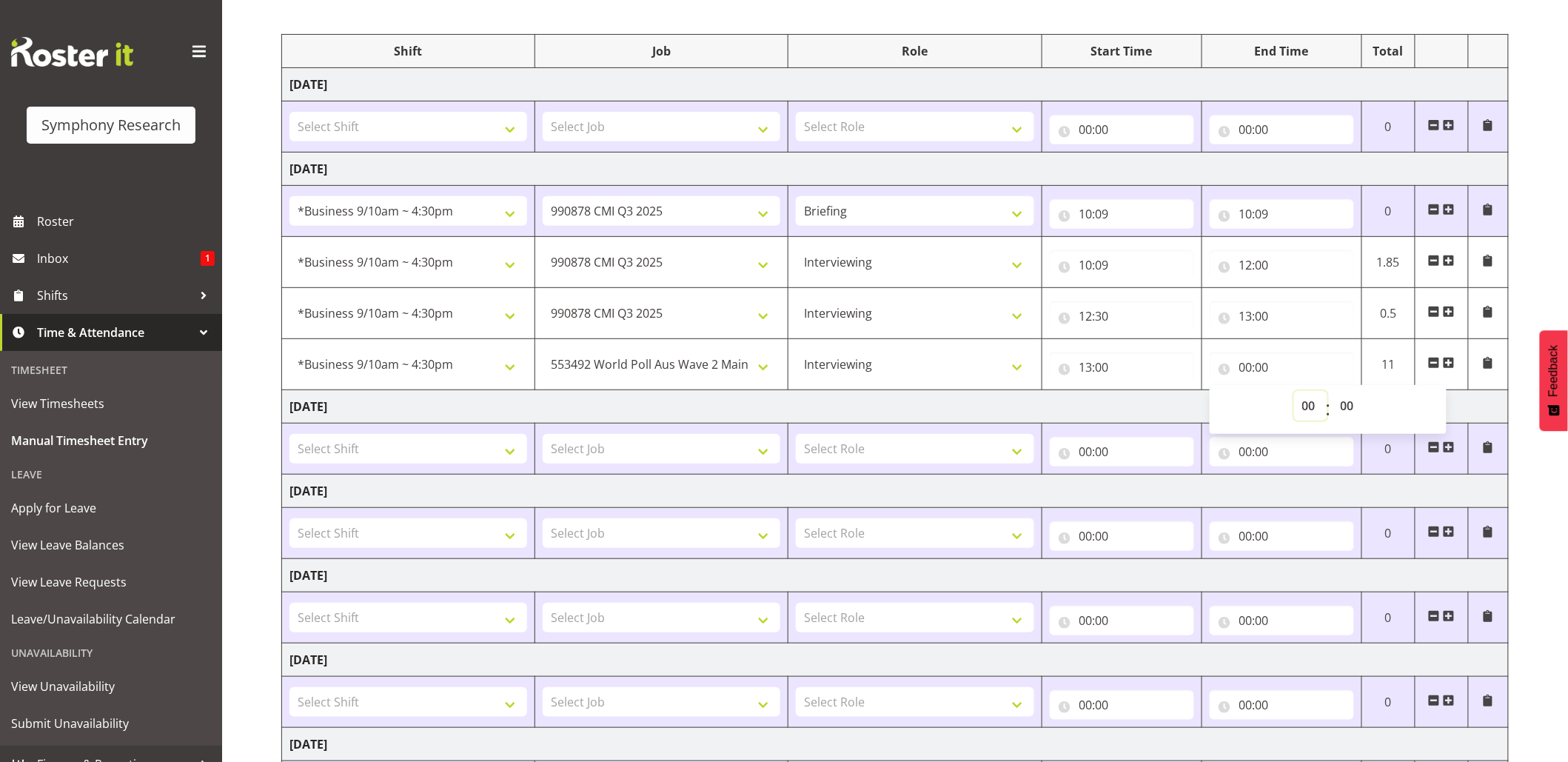
click at [1312, 413] on select "00 01 02 03 04 05 06 07 08 09 10 11 12 13 14 15 16 17 18 19 20 21 22 23" at bounding box center [1310, 405] width 33 height 29
select select "16"
click at [1294, 394] on select "00 01 02 03 04 05 06 07 08 09 10 11 12 13 14 15 16 17 18 19 20 21 22 23" at bounding box center [1310, 405] width 33 height 29
type input "16:00"
click at [1265, 371] on input "16:00" at bounding box center [1282, 366] width 145 height 29
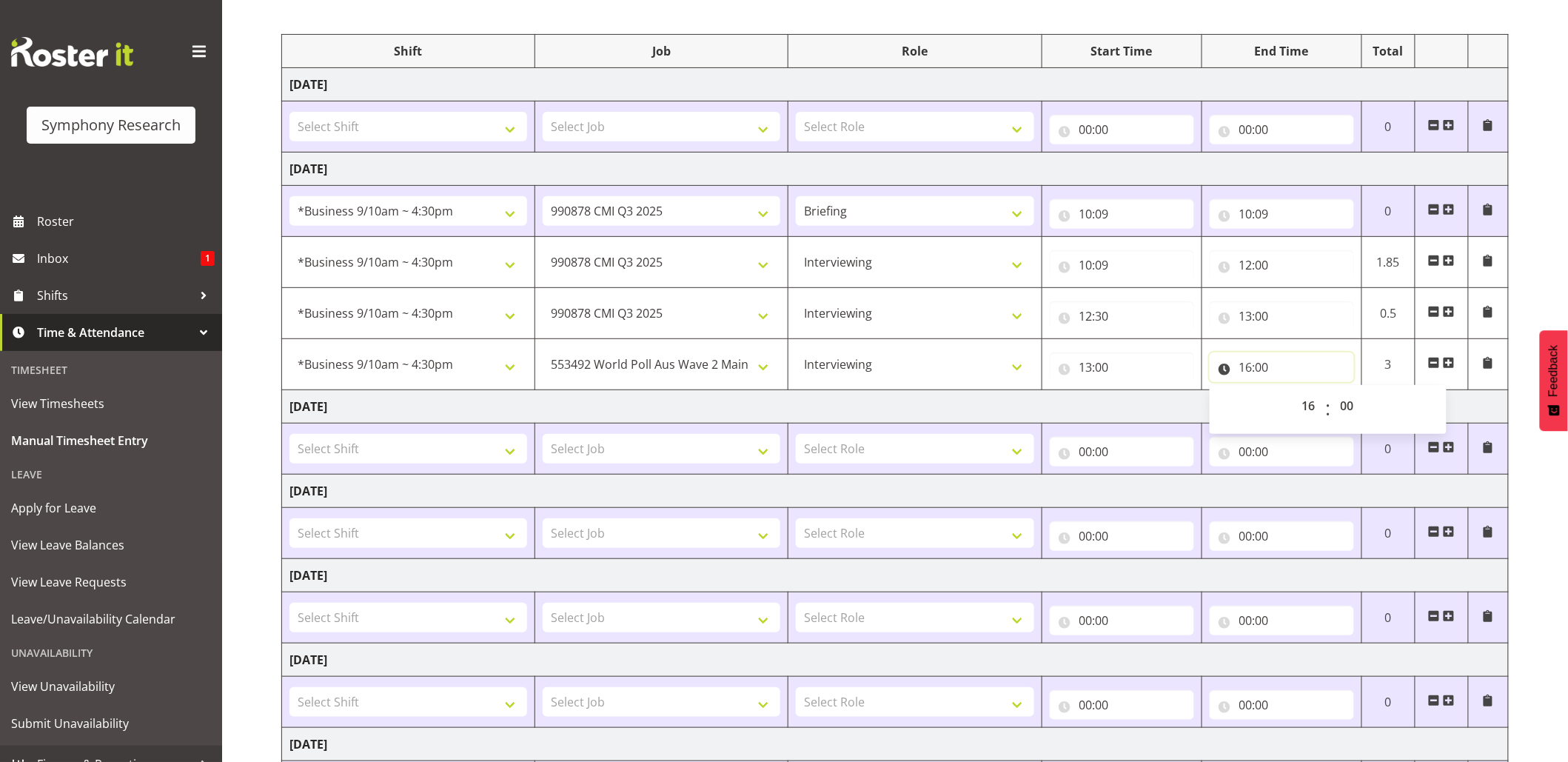
click at [1265, 371] on input "16:00" at bounding box center [1282, 366] width 145 height 29
click at [1264, 371] on input "16:00" at bounding box center [1282, 366] width 145 height 29
click at [1340, 404] on select "00 01 02 03 04 05 06 07 08 09 10 11 12 13 14 15 16 17 18 19 20 21 22 23 24 25 2…" at bounding box center [1350, 405] width 33 height 29
select select "30"
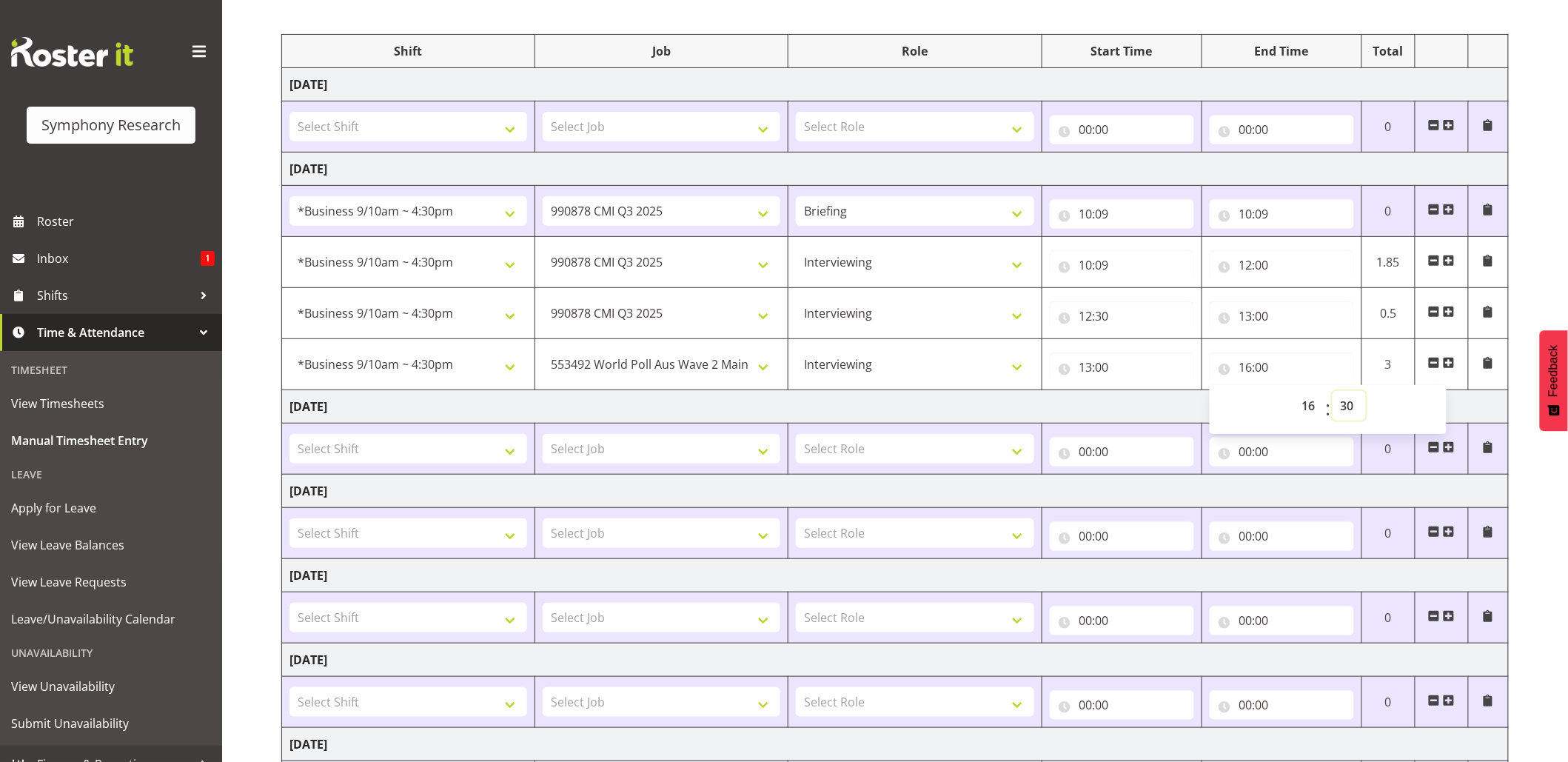
click at [1333, 394] on select "00 01 02 03 04 05 06 07 08 09 10 11 12 13 14 15 16 17 18 19 20 21 22 23 24 25 2…" at bounding box center [1350, 405] width 33 height 29
type input "16:30"
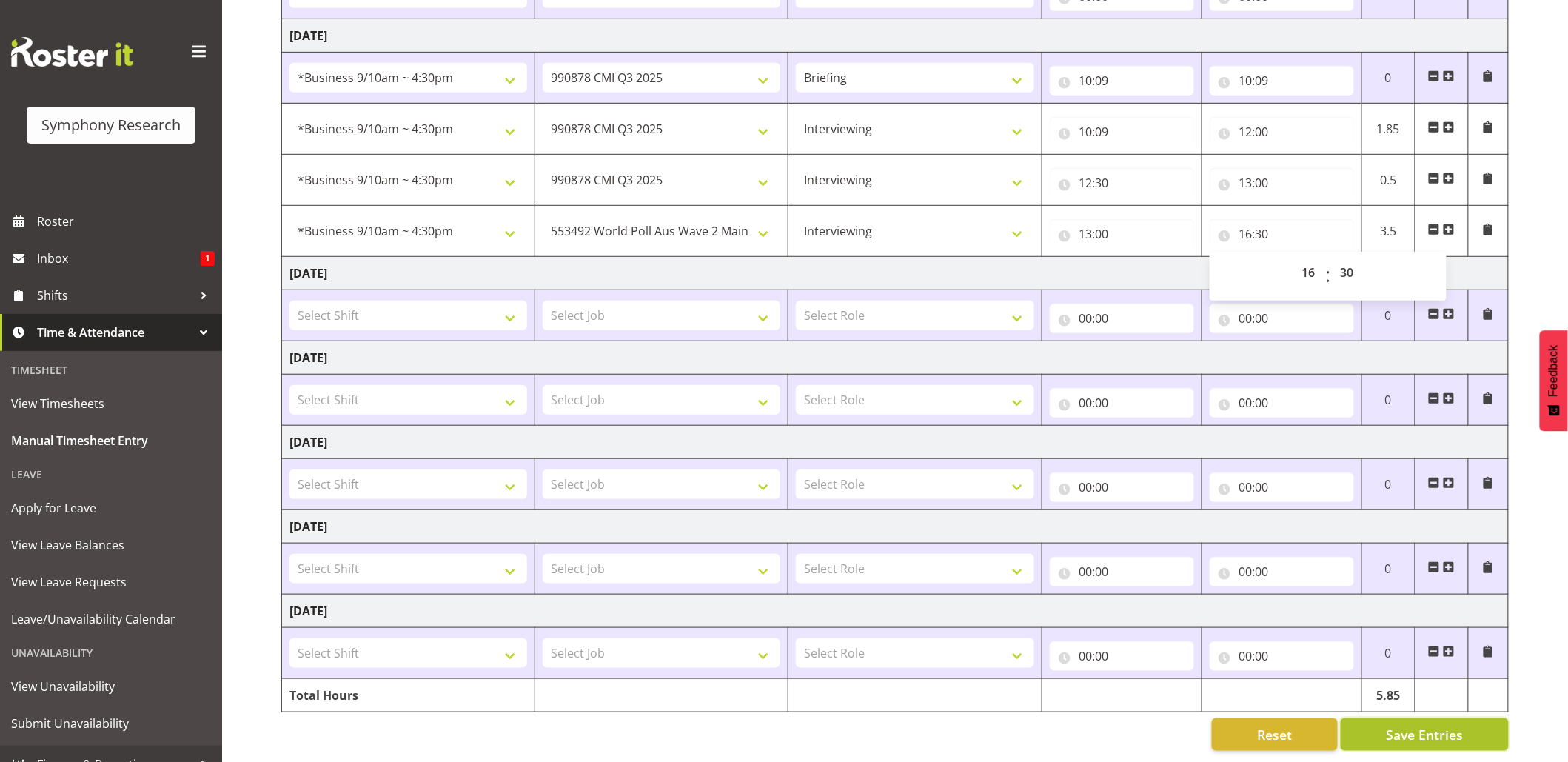
click at [1392, 725] on span "Save Entries" at bounding box center [1424, 734] width 77 height 19
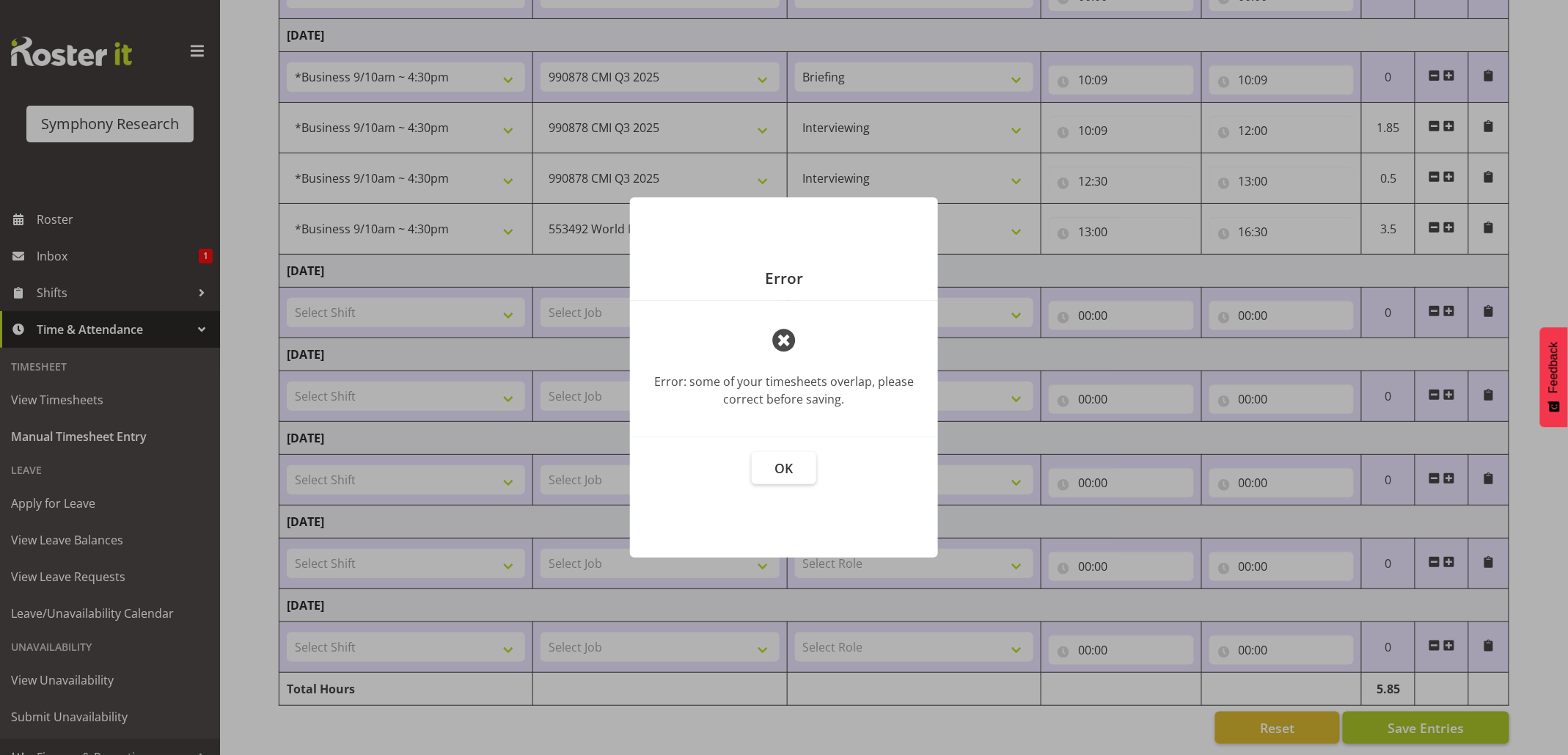
click at [1371, 707] on div at bounding box center [784, 377] width 1568 height 755
click at [786, 462] on span "OK" at bounding box center [784, 467] width 18 height 17
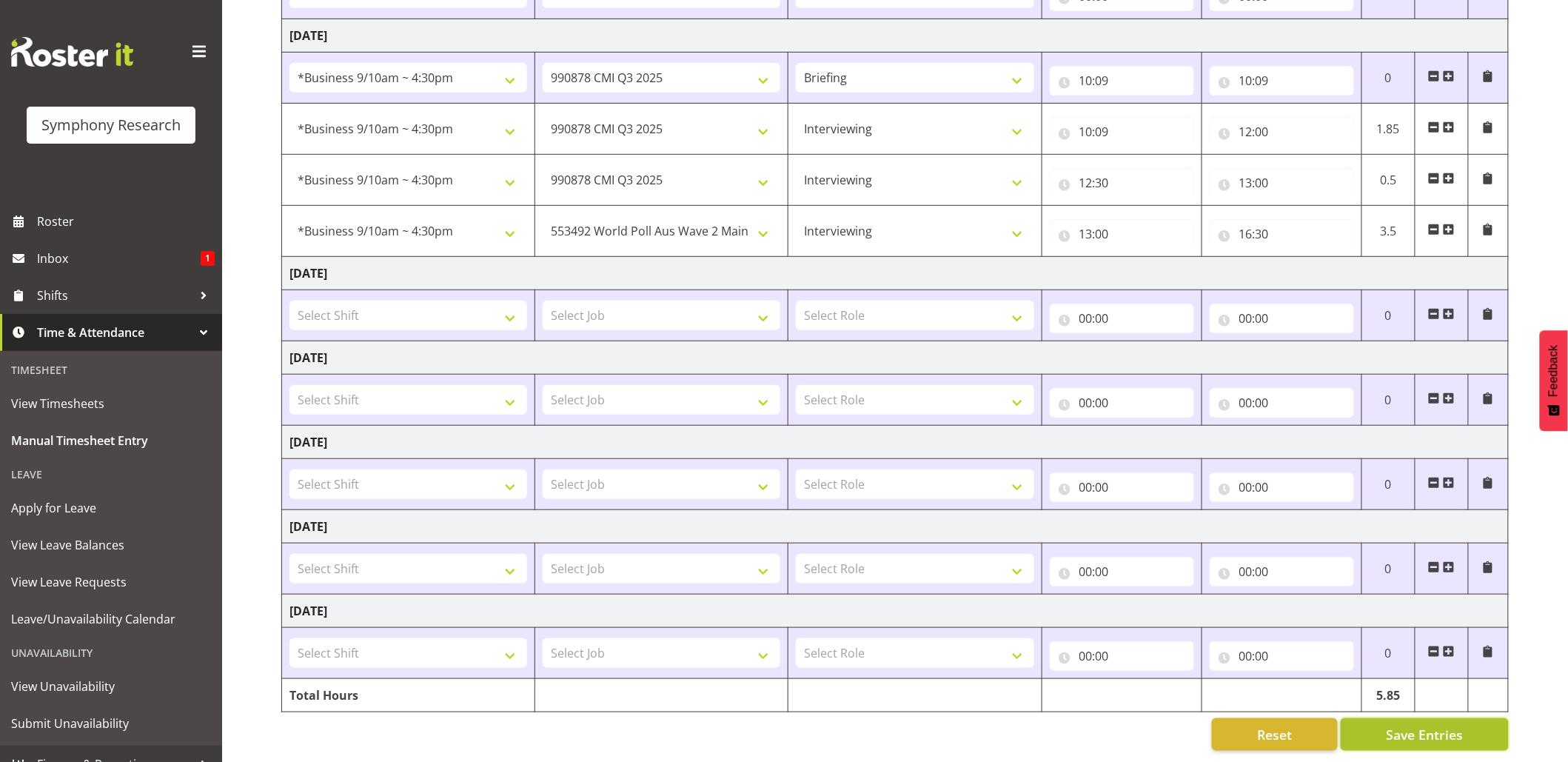
click at [1407, 725] on span "Save Entries" at bounding box center [1424, 734] width 77 height 19
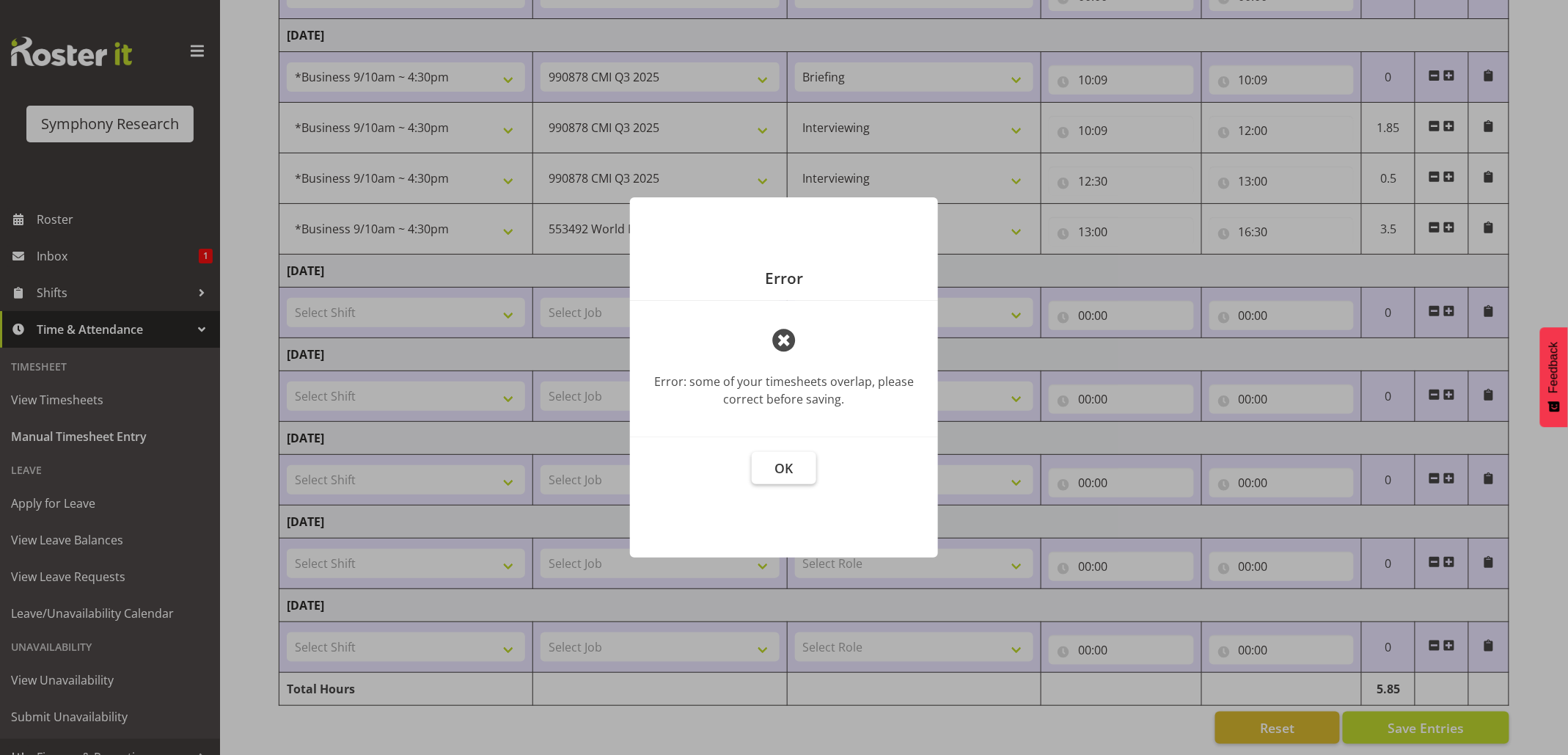
click at [767, 478] on button "OK" at bounding box center [784, 467] width 65 height 32
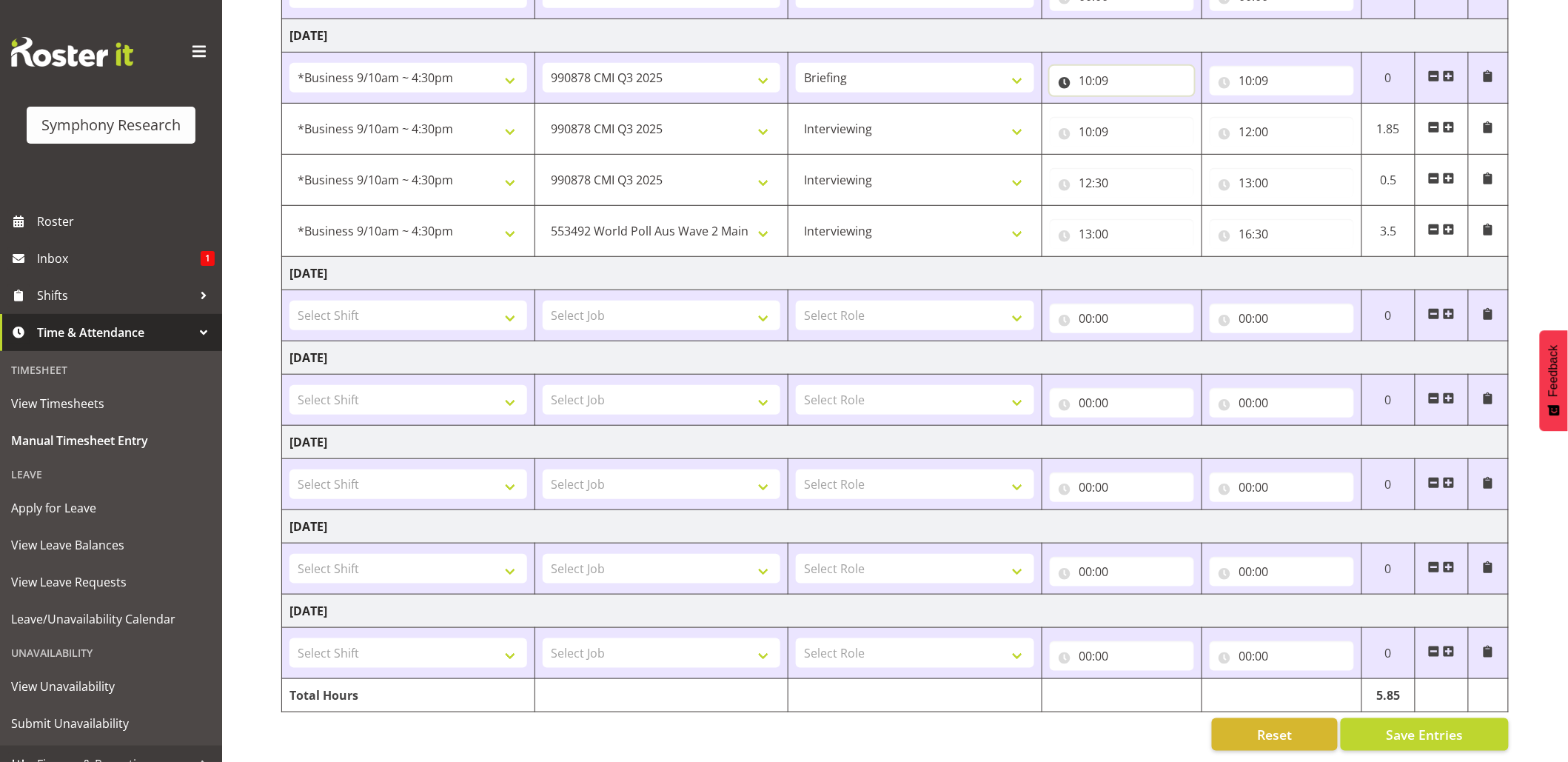
click at [1112, 66] on input "10:09" at bounding box center [1121, 80] width 145 height 29
click at [1194, 105] on select "00 01 02 03 04 05 06 07 08 09 10 11 12 13 14 15 16 17 18 19 20 21 22 23 24 25 2…" at bounding box center [1189, 119] width 33 height 29
select select "0"
click at [1172, 105] on select "00 01 02 03 04 05 06 07 08 09 10 11 12 13 14 15 16 17 18 19 20 21 22 23 24 25 2…" at bounding box center [1189, 119] width 33 height 29
type input "10:00"
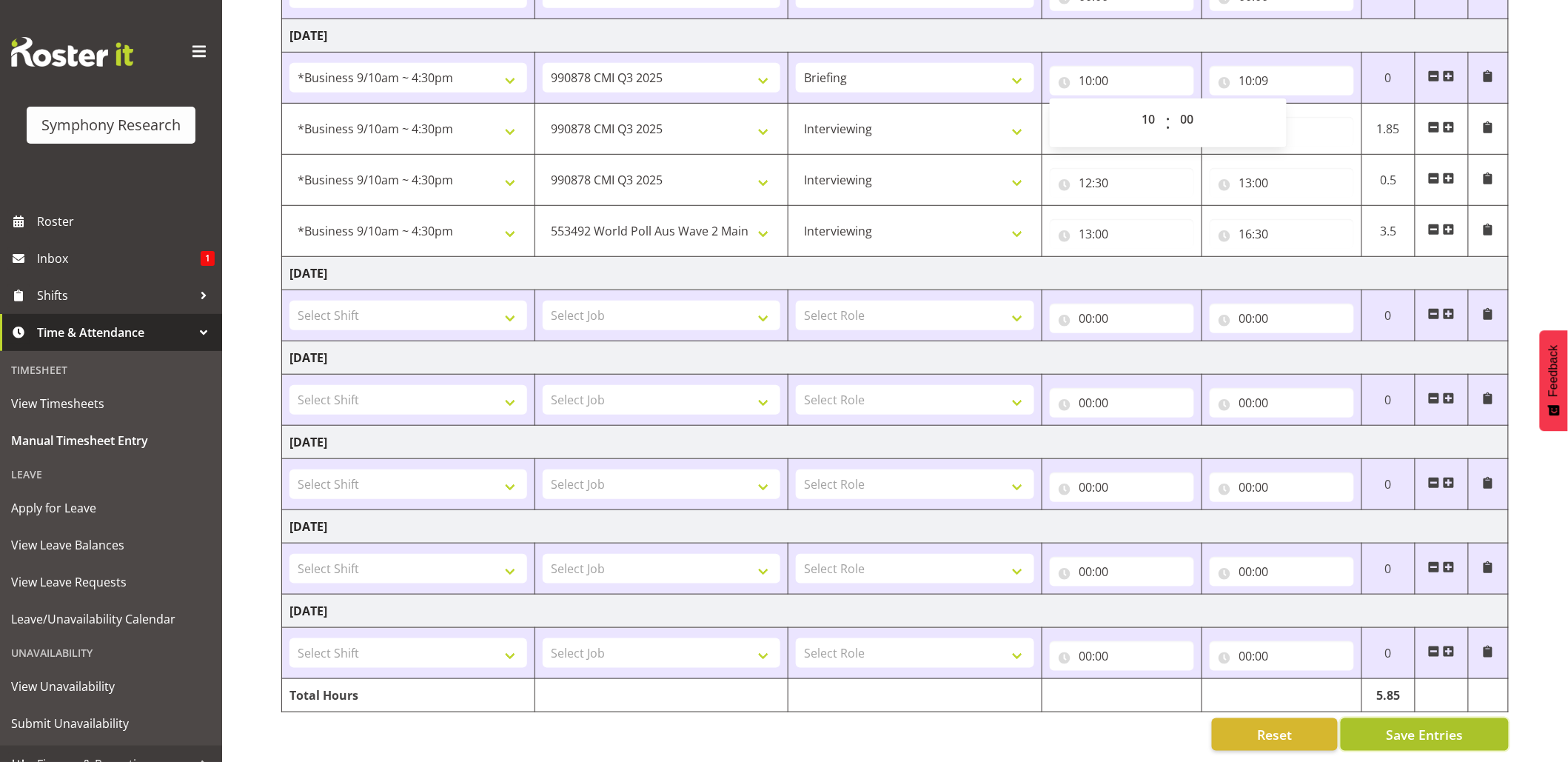
click at [1414, 725] on span "Save Entries" at bounding box center [1424, 734] width 77 height 19
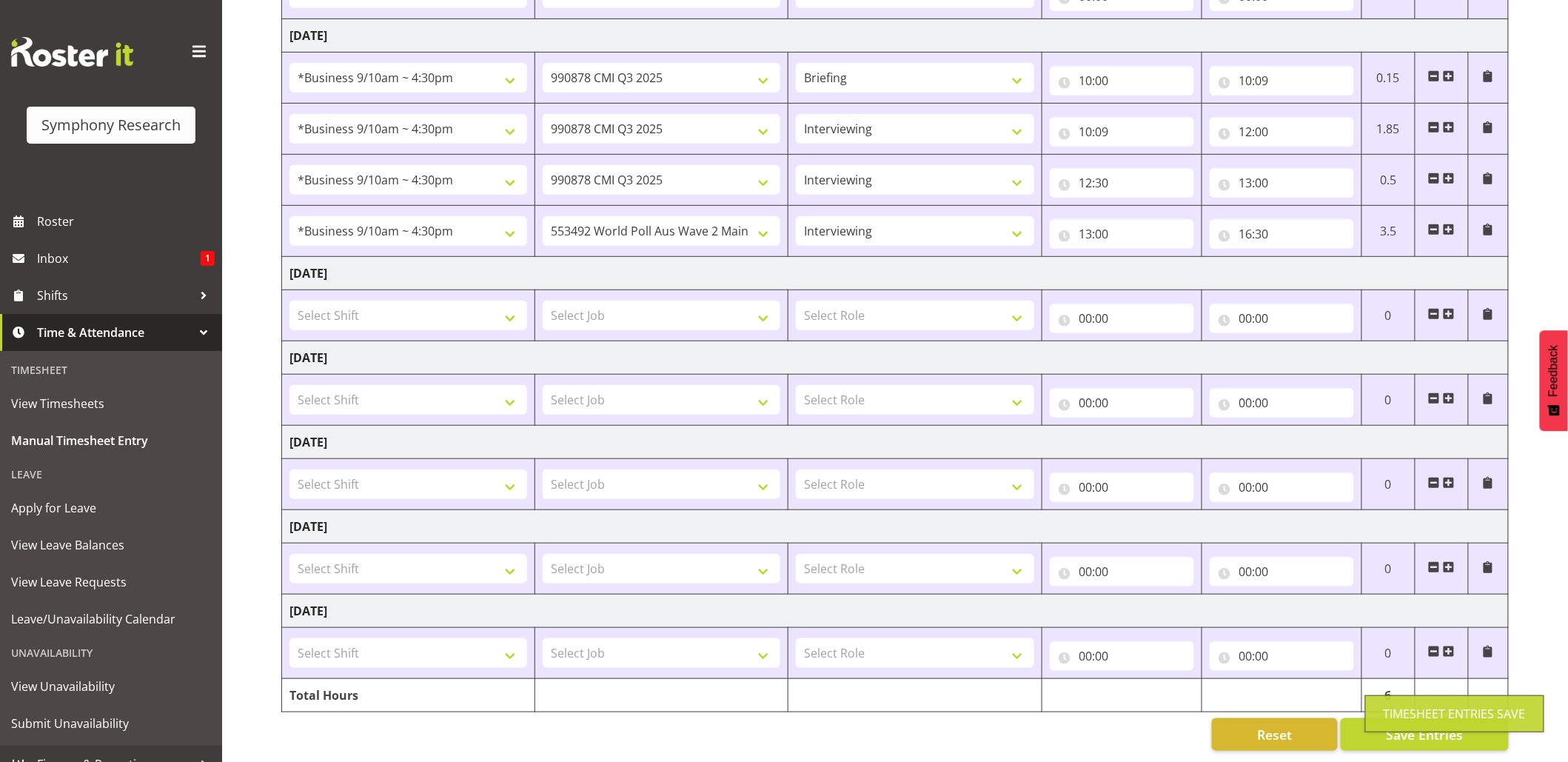
click at [1413, 712] on div "Timesheet Entries Save" at bounding box center [1455, 713] width 142 height 18
click at [1398, 725] on span "Save Entries" at bounding box center [1424, 734] width 77 height 19
click at [1395, 719] on button "Save Entries" at bounding box center [1424, 734] width 168 height 33
click at [1398, 463] on body "Symphony Research Roster Inbox 1 Shifts Time & Attendance Timesheet View Timesh…" at bounding box center [784, 81] width 1568 height 762
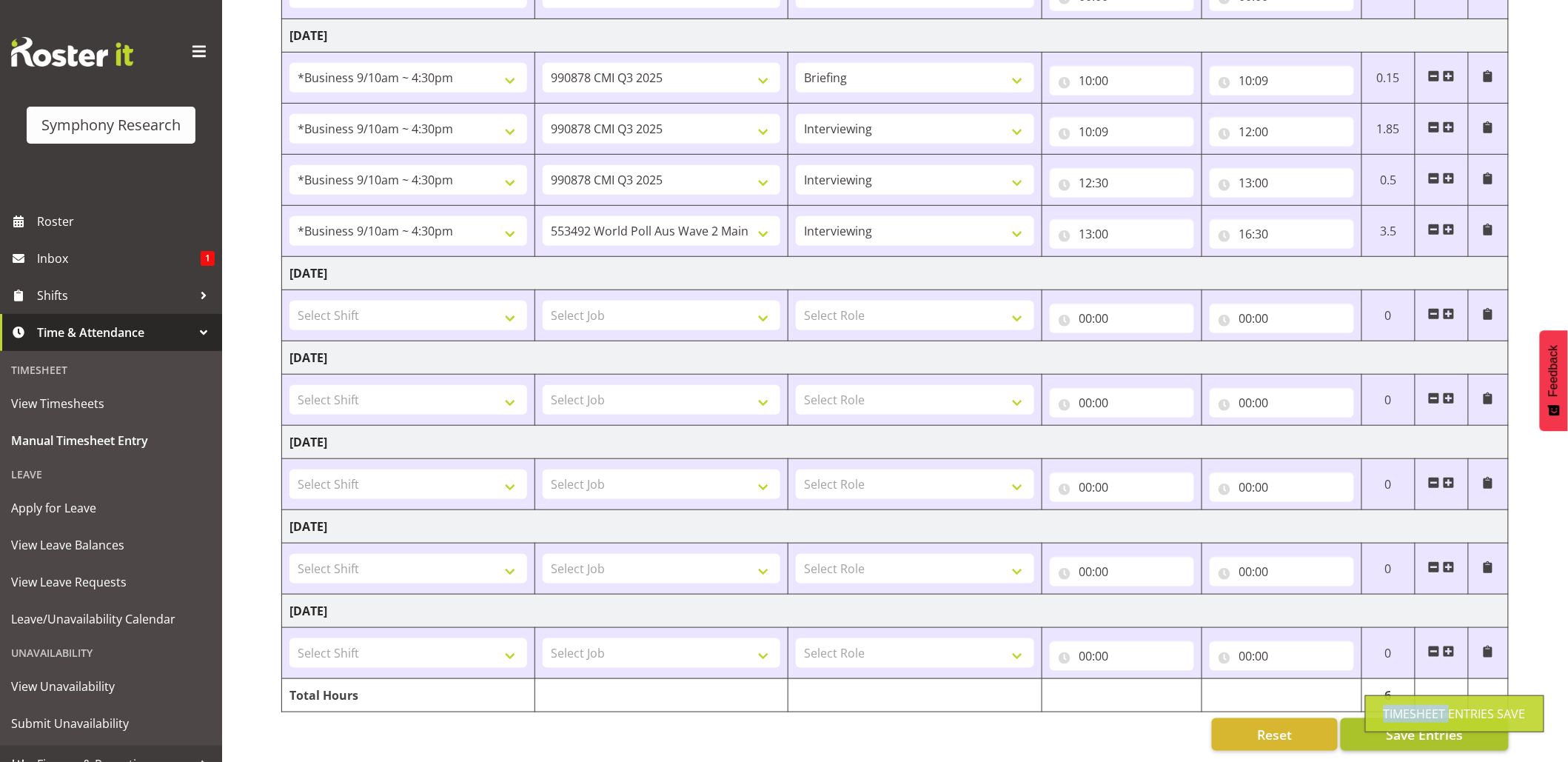
click at [1398, 708] on div "Timesheet Entries Save" at bounding box center [1455, 713] width 142 height 18
click at [1401, 712] on div "Timesheet Entries Save" at bounding box center [1454, 713] width 179 height 37
click at [1401, 712] on div "Timesheet Entries Save" at bounding box center [1455, 713] width 142 height 18
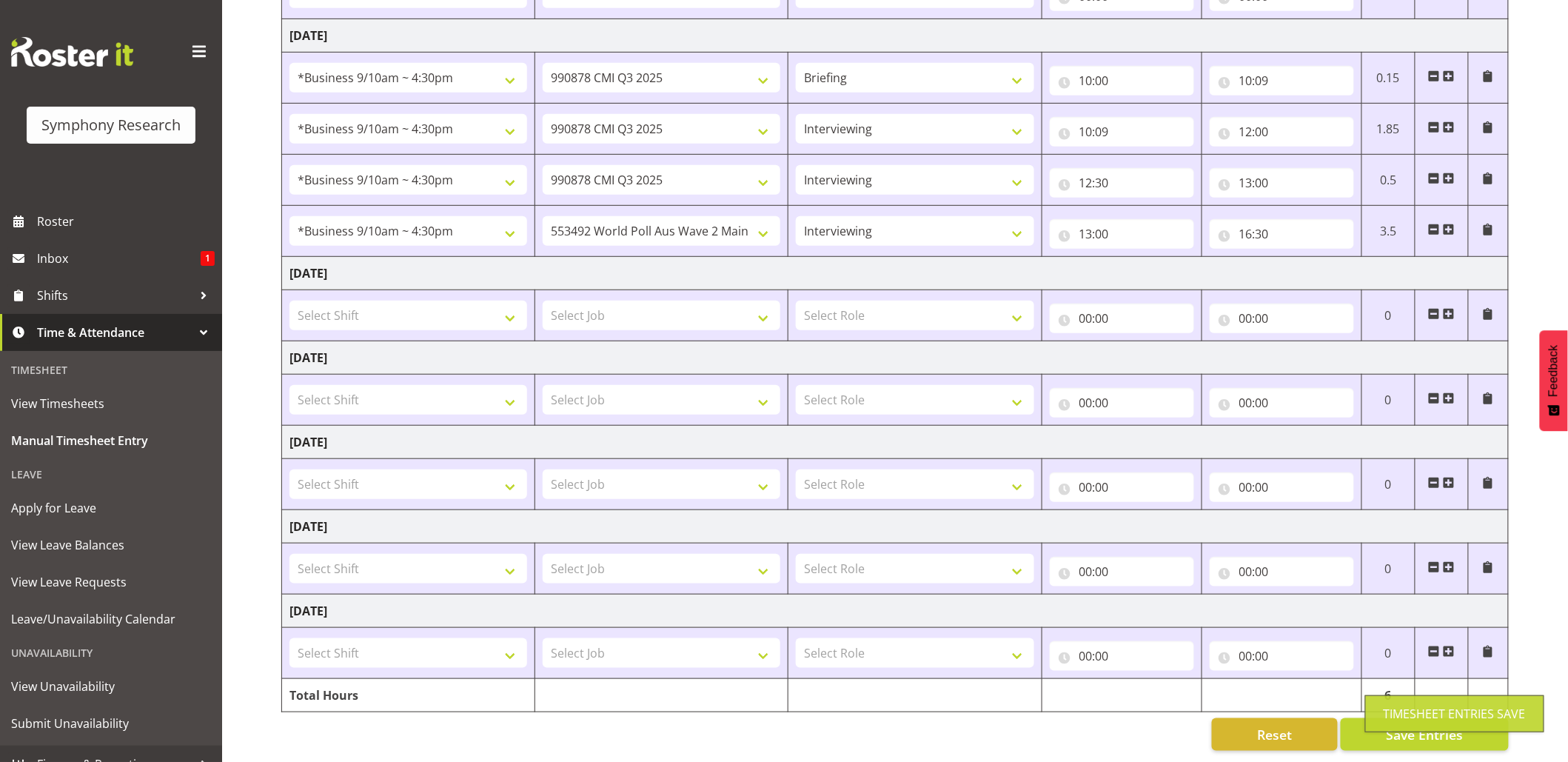
click at [1401, 712] on div "Timesheet Entries Save" at bounding box center [1455, 713] width 142 height 18
click at [1410, 725] on span "Save Entries" at bounding box center [1424, 734] width 77 height 19
click at [1410, 713] on div "Timesheet Entries Save" at bounding box center [1455, 713] width 142 height 18
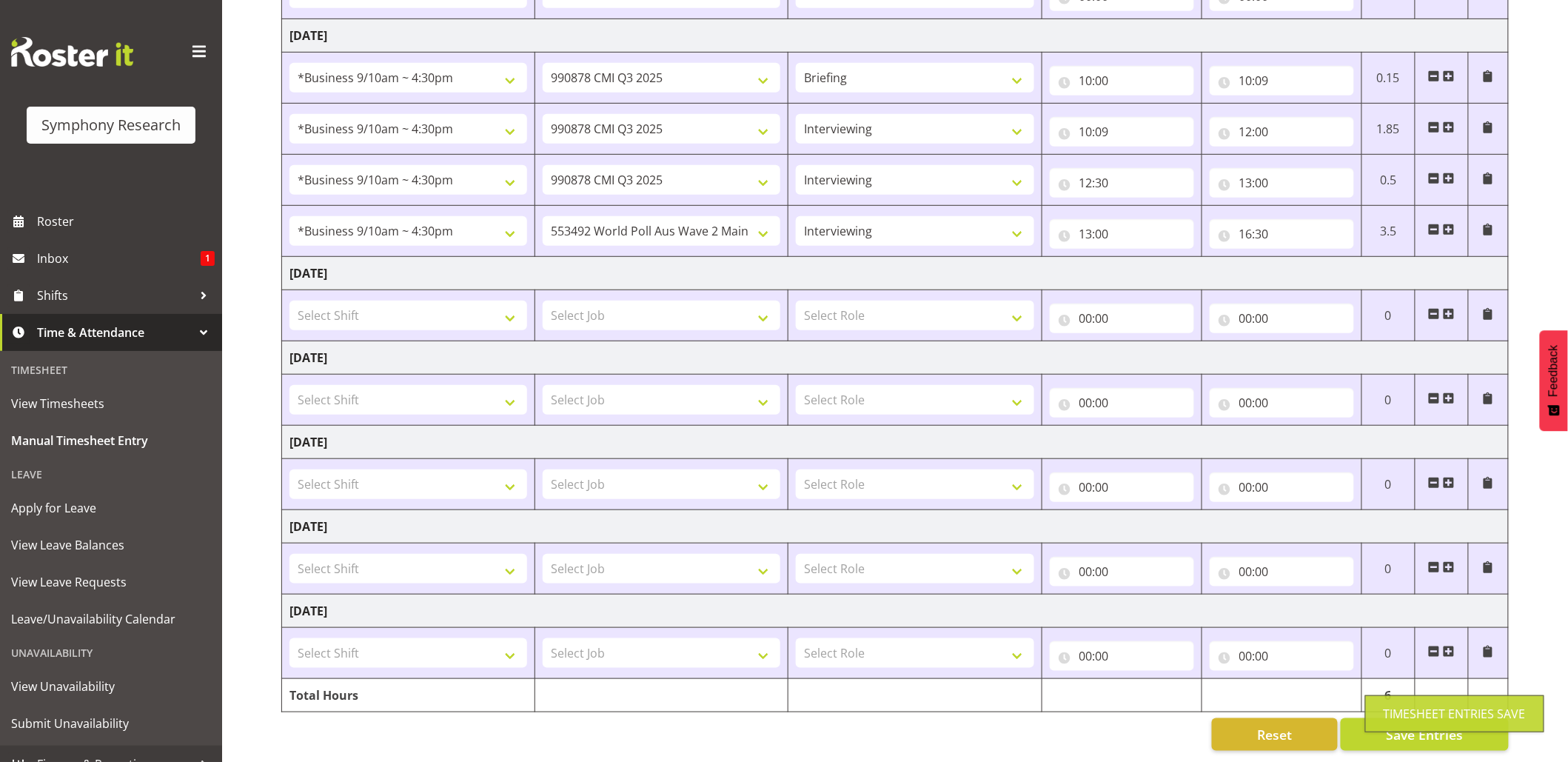
click at [1404, 717] on div "Timesheet Entries Save" at bounding box center [1455, 713] width 142 height 18
click at [49, 292] on span "Shifts" at bounding box center [115, 295] width 156 height 23
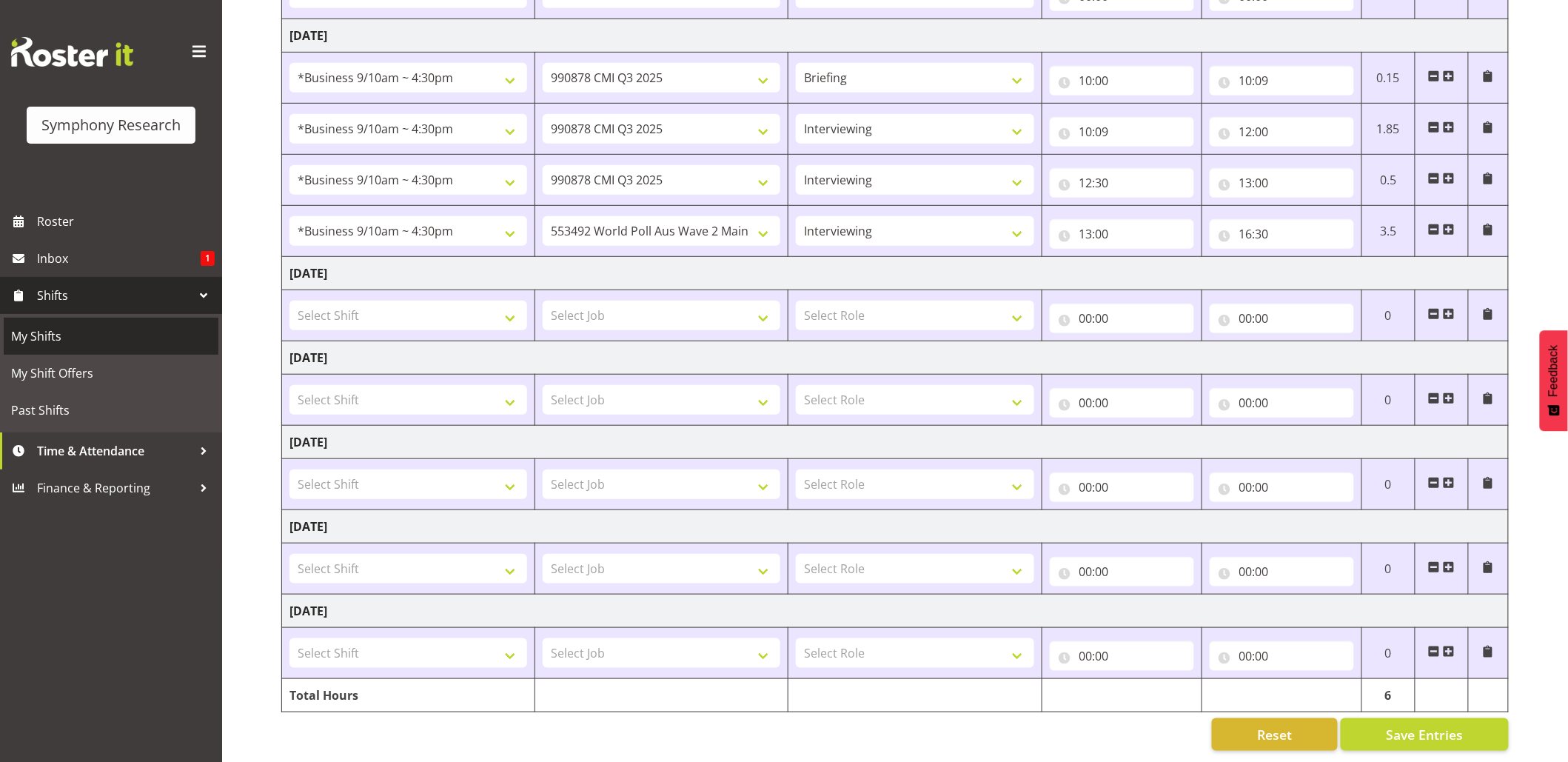
click at [49, 338] on span "My Shifts" at bounding box center [110, 336] width 200 height 23
